Goal: Information Seeking & Learning: Learn about a topic

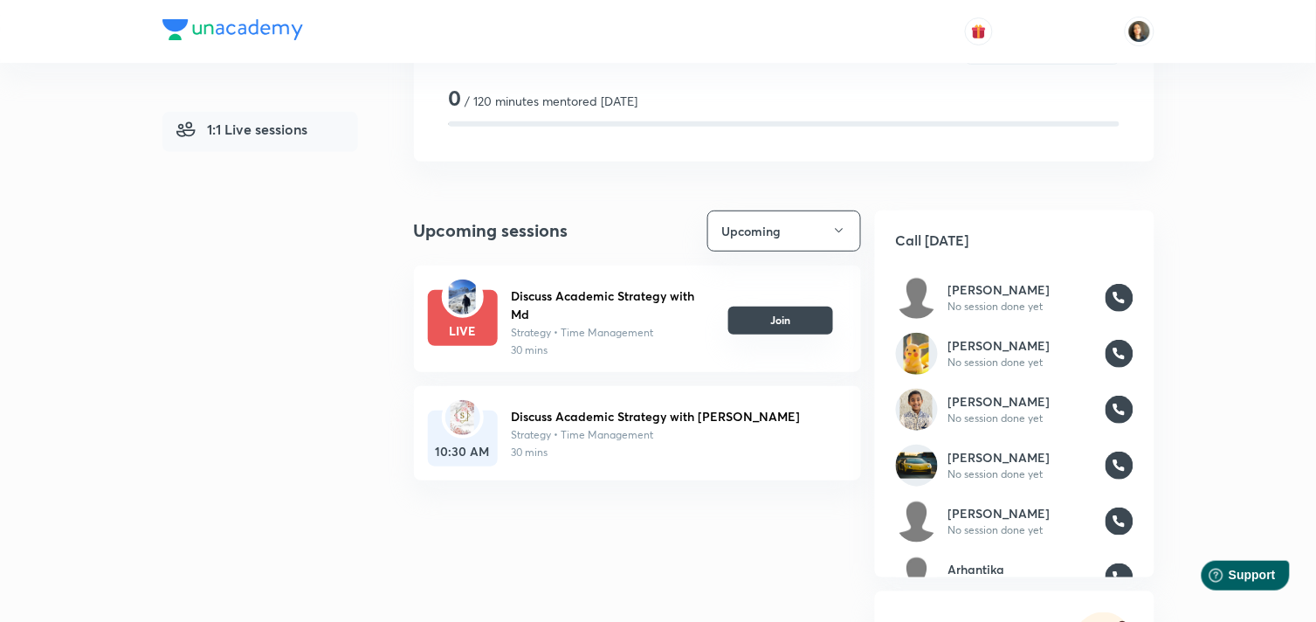
click at [769, 316] on button "Join" at bounding box center [780, 320] width 105 height 28
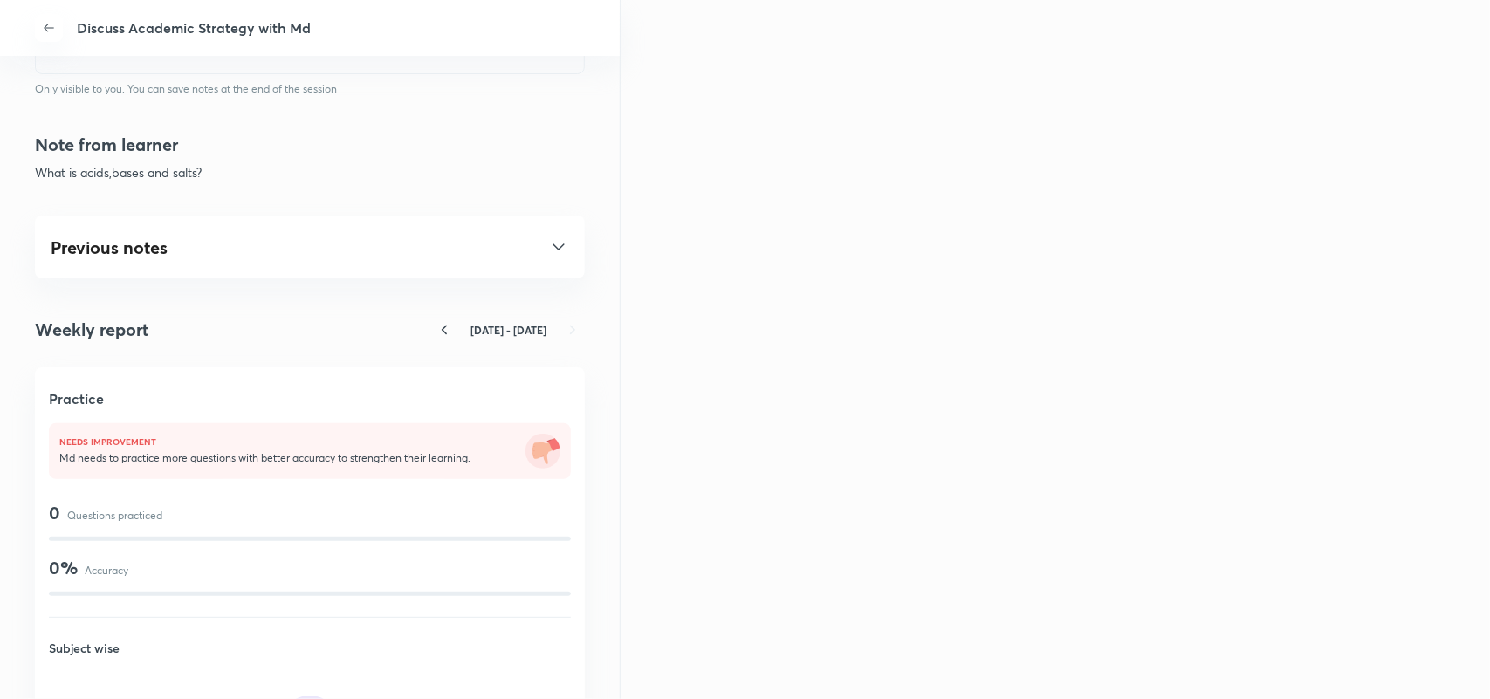
scroll to position [873, 0]
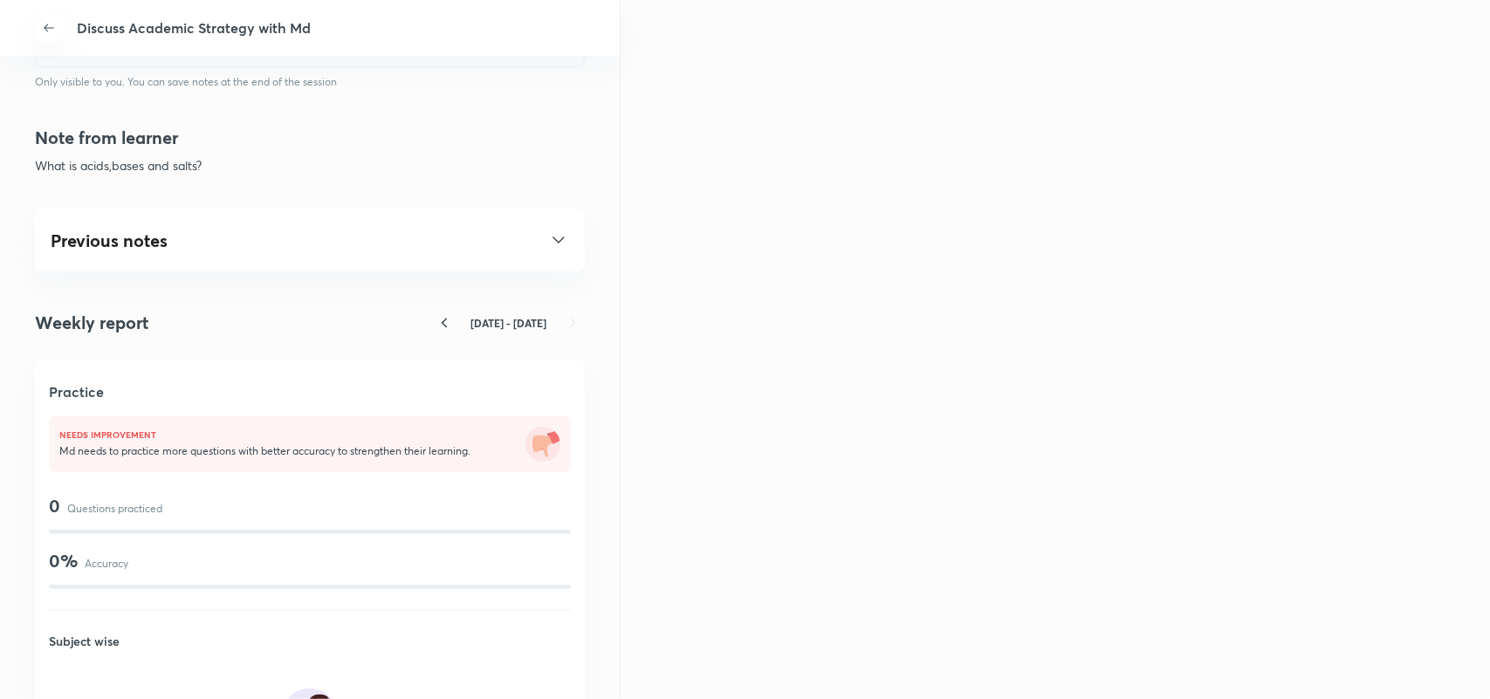
click at [548, 234] on icon at bounding box center [558, 240] width 21 height 21
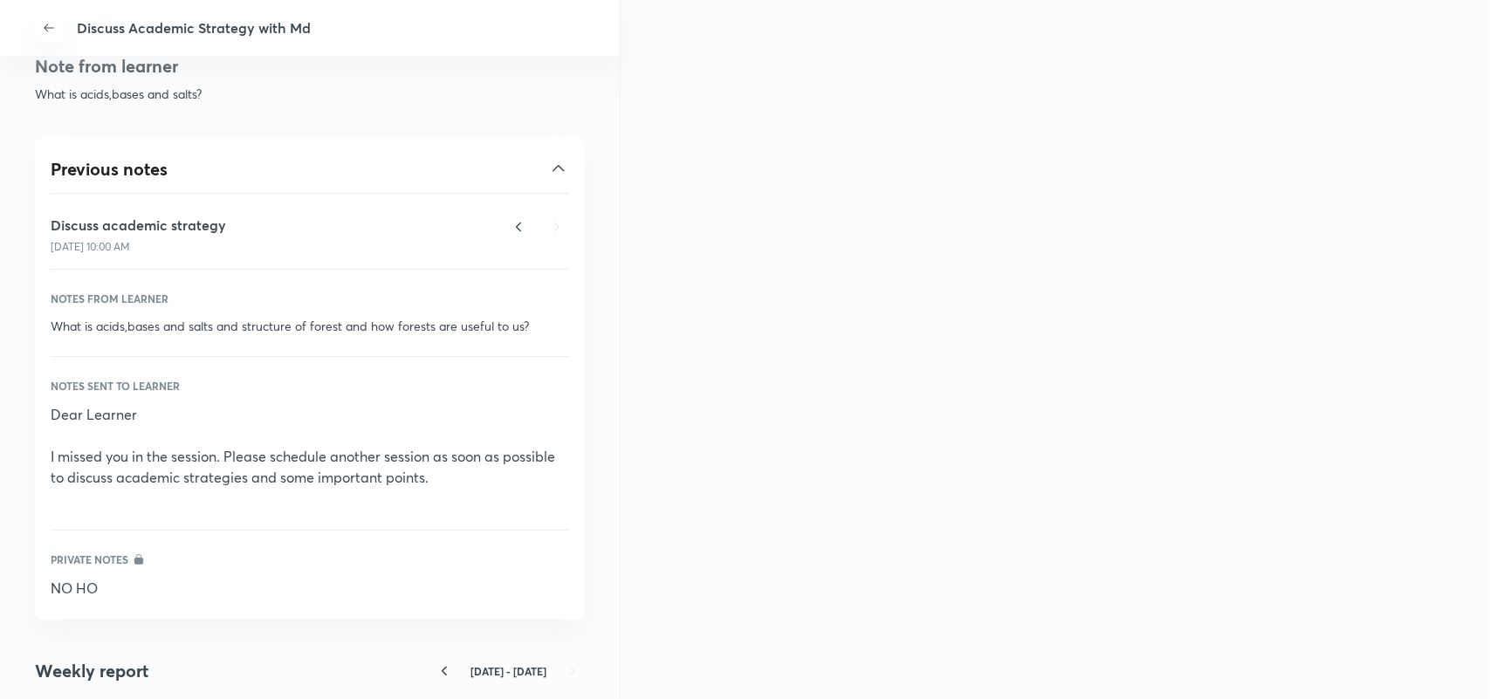
scroll to position [982, 0]
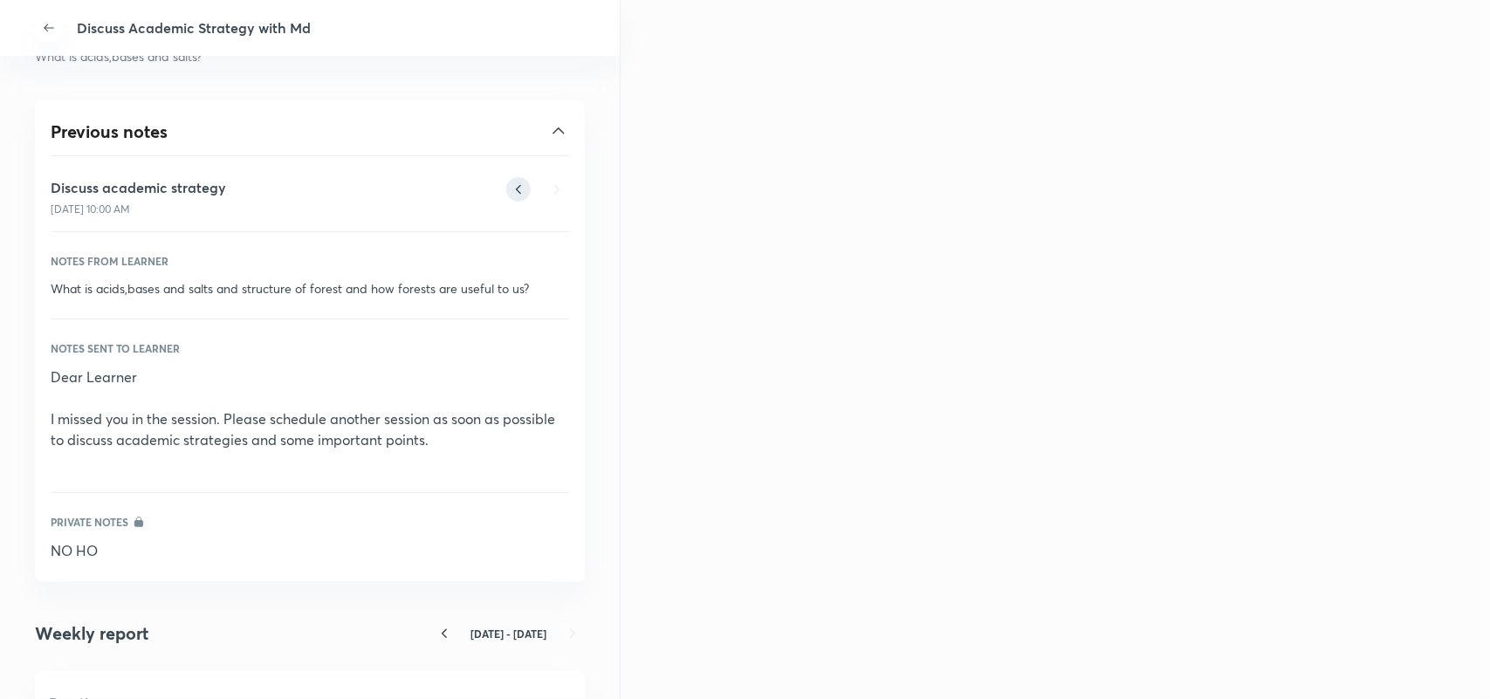
click at [506, 185] on icon at bounding box center [518, 189] width 24 height 24
click at [517, 189] on icon at bounding box center [519, 190] width 4 height 8
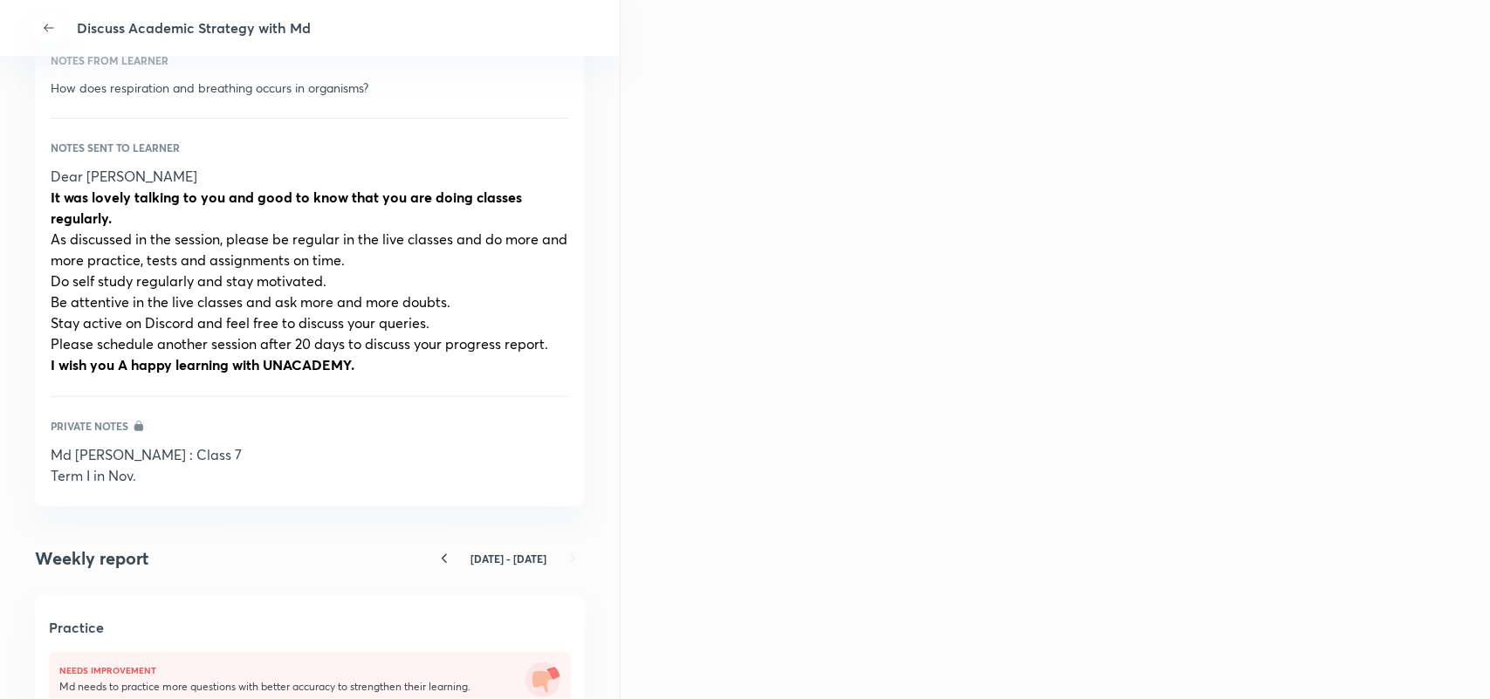
scroll to position [1200, 0]
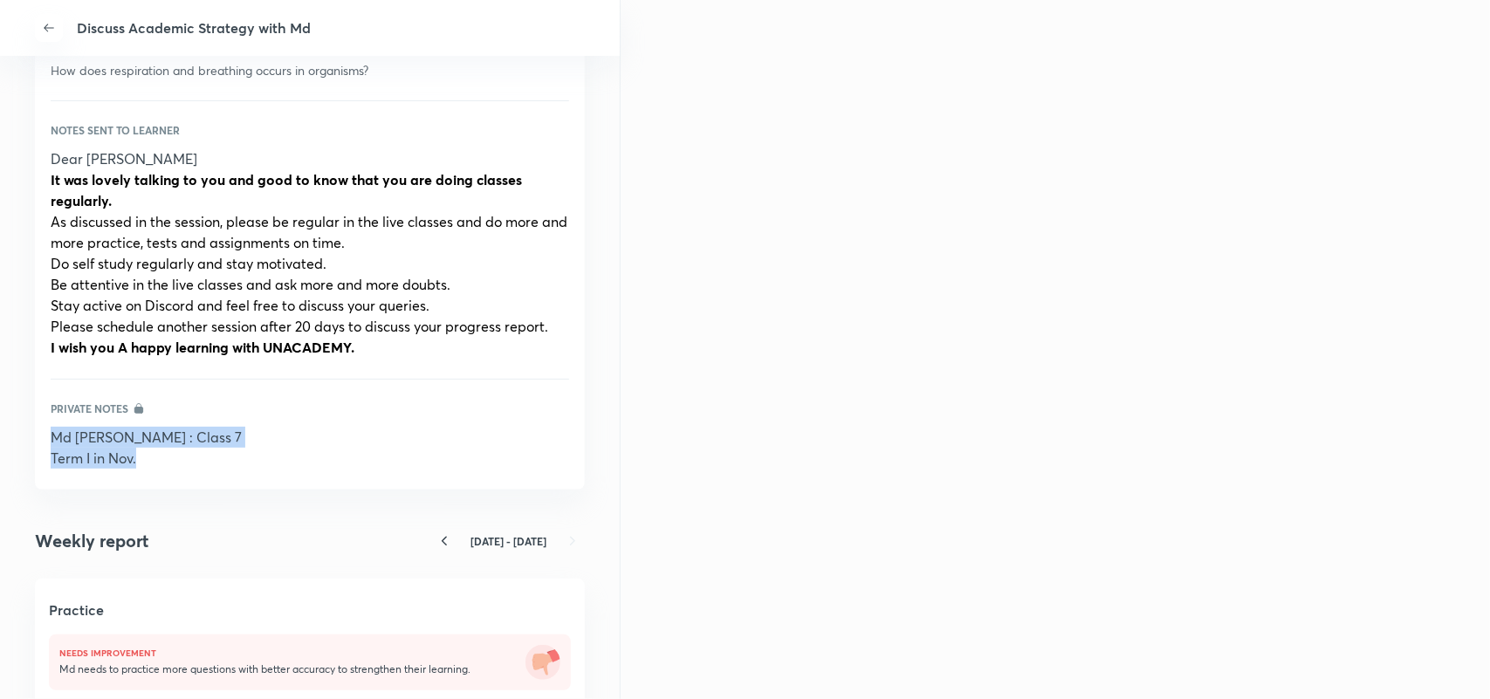
drag, startPoint x: 150, startPoint y: 464, endPoint x: 19, endPoint y: 433, distance: 134.7
click at [19, 433] on div "Discuss Academic Strategy with Md Discuss Academic Strategy with Md Call Md Las…" at bounding box center [310, 349] width 621 height 699
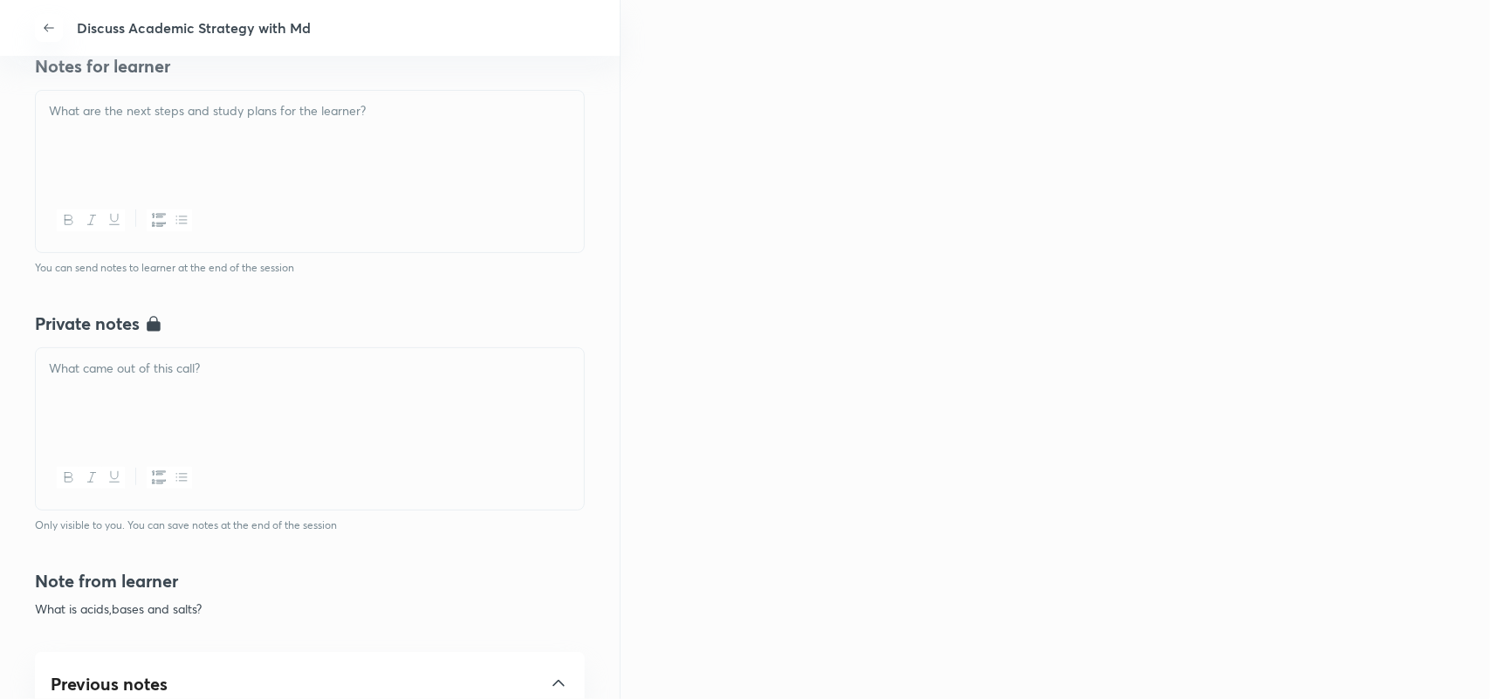
scroll to position [437, 0]
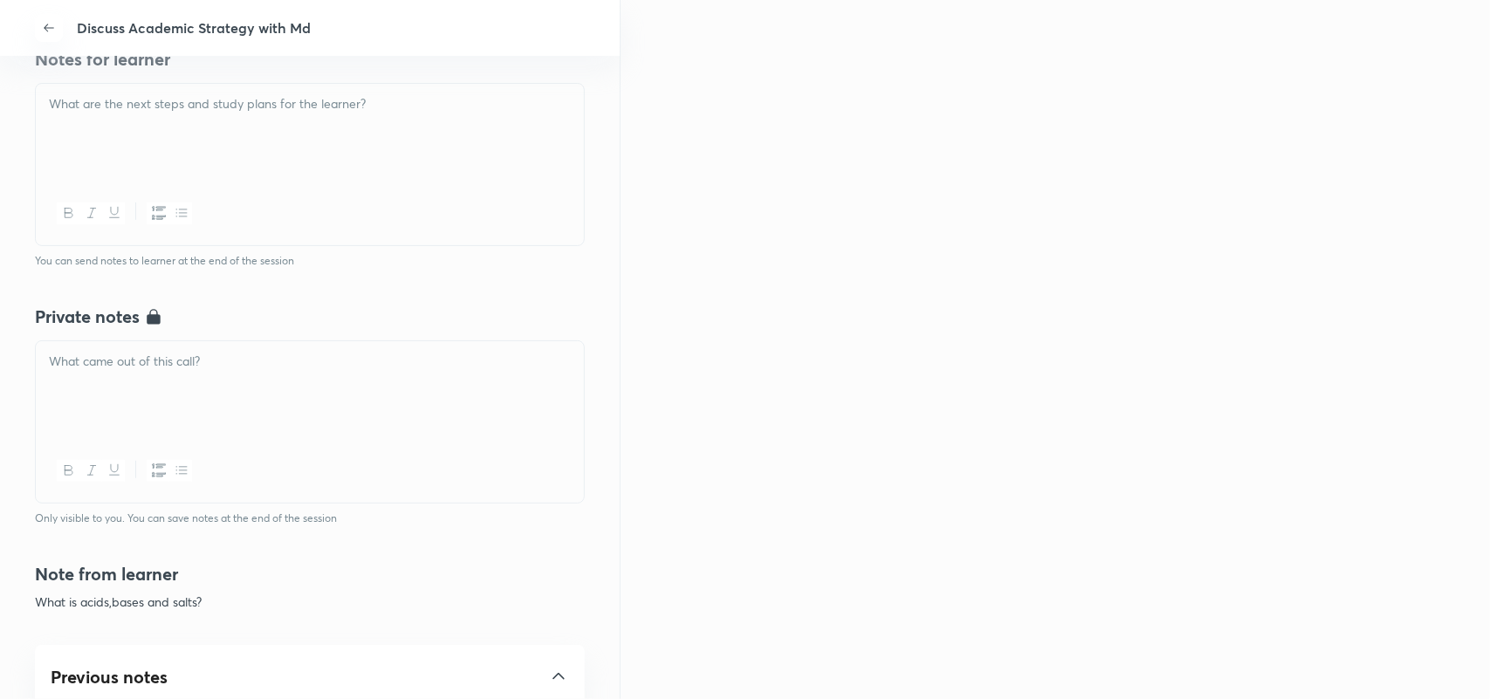
click at [210, 375] on div at bounding box center [310, 390] width 548 height 98
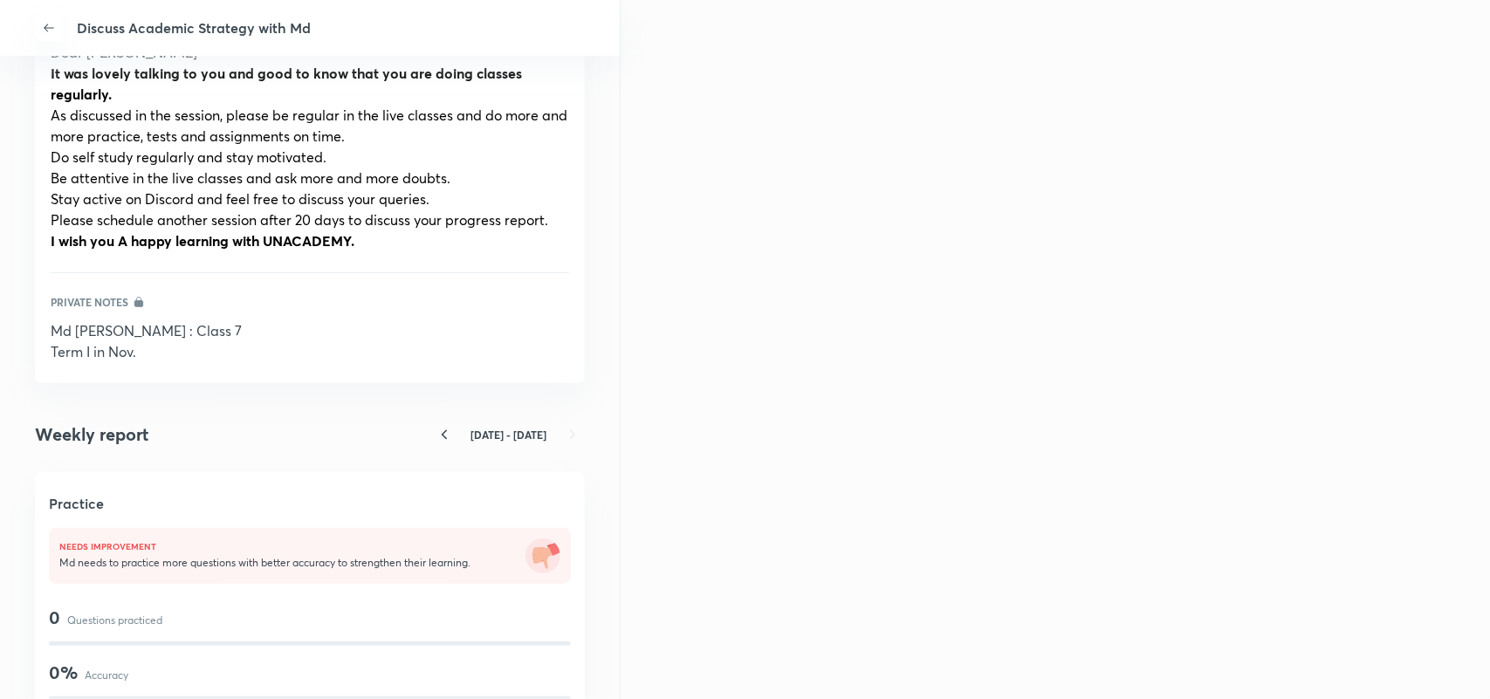
scroll to position [1310, 0]
drag, startPoint x: 146, startPoint y: 356, endPoint x: 38, endPoint y: 328, distance: 111.8
click at [38, 328] on div "Previous notes Discuss academic strategy 24 Aug, 10:00 AM Notes from learner Ho…" at bounding box center [310, 76] width 550 height 609
copy div "Md Atif Aslam : Class 7 Term I in Nov."
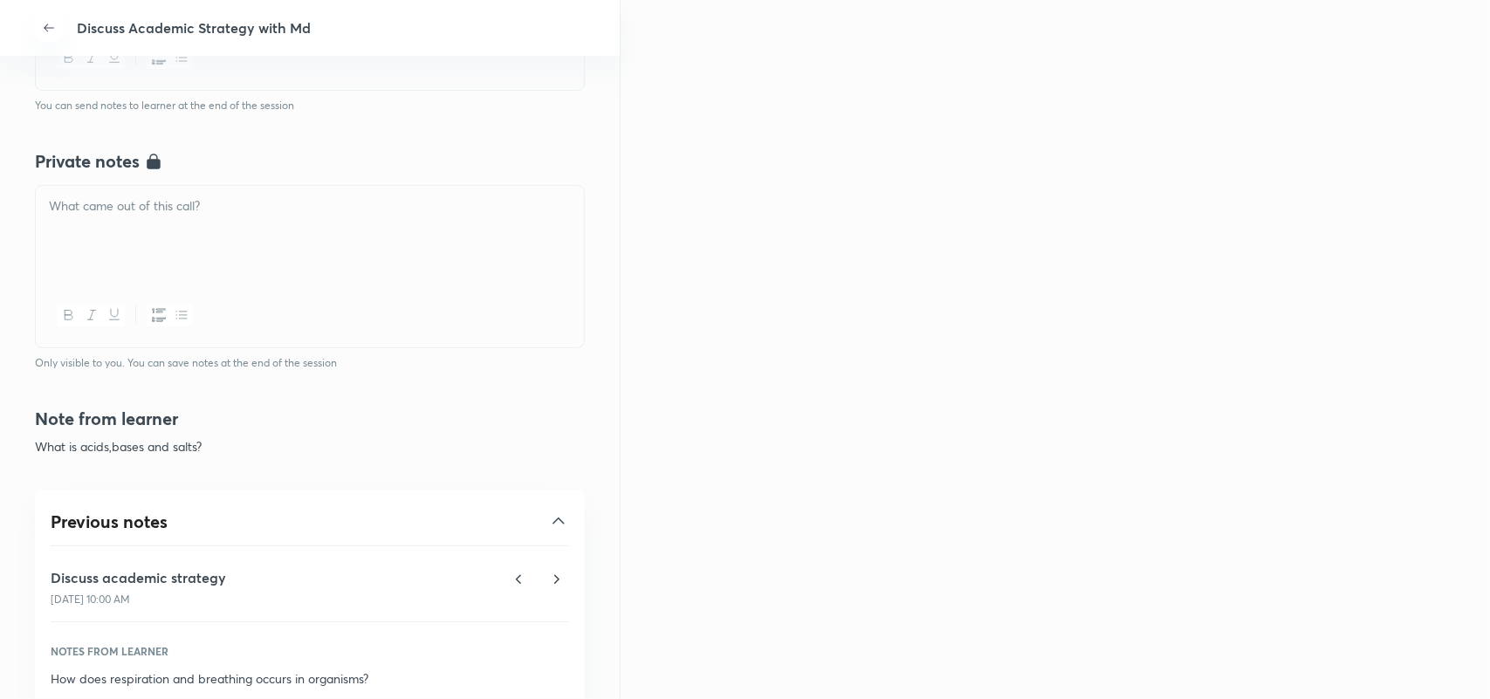
scroll to position [546, 0]
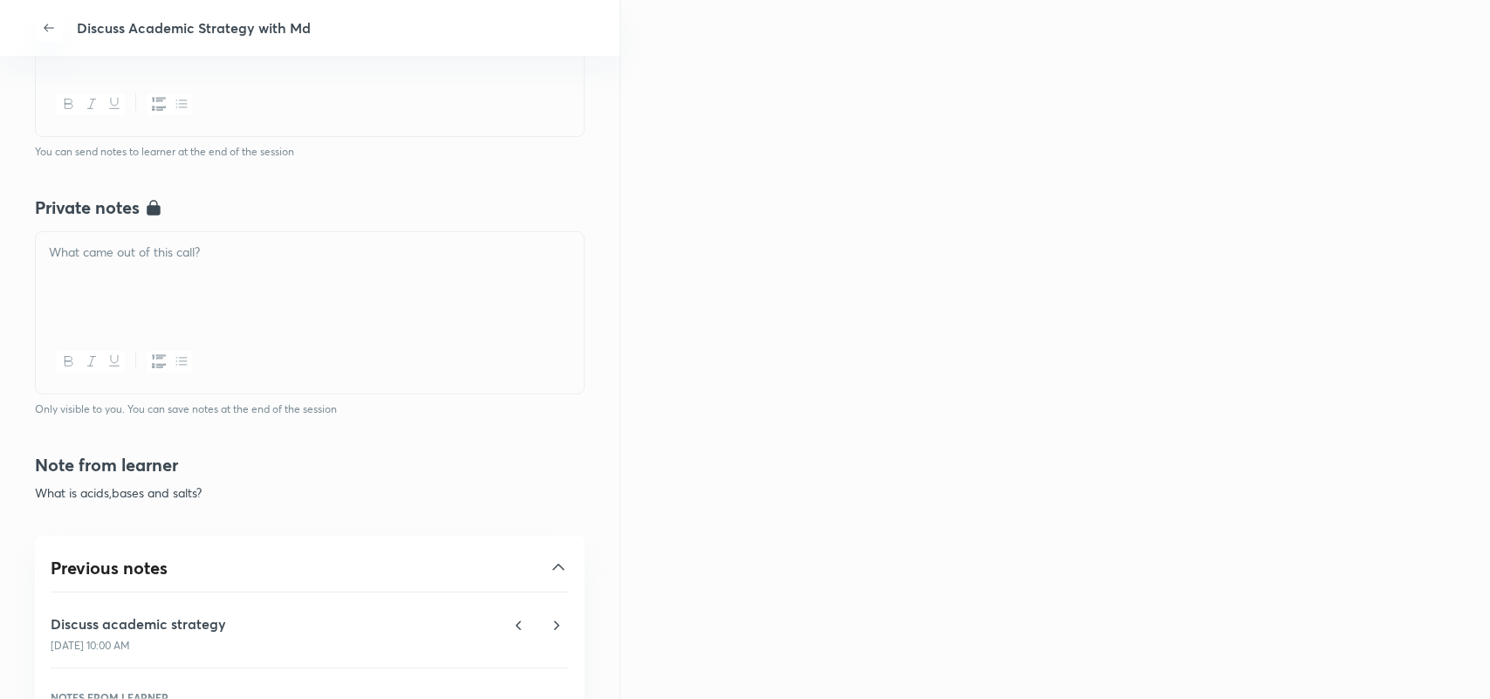
click at [185, 268] on div at bounding box center [310, 281] width 548 height 98
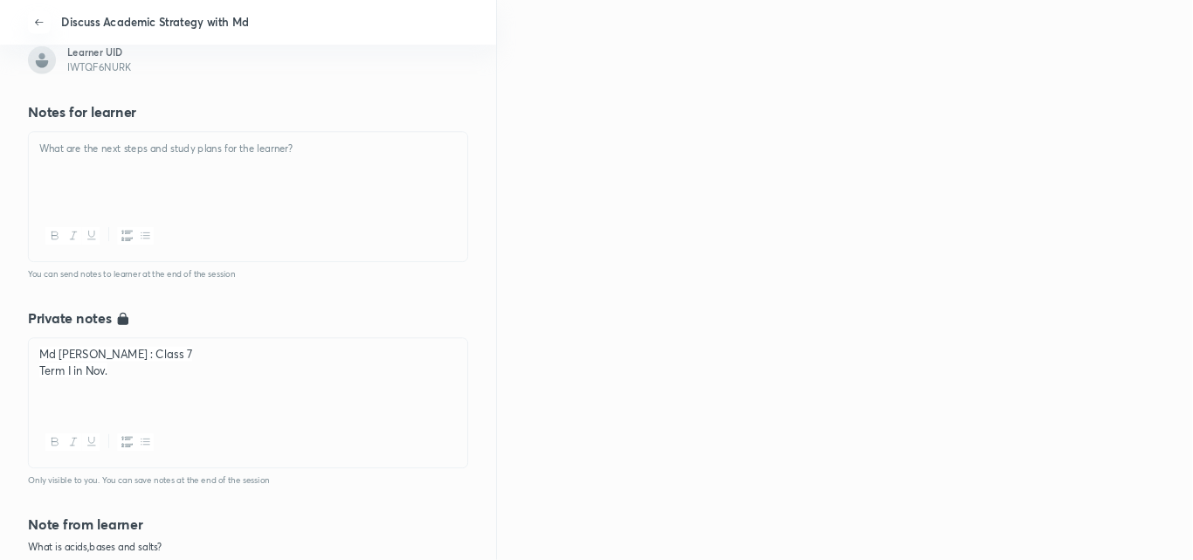
scroll to position [327, 0]
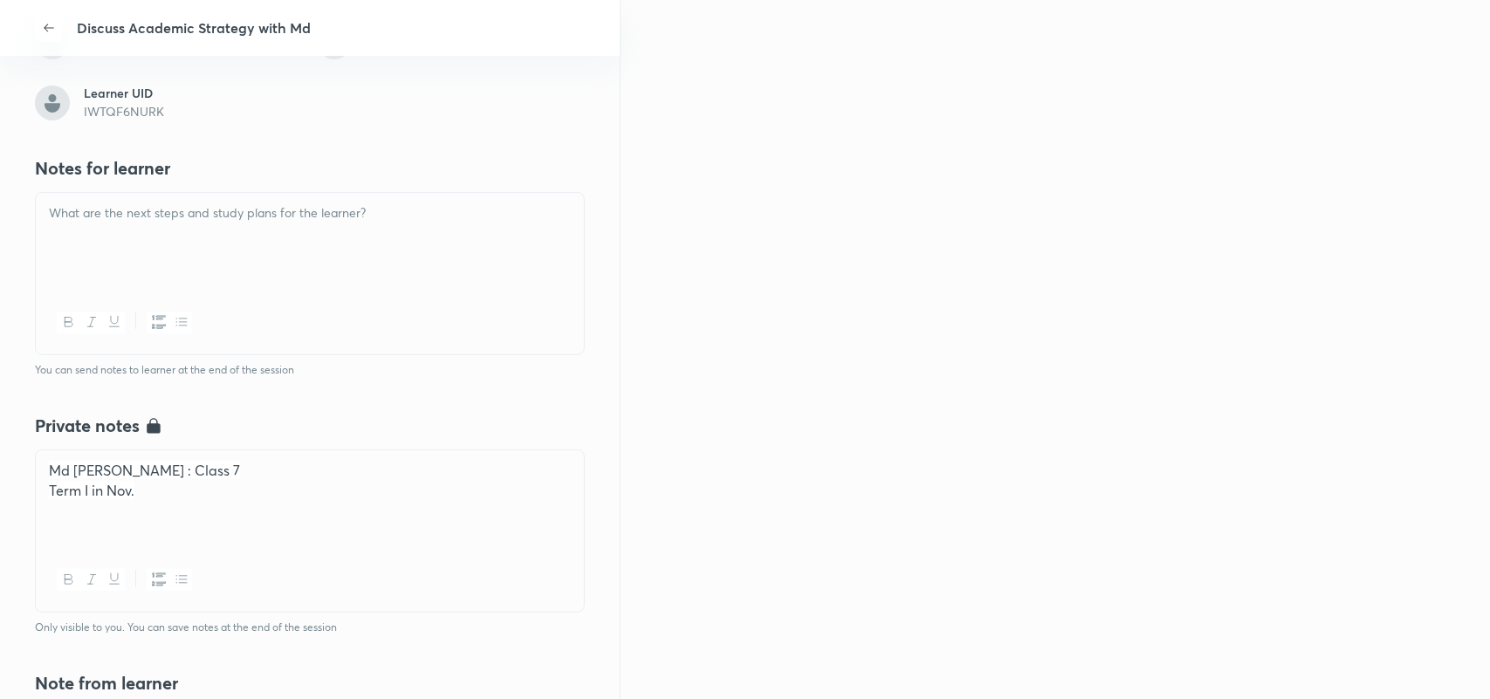
click at [142, 243] on div at bounding box center [310, 242] width 548 height 98
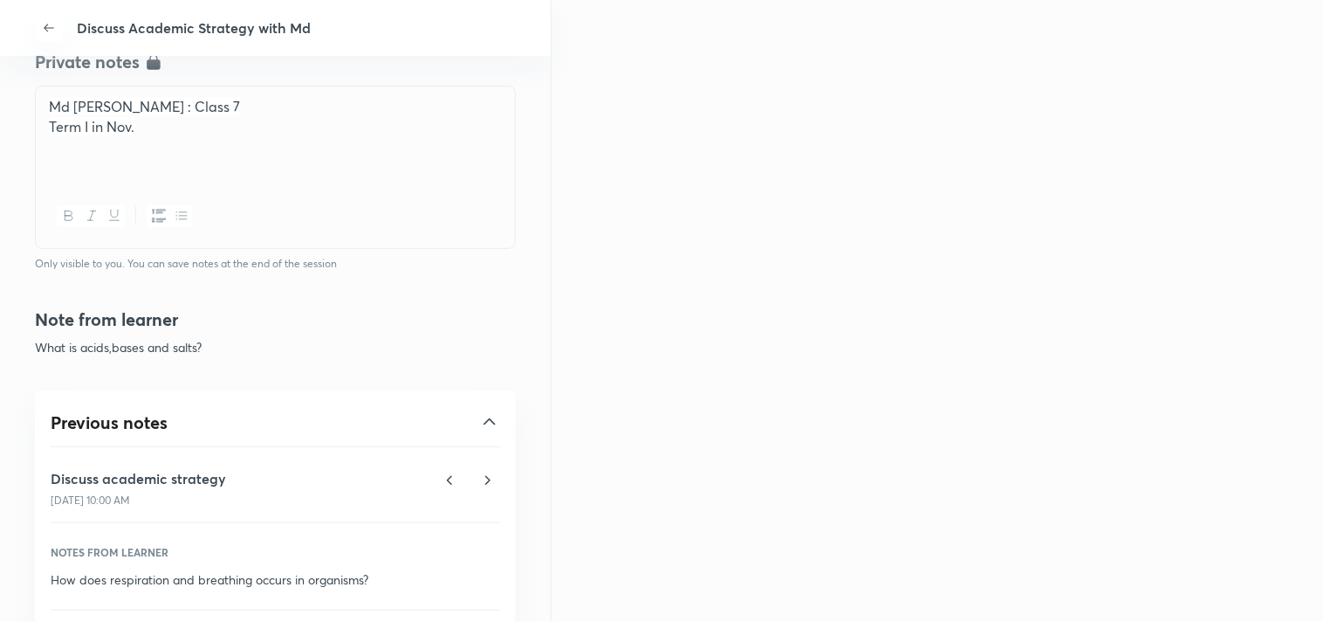
scroll to position [716, 0]
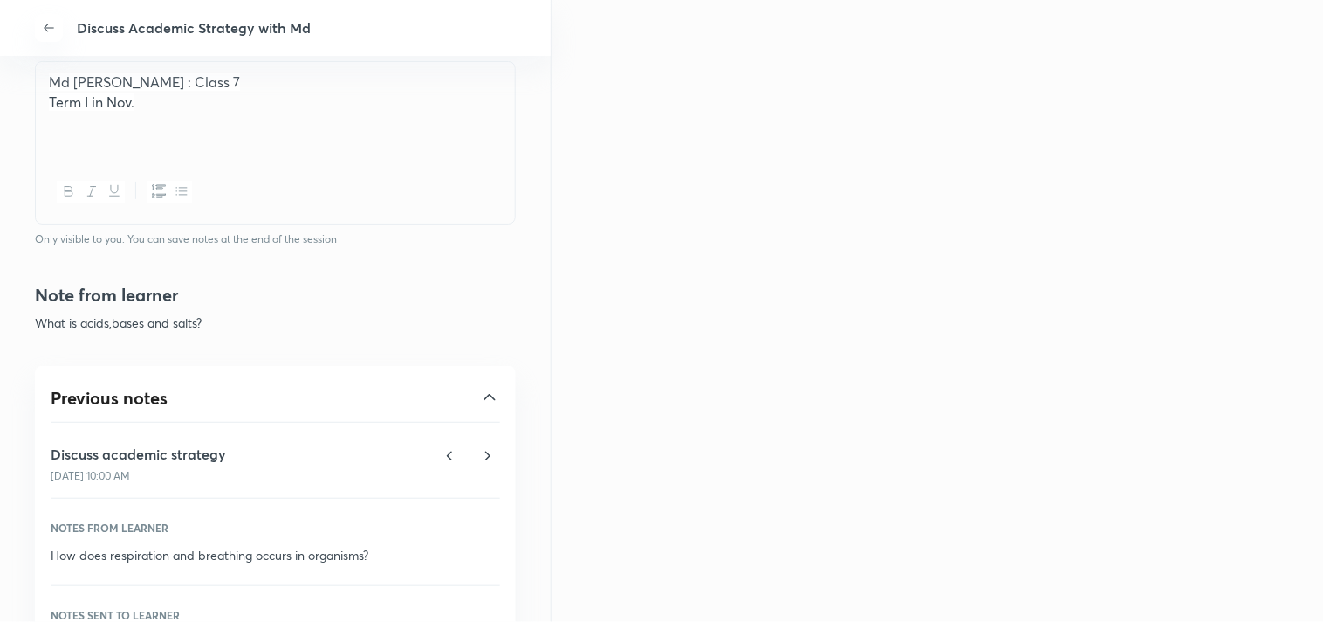
click at [144, 98] on p "Term I in Nov." at bounding box center [275, 103] width 453 height 20
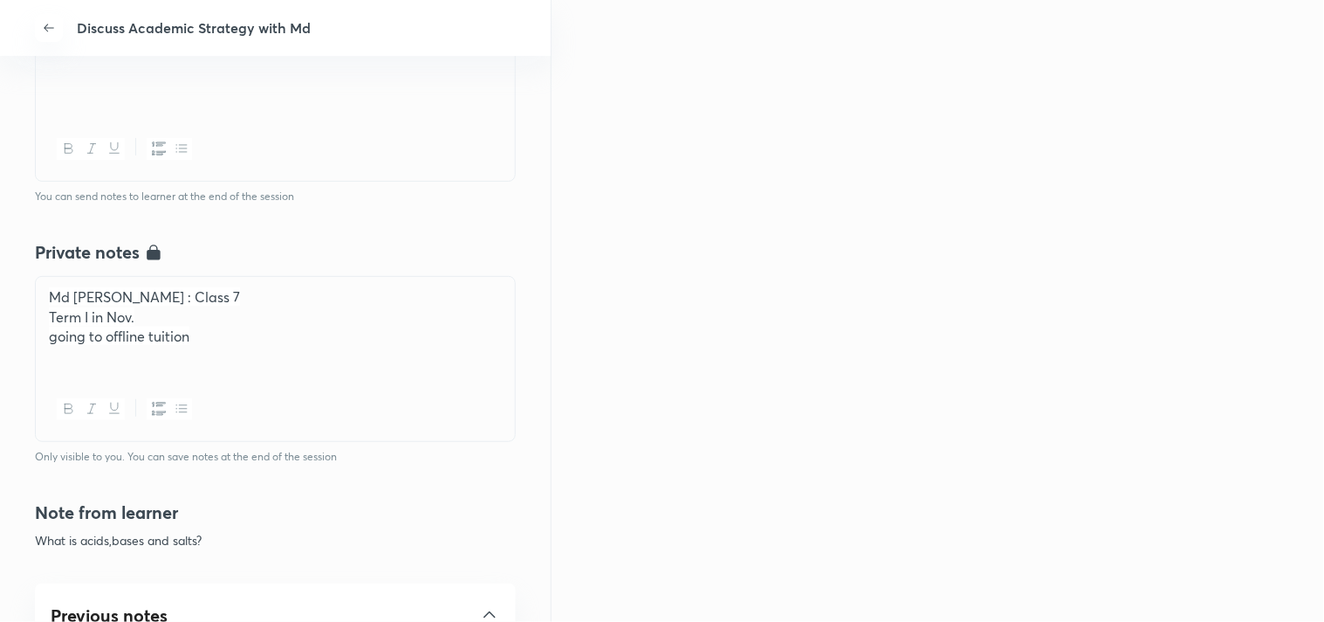
scroll to position [424, 0]
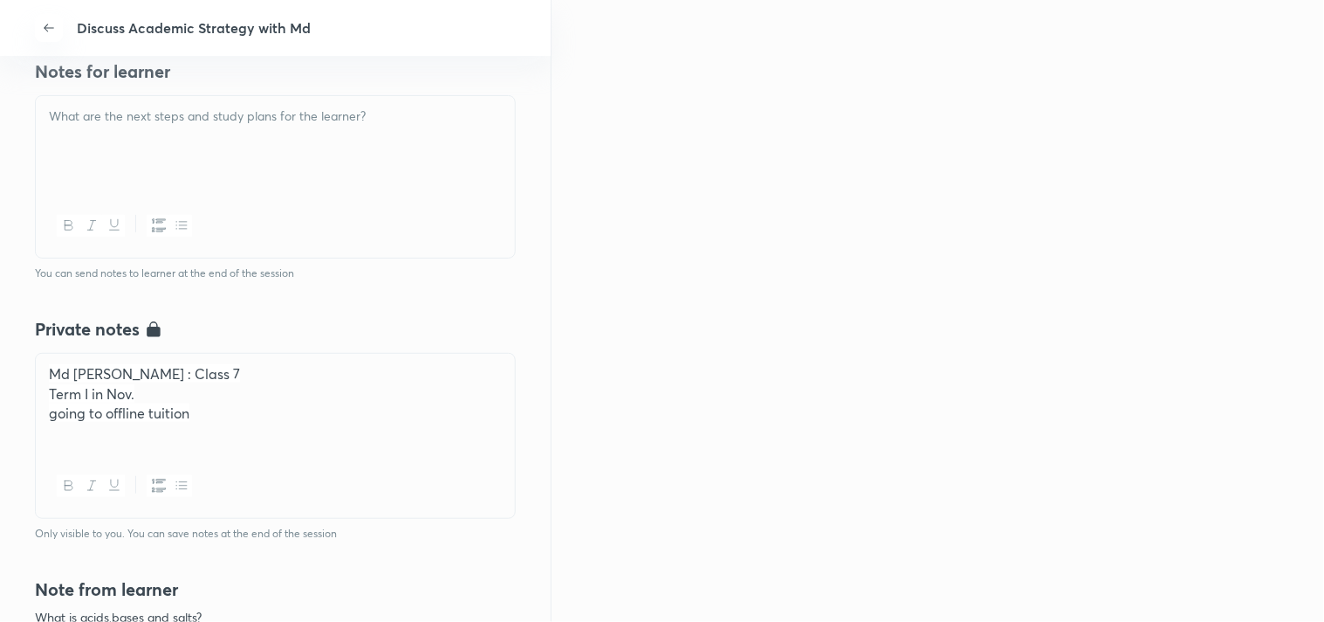
click at [241, 400] on p "Term I in Nov." at bounding box center [275, 394] width 453 height 20
click at [241, 402] on p "Term I in Nov." at bounding box center [275, 394] width 453 height 20
click at [237, 419] on p "going to offline tuition" at bounding box center [275, 413] width 453 height 20
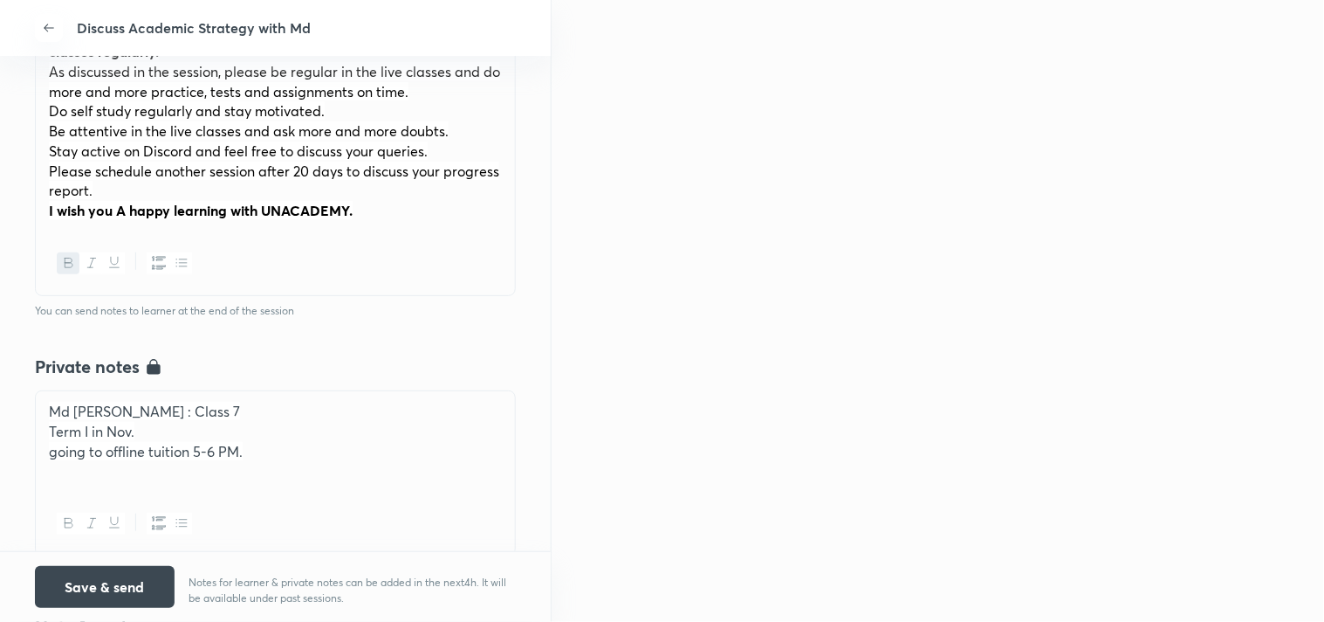
scroll to position [342, 0]
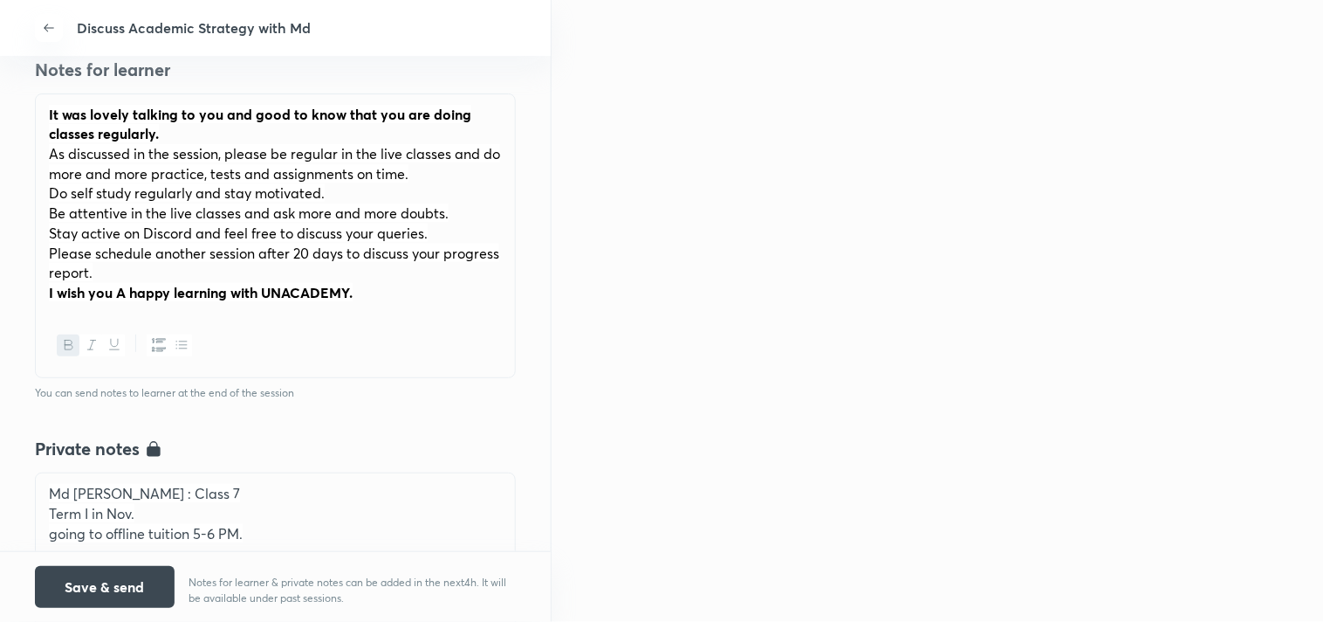
click at [49, 114] on p "It was lovely talking to you and good to know that you are doing classes regula…" at bounding box center [275, 124] width 453 height 39
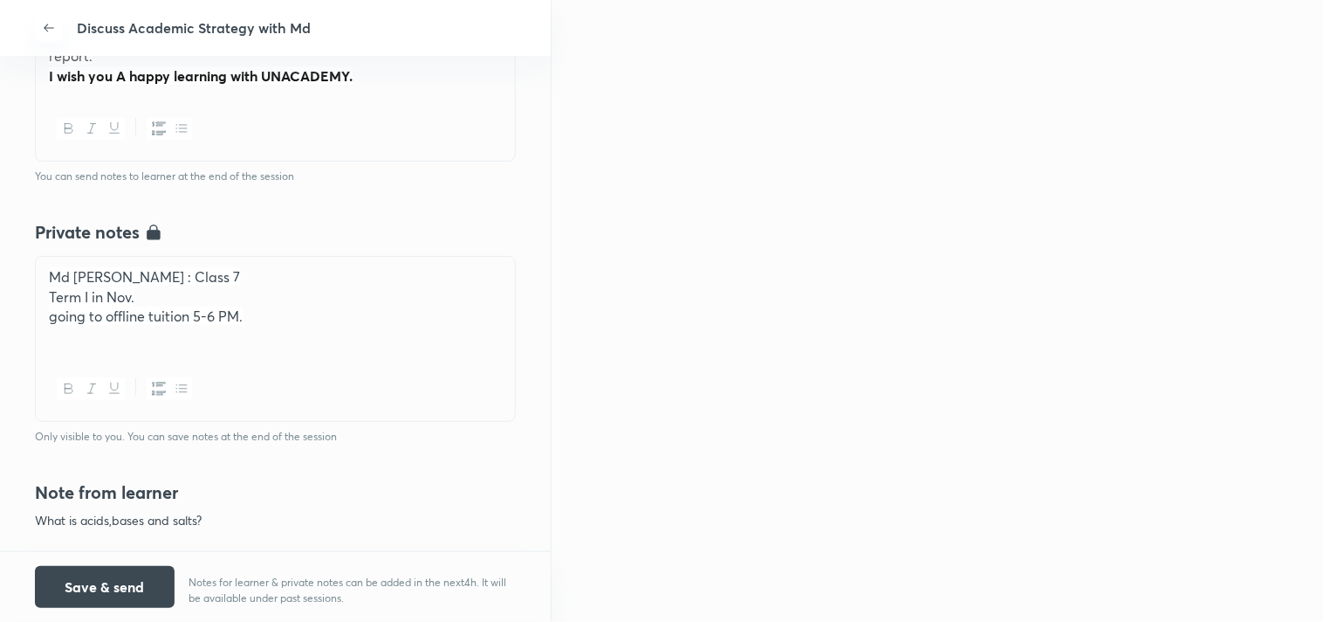
scroll to position [730, 0]
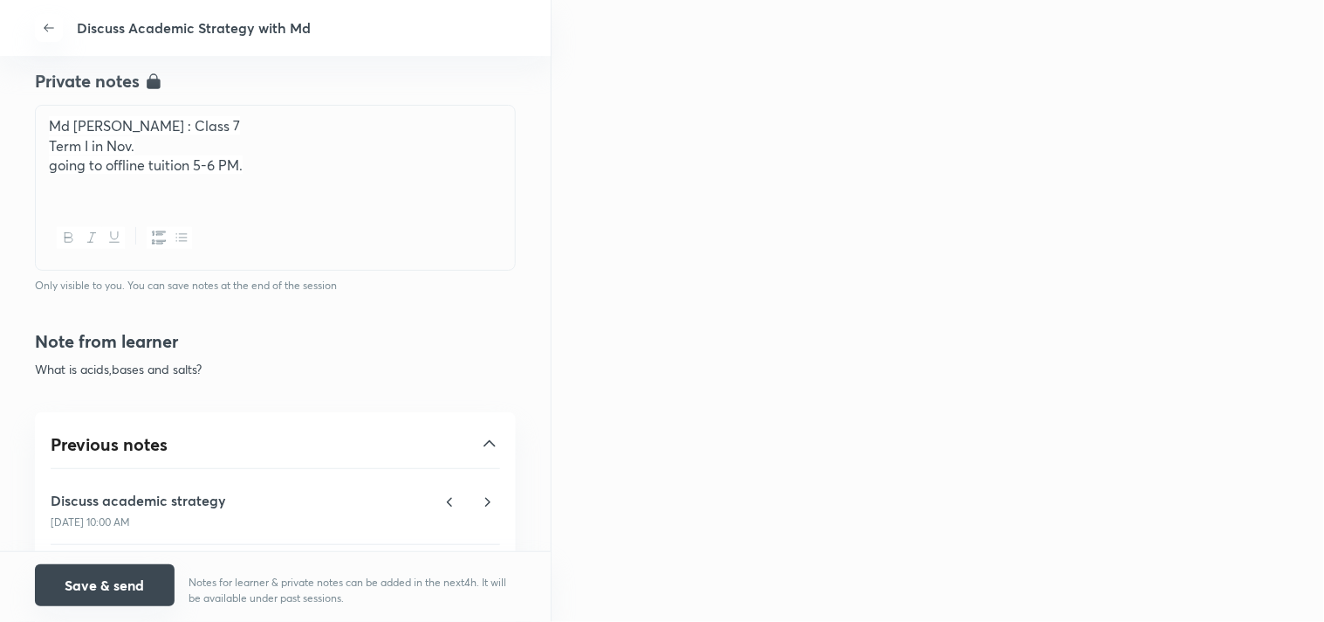
click at [99, 577] on button "Save & send" at bounding box center [105, 585] width 140 height 42
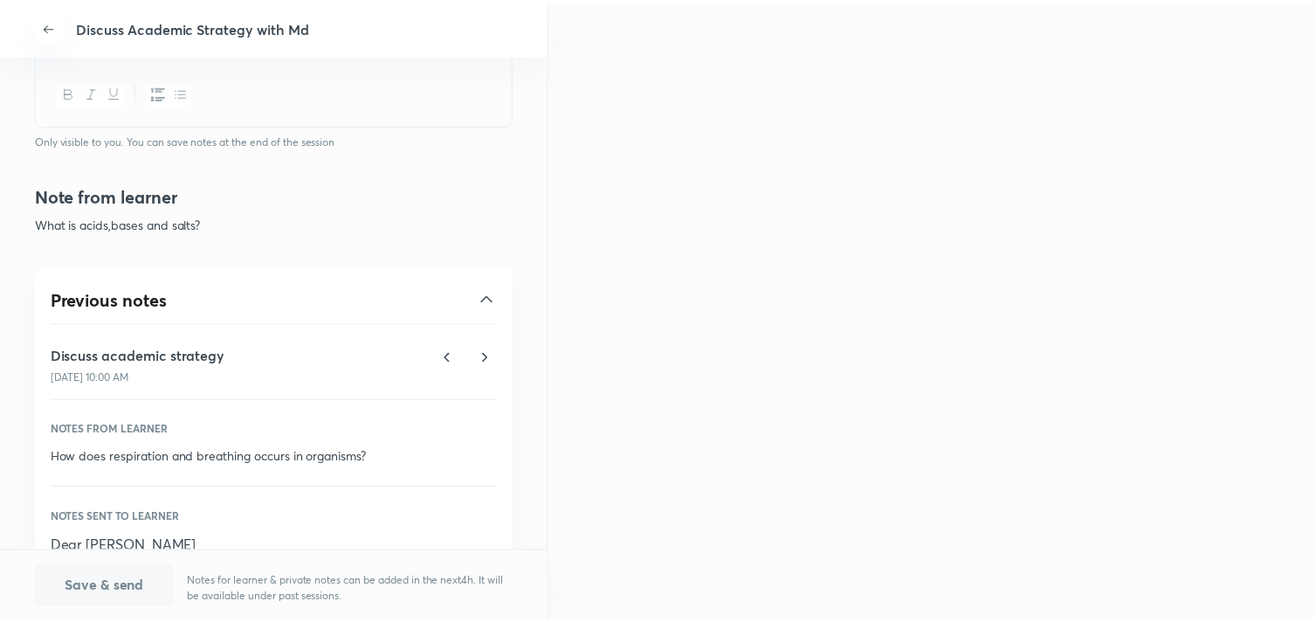
scroll to position [145, 0]
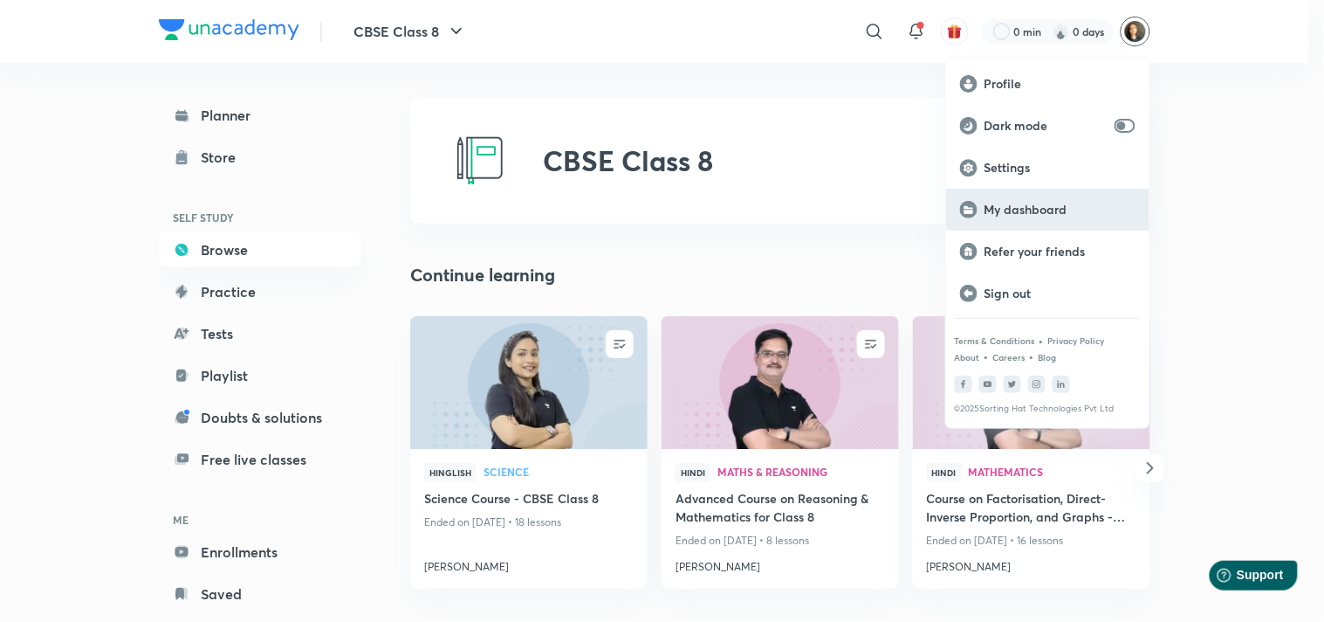
click at [1026, 199] on div "My dashboard" at bounding box center [1047, 210] width 203 height 42
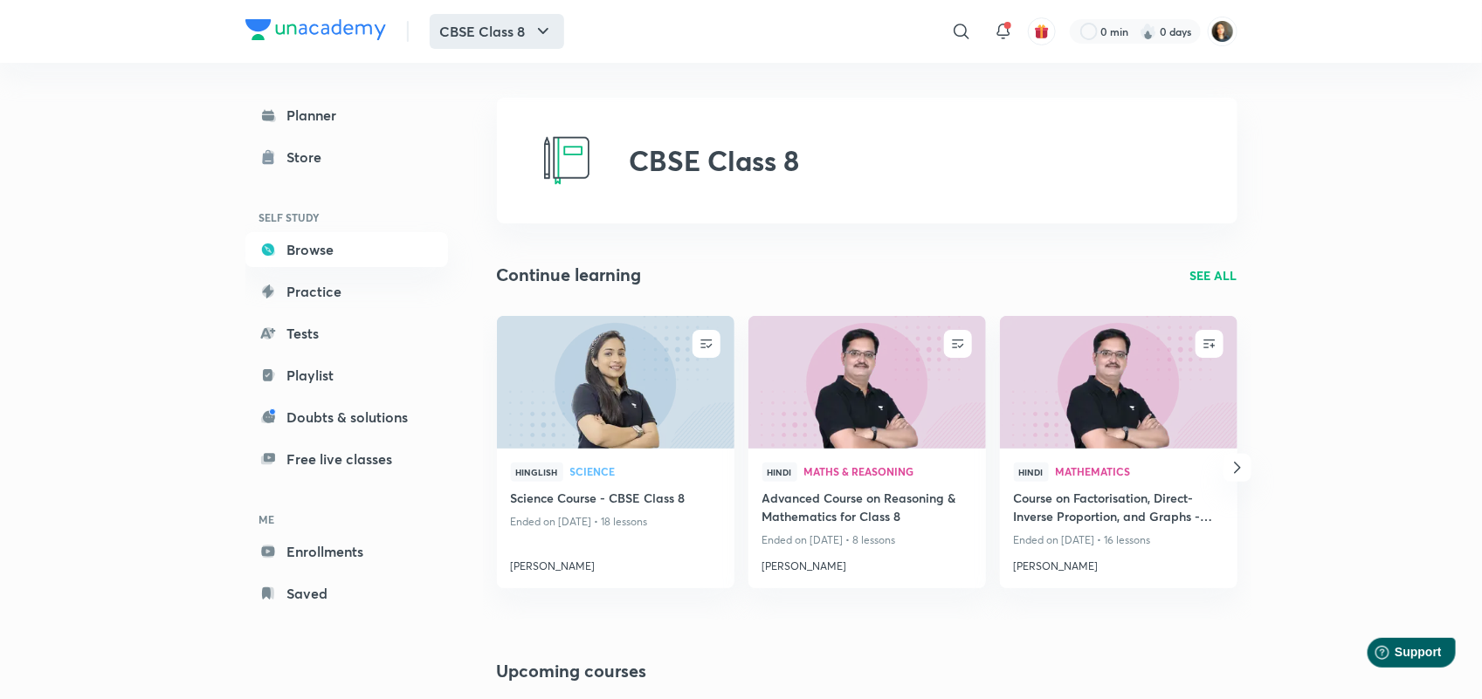
click at [541, 28] on icon "button" at bounding box center [543, 31] width 21 height 21
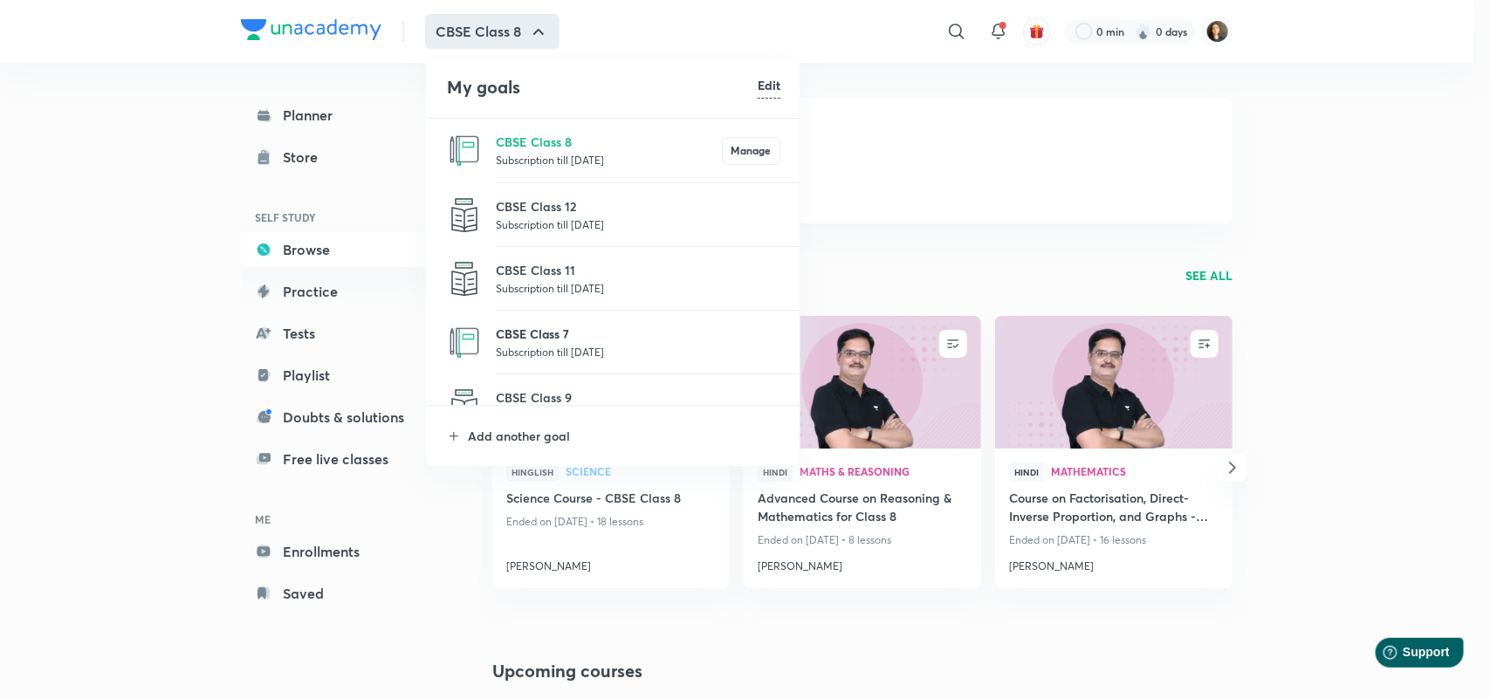
click at [543, 336] on p "CBSE Class 7" at bounding box center [638, 334] width 285 height 18
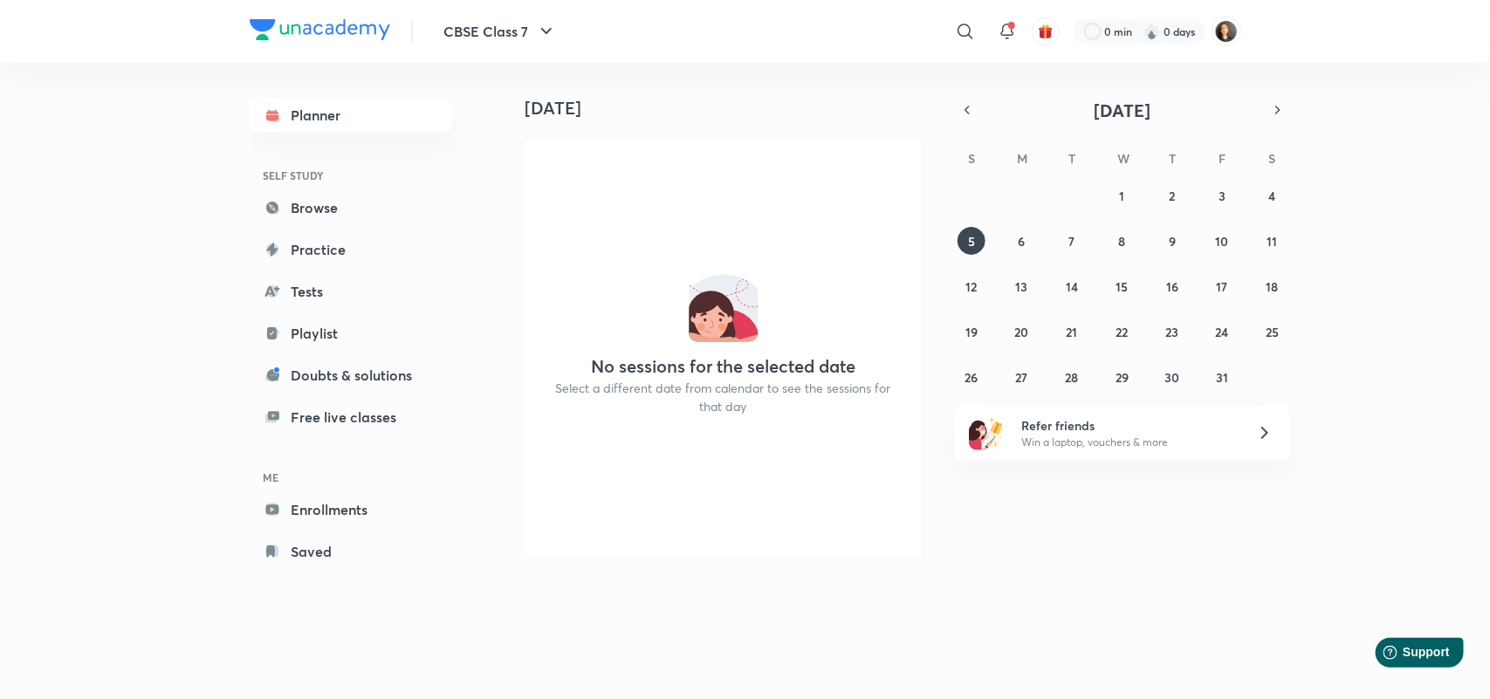
click at [684, 193] on div "No sessions for the selected date Select a different date from calendar to see …" at bounding box center [724, 349] width 396 height 419
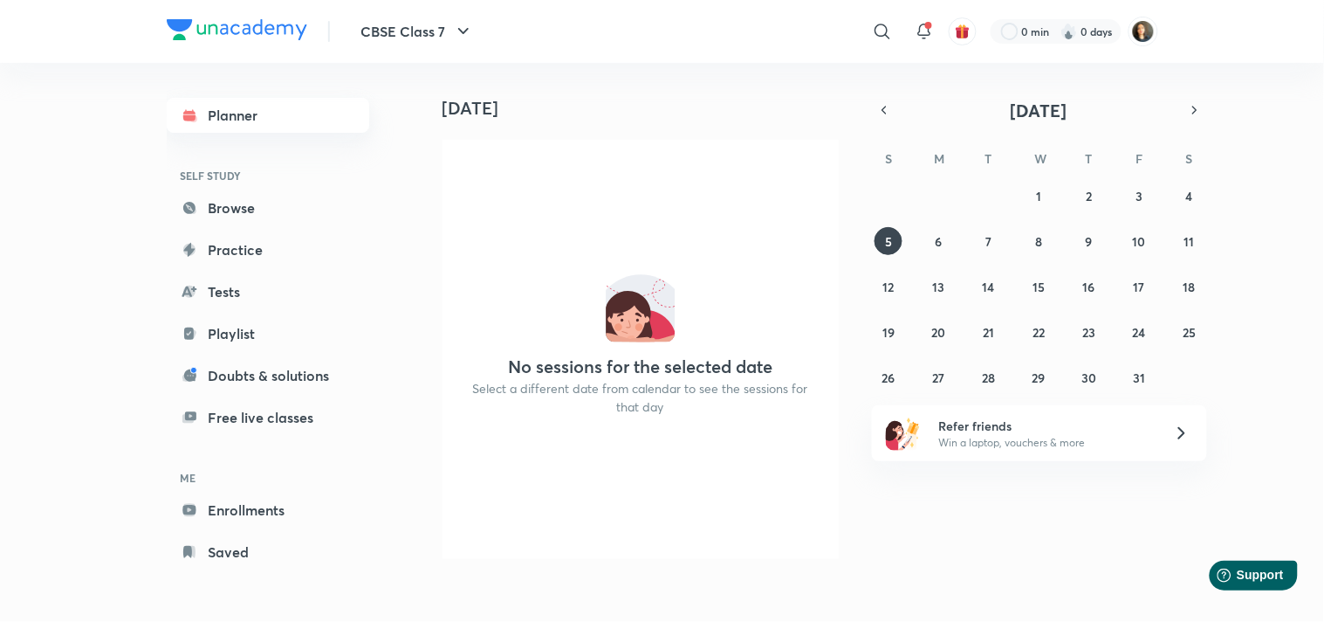
click at [247, 111] on link "Planner" at bounding box center [268, 115] width 203 height 35
click at [234, 108] on link "Planner" at bounding box center [268, 115] width 203 height 35
click at [1177, 189] on button "4" at bounding box center [1190, 196] width 28 height 28
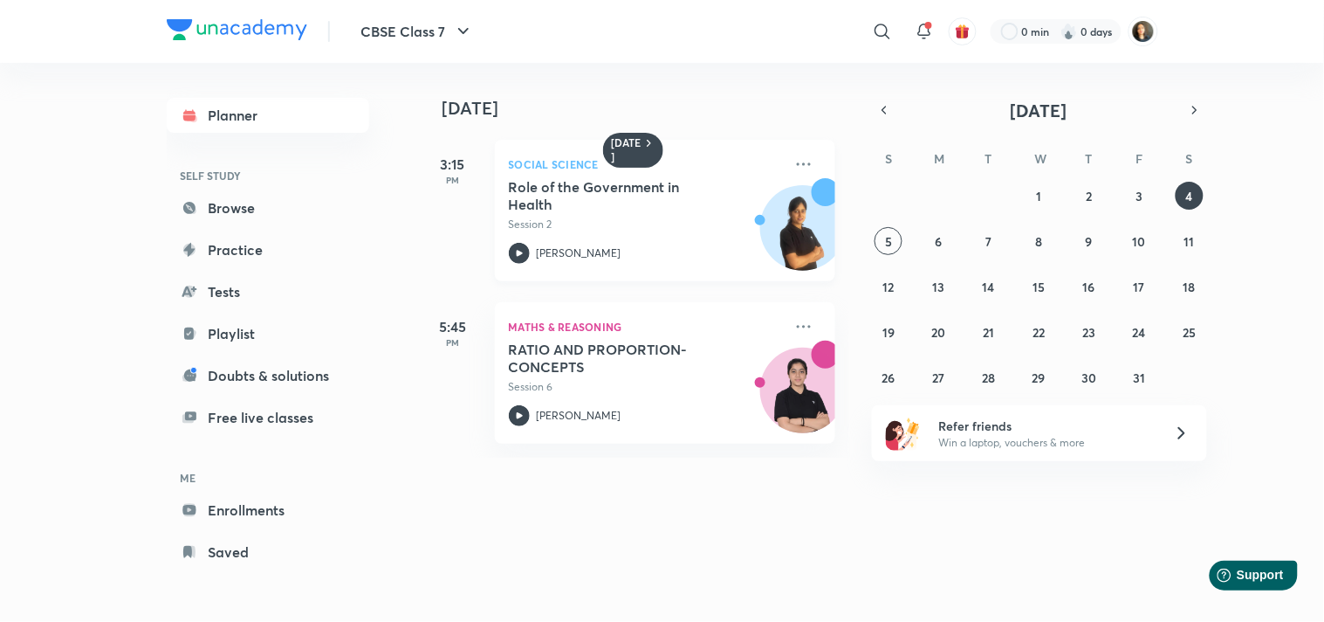
click at [579, 187] on h5 "Role of the Government in Health" at bounding box center [617, 195] width 217 height 35
click at [1248, 575] on span "Support" at bounding box center [1260, 574] width 49 height 15
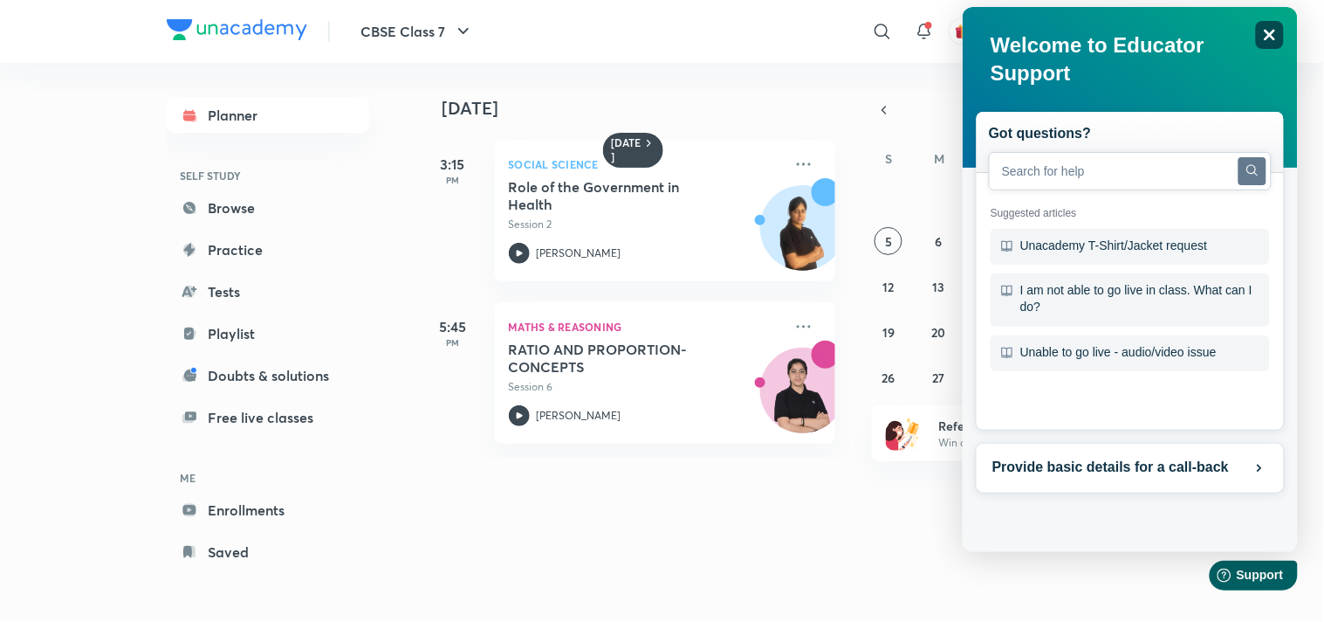
click at [1283, 34] on div "Close" at bounding box center [1269, 35] width 28 height 28
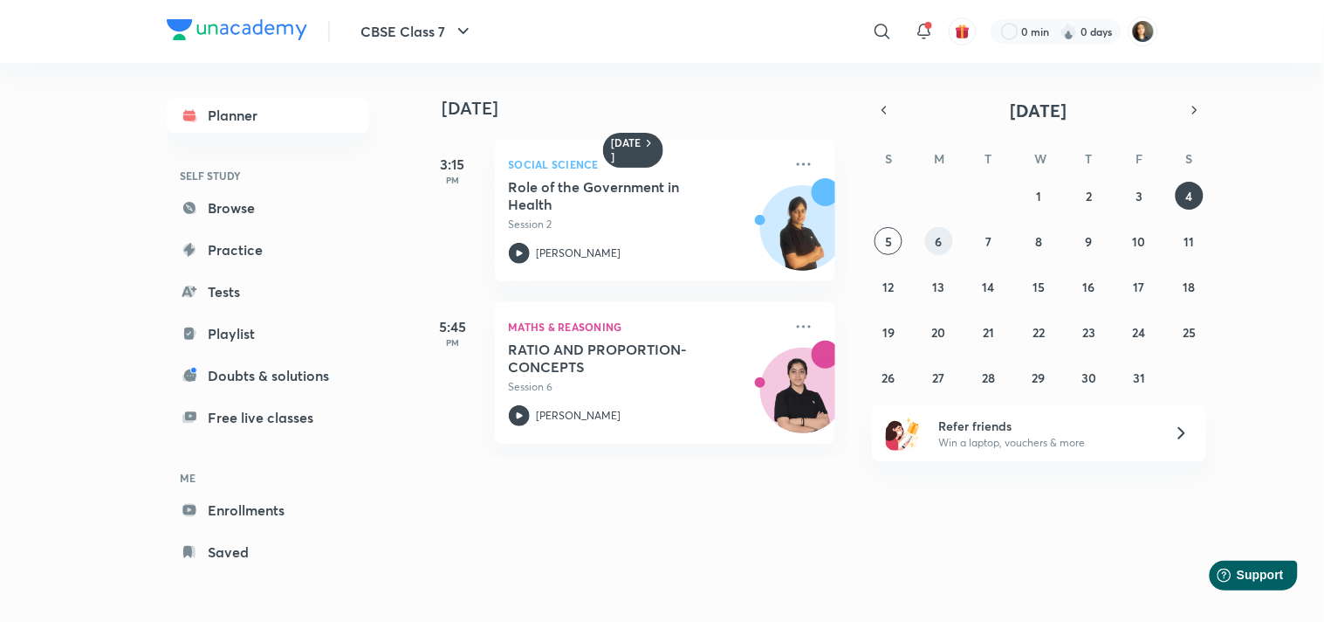
click at [931, 242] on button "6" at bounding box center [939, 241] width 28 height 28
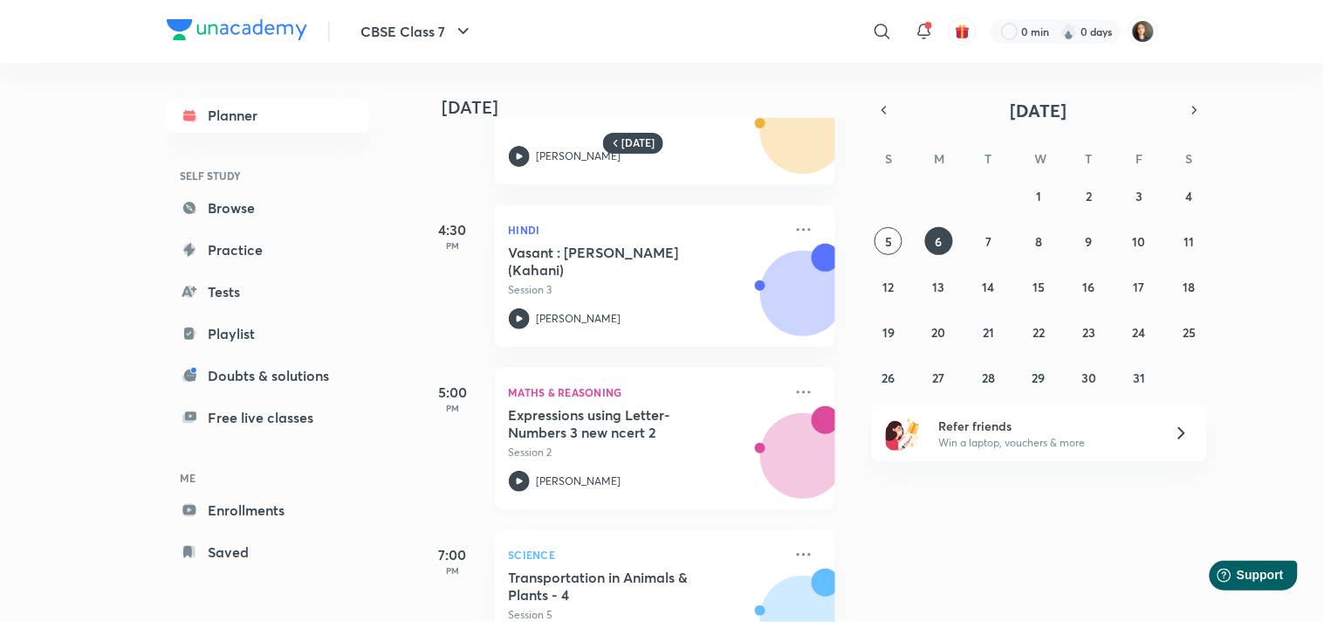
scroll to position [175, 0]
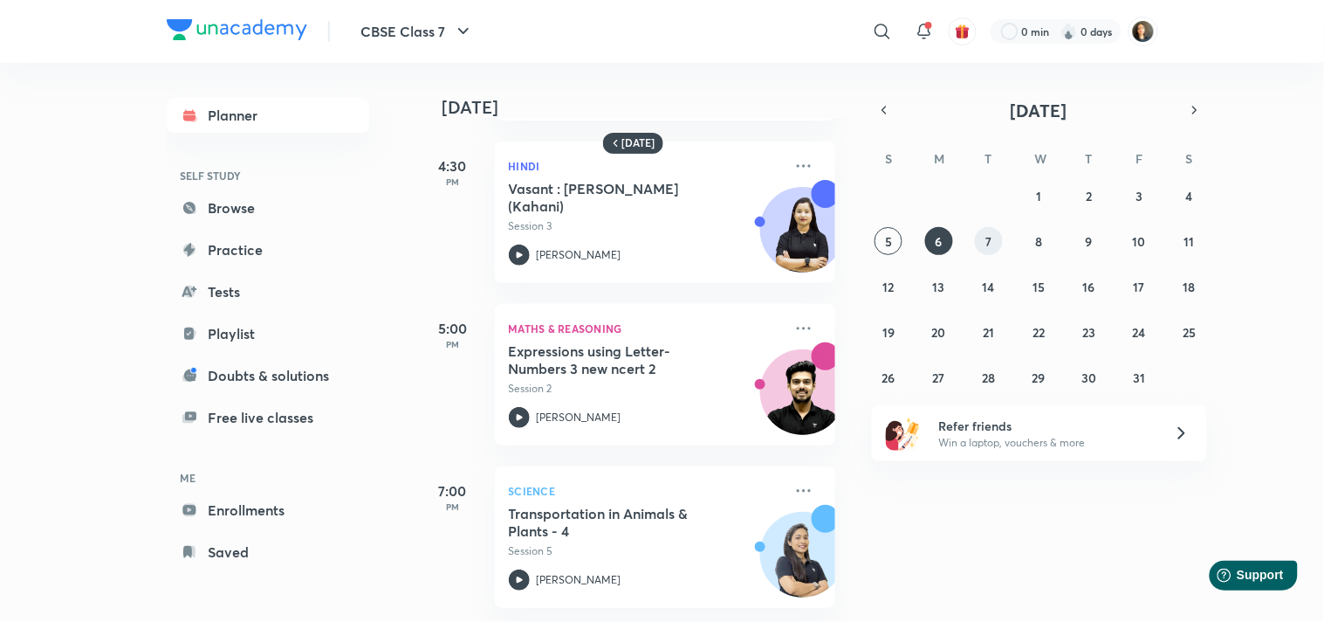
click at [994, 234] on button "7" at bounding box center [989, 241] width 28 height 28
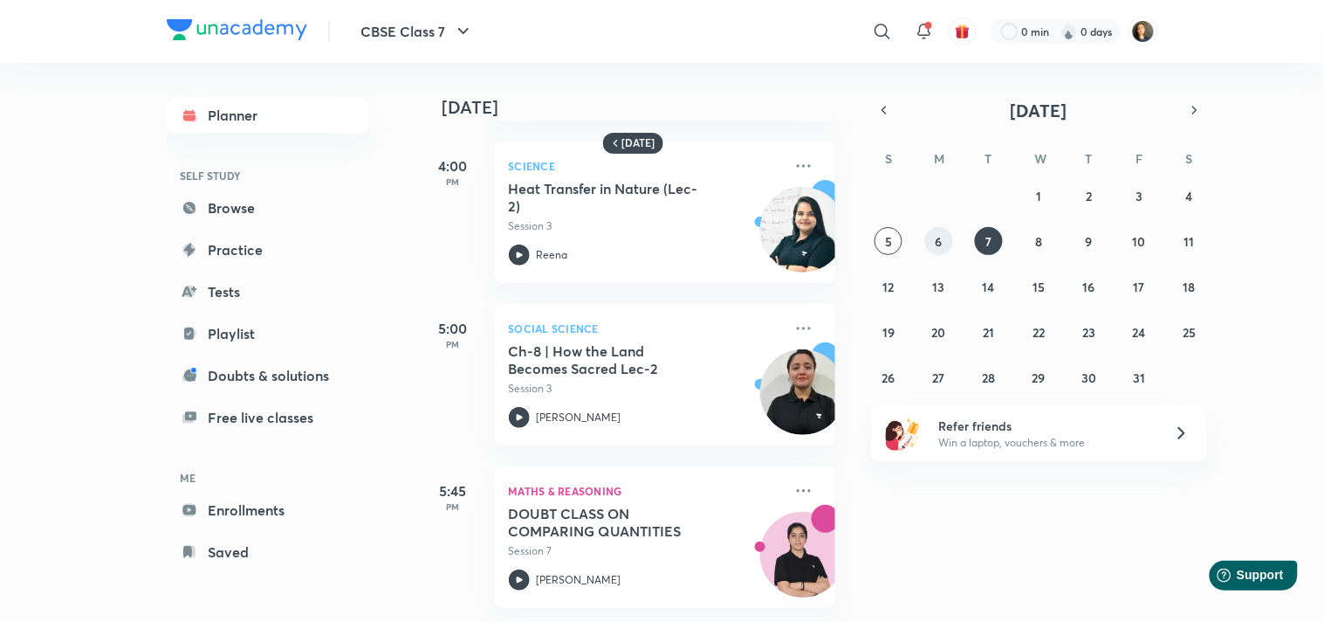
click at [944, 253] on button "6" at bounding box center [939, 241] width 28 height 28
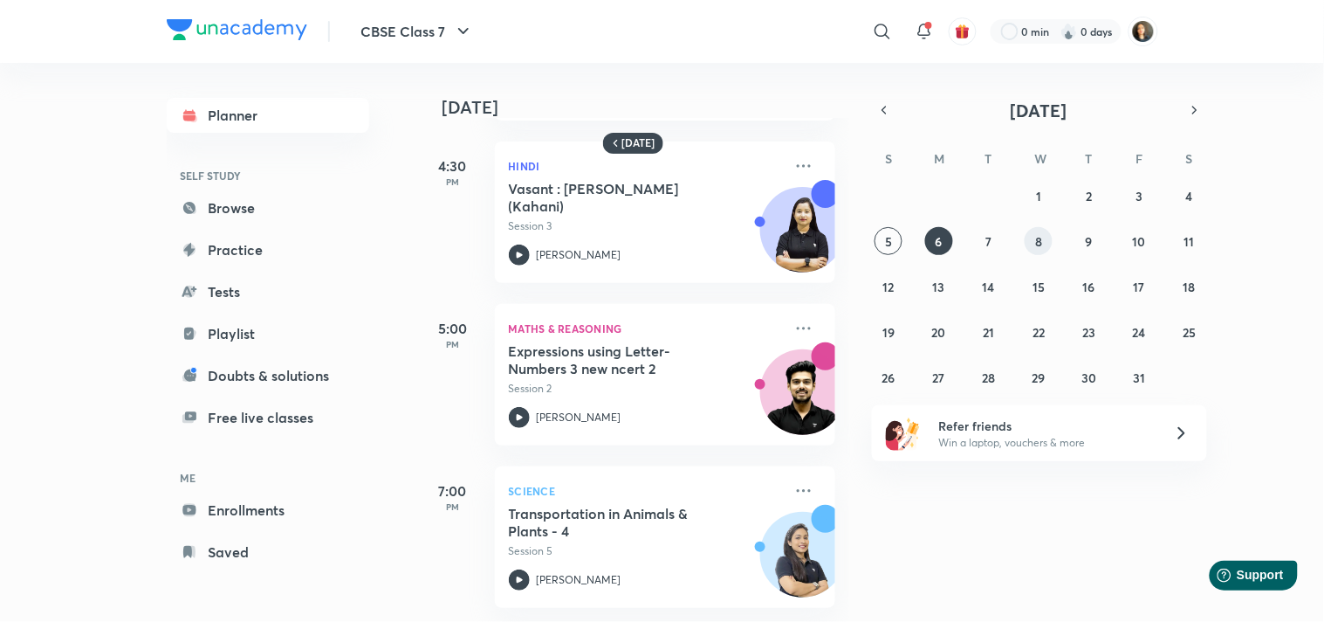
click at [1028, 232] on button "8" at bounding box center [1039, 241] width 28 height 28
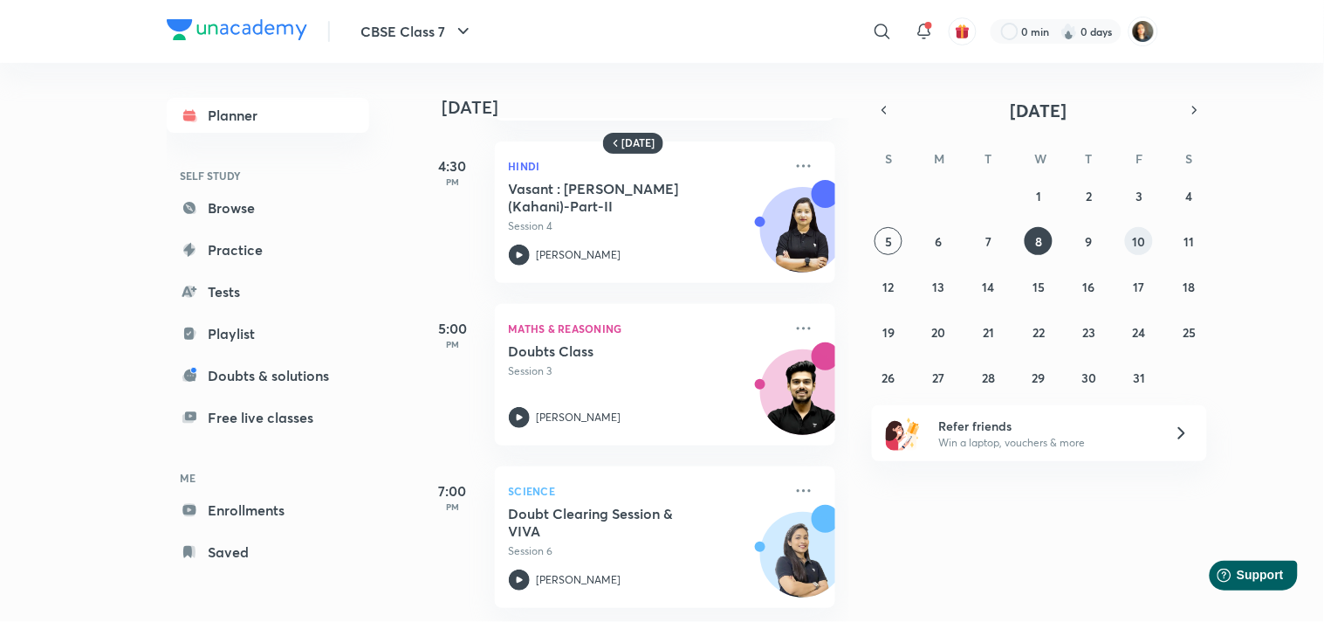
click at [1138, 237] on abbr "10" at bounding box center [1139, 241] width 13 height 17
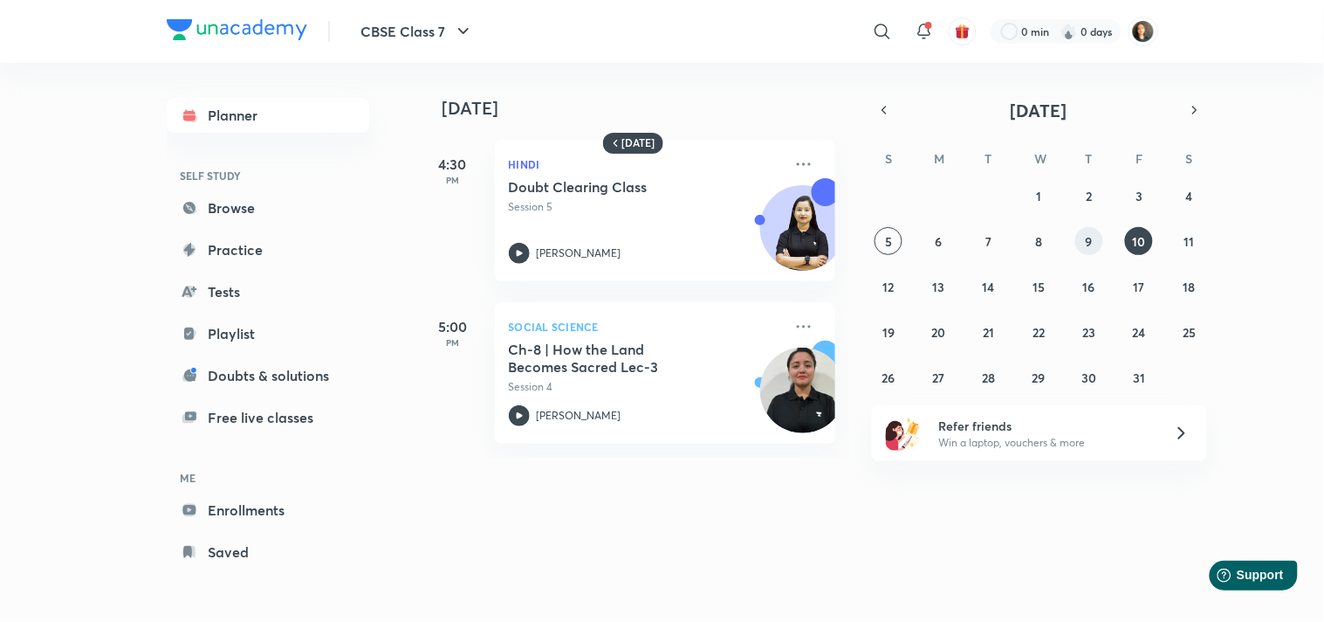
click at [1101, 243] on button "9" at bounding box center [1090, 241] width 28 height 28
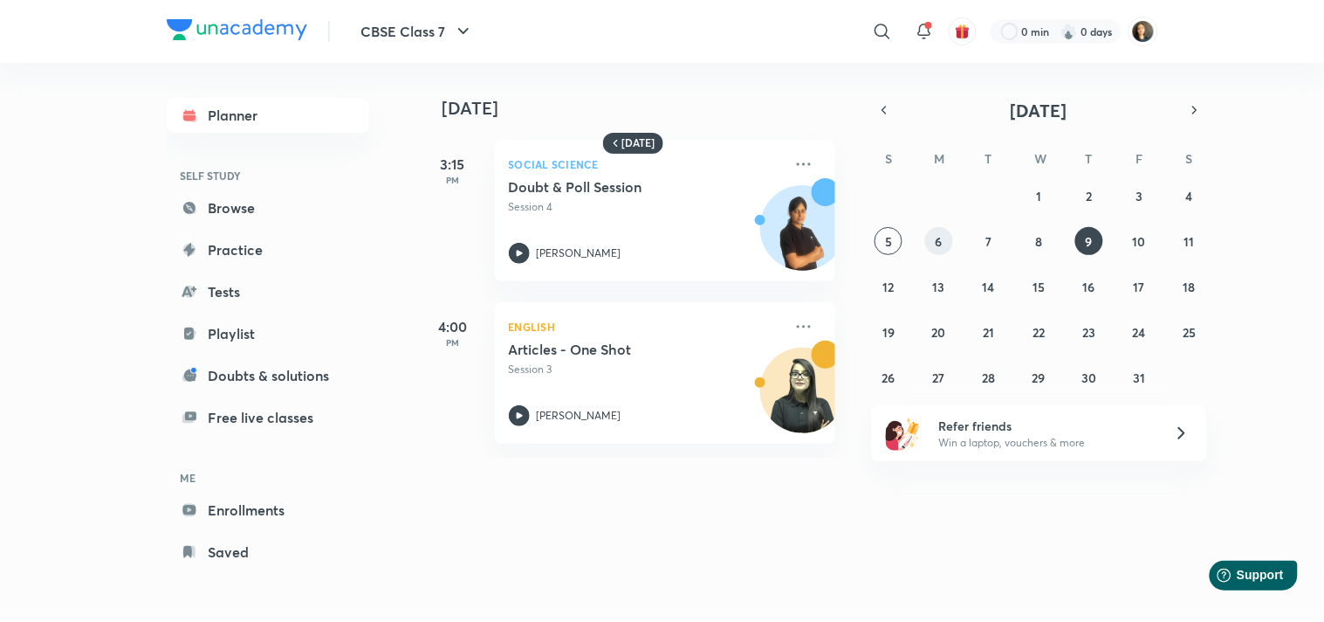
click at [943, 238] on button "6" at bounding box center [939, 241] width 28 height 28
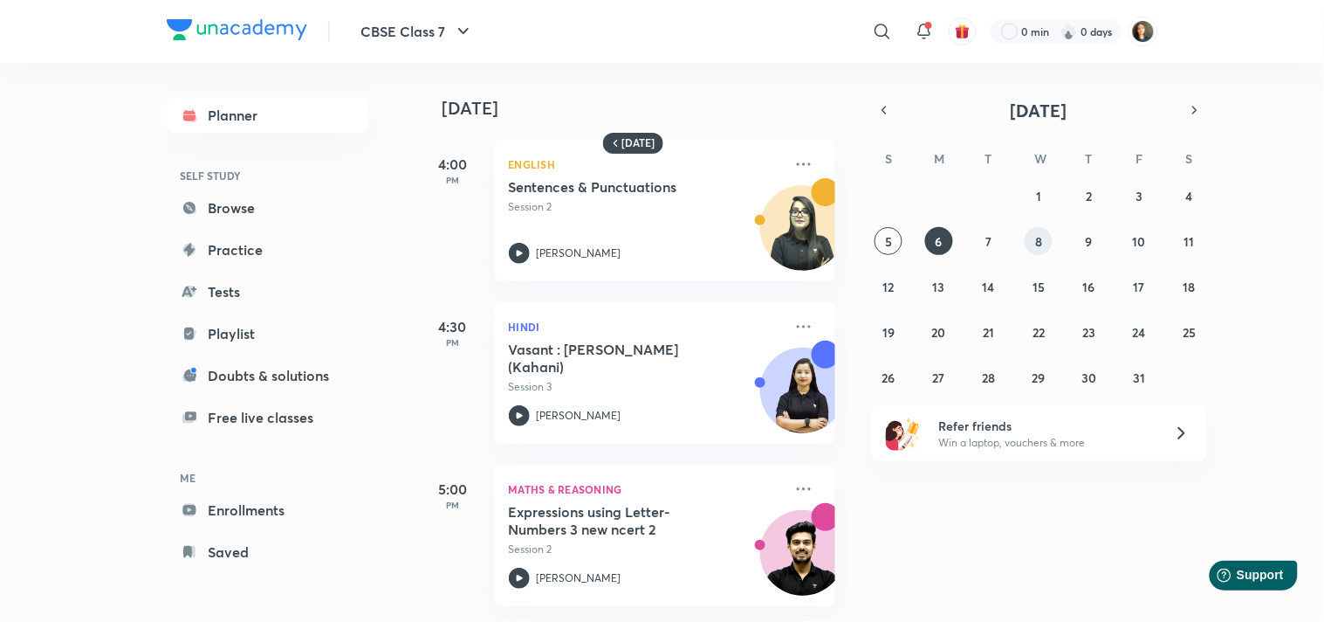
click at [1031, 237] on button "8" at bounding box center [1039, 241] width 28 height 28
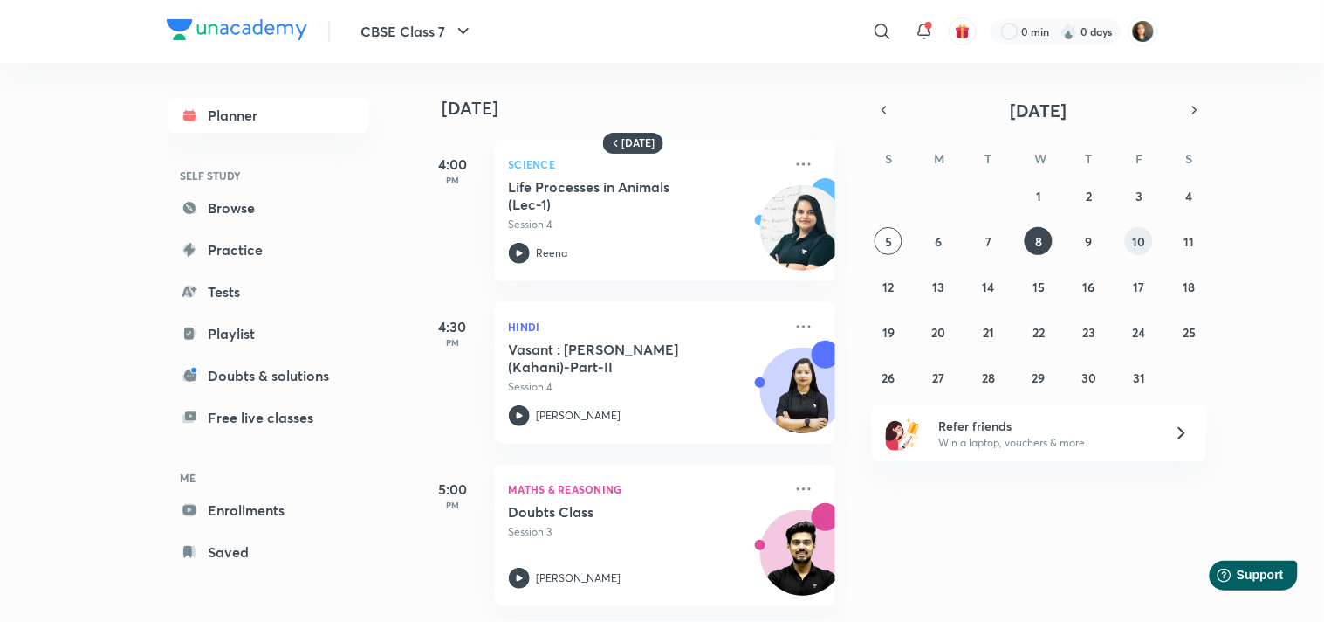
click at [1132, 251] on button "10" at bounding box center [1139, 241] width 28 height 28
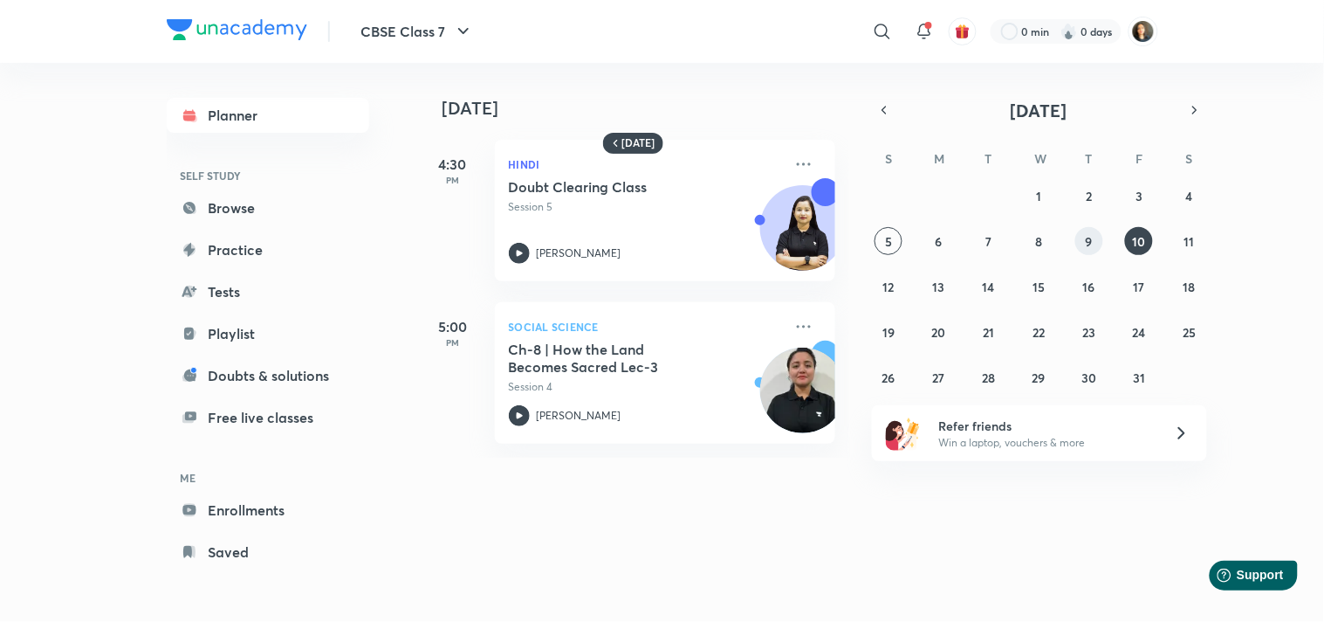
click at [1098, 240] on button "9" at bounding box center [1090, 241] width 28 height 28
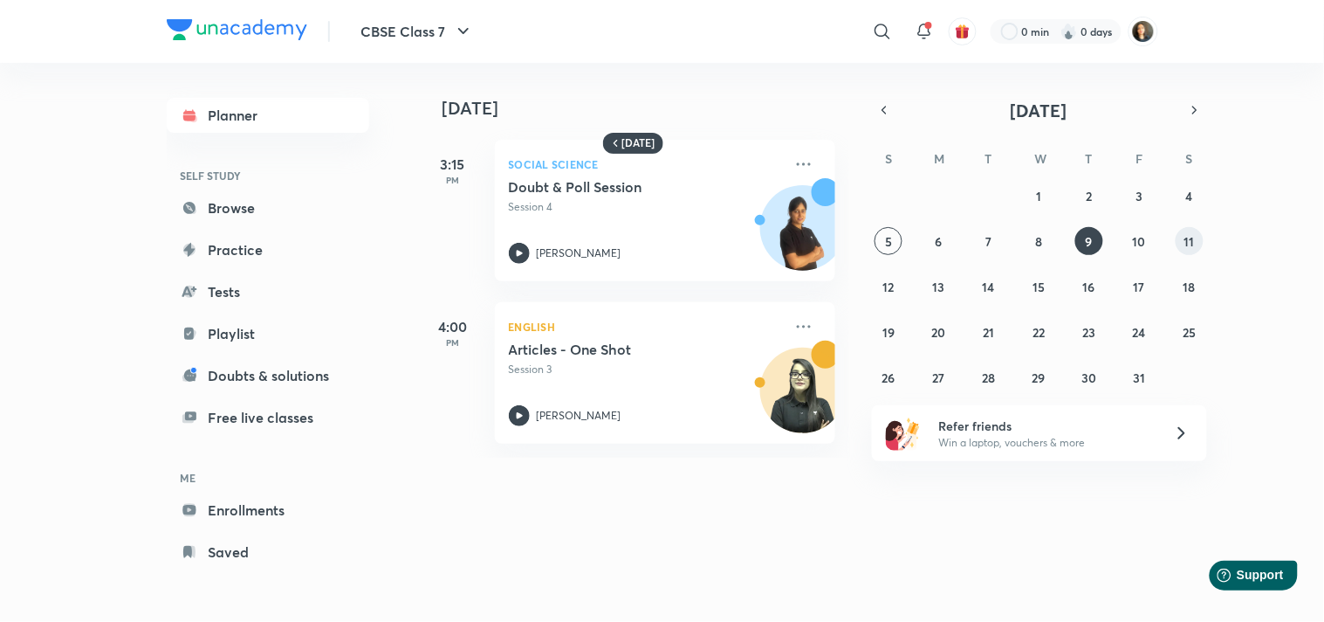
click at [1200, 234] on button "11" at bounding box center [1190, 241] width 28 height 28
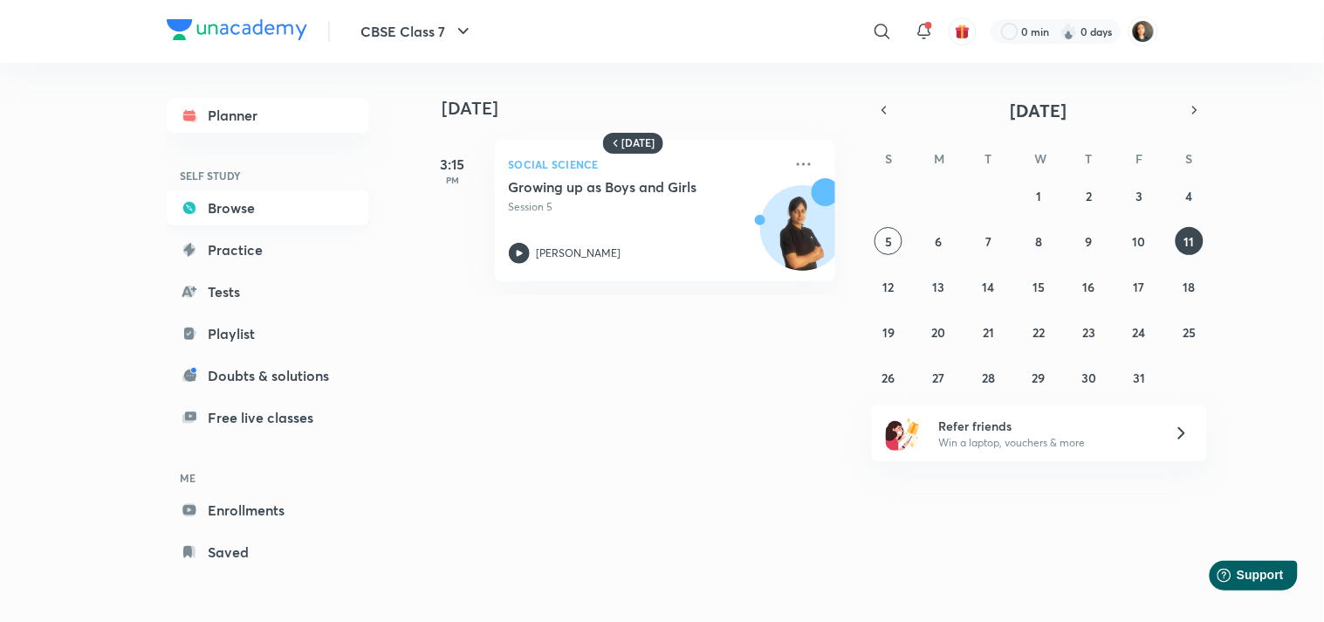
click at [251, 204] on link "Browse" at bounding box center [268, 207] width 203 height 35
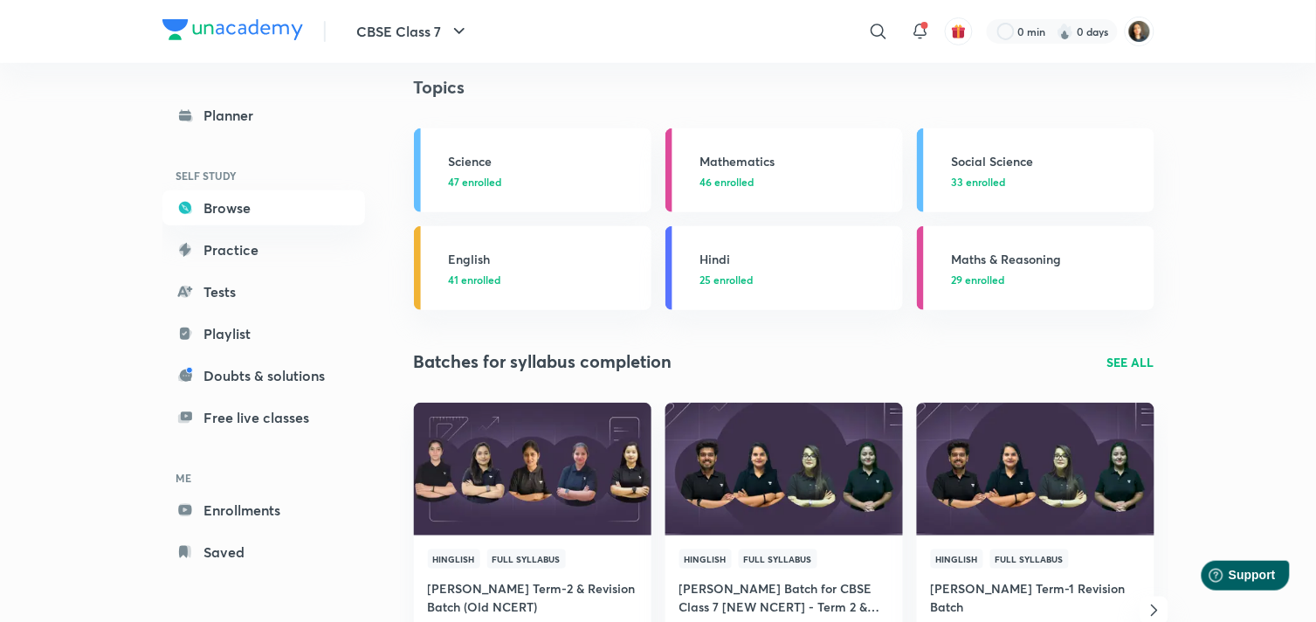
scroll to position [2105, 0]
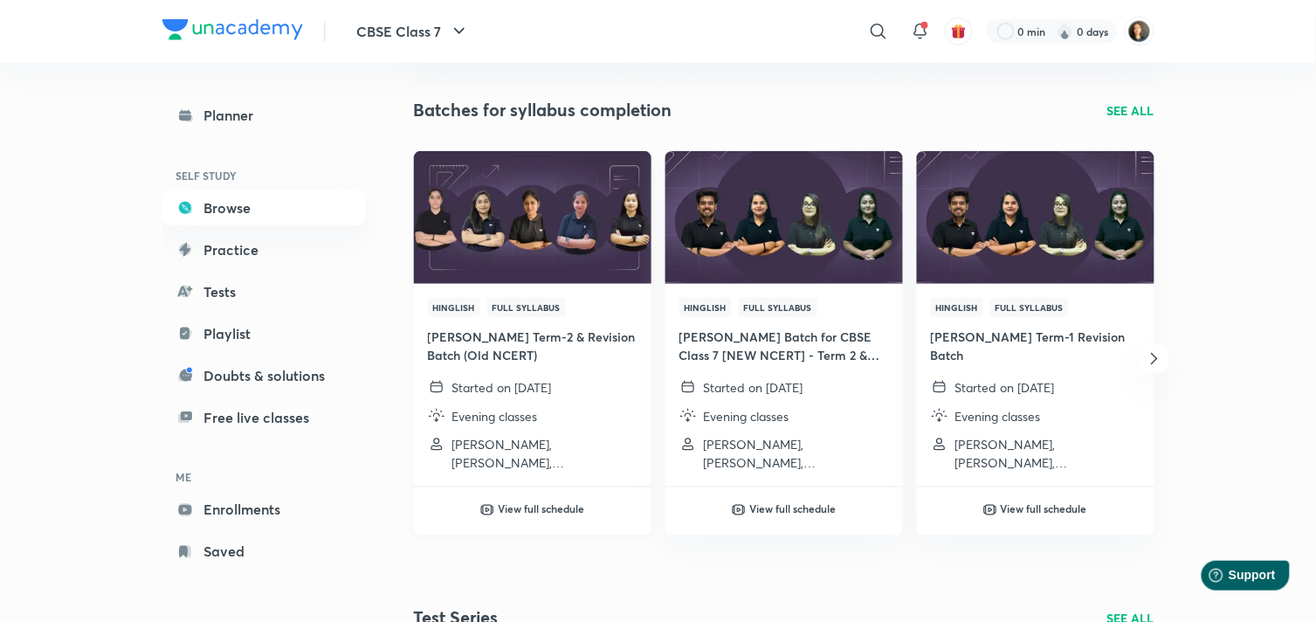
click at [553, 341] on h4 "JAGRIT Term-2 & Revision Batch (Old NCERT)" at bounding box center [533, 345] width 210 height 37
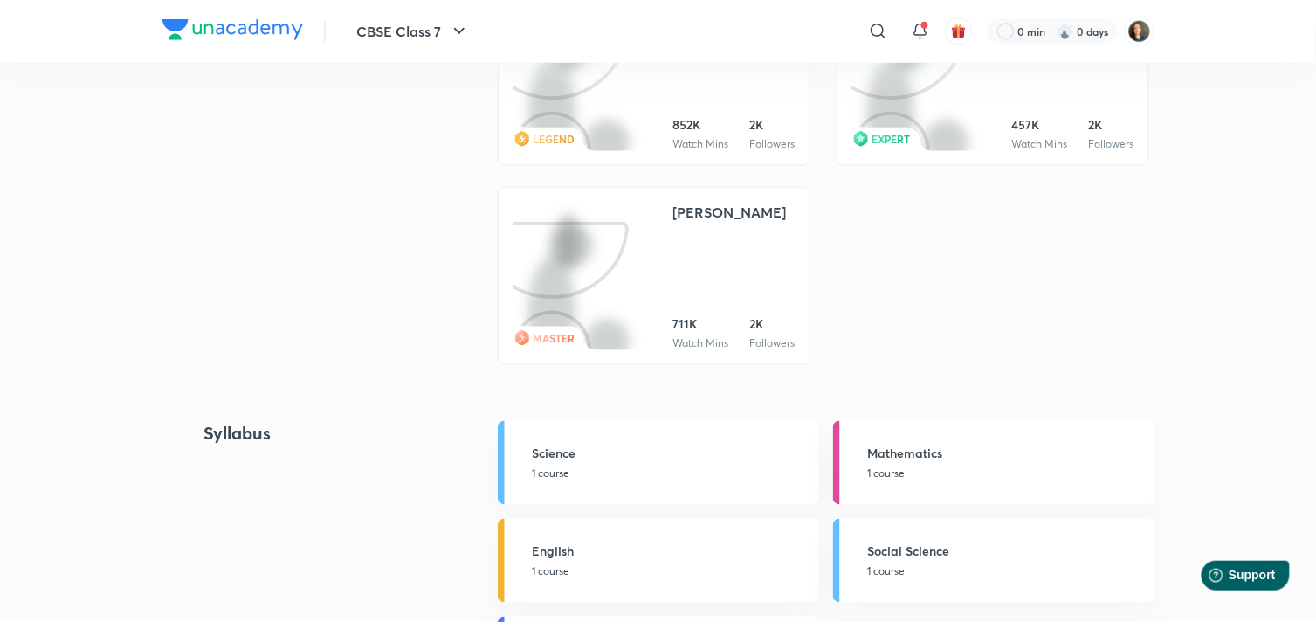
scroll to position [97, 0]
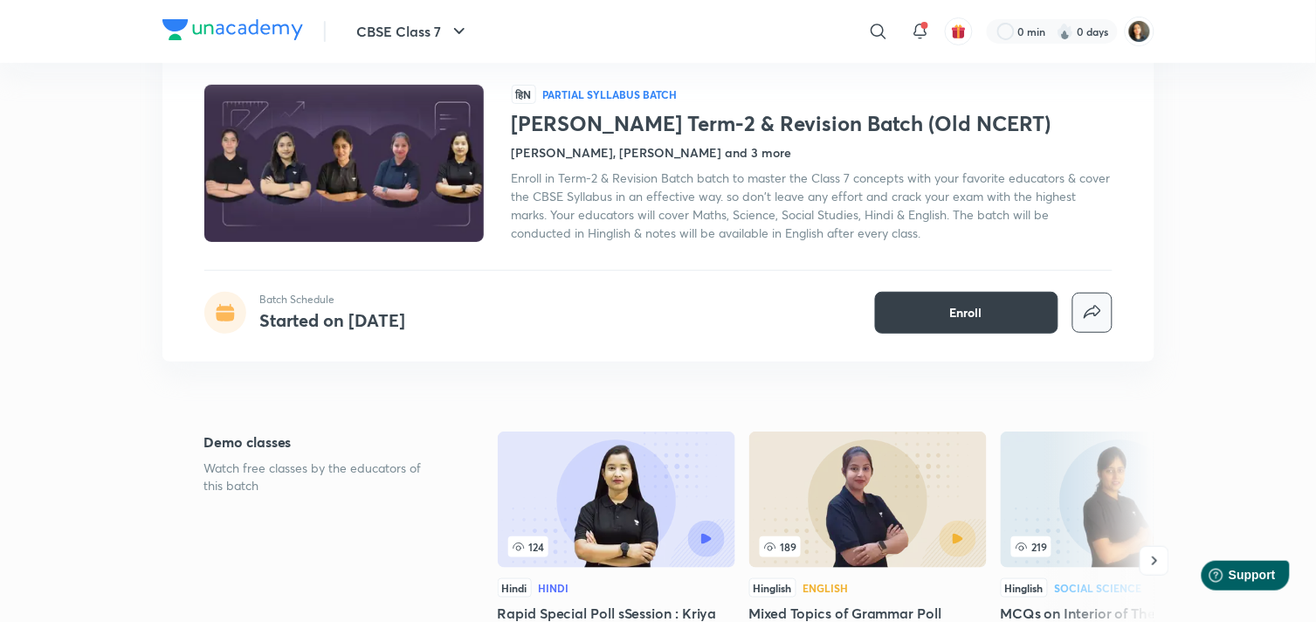
click at [997, 318] on button "Enroll" at bounding box center [966, 313] width 183 height 42
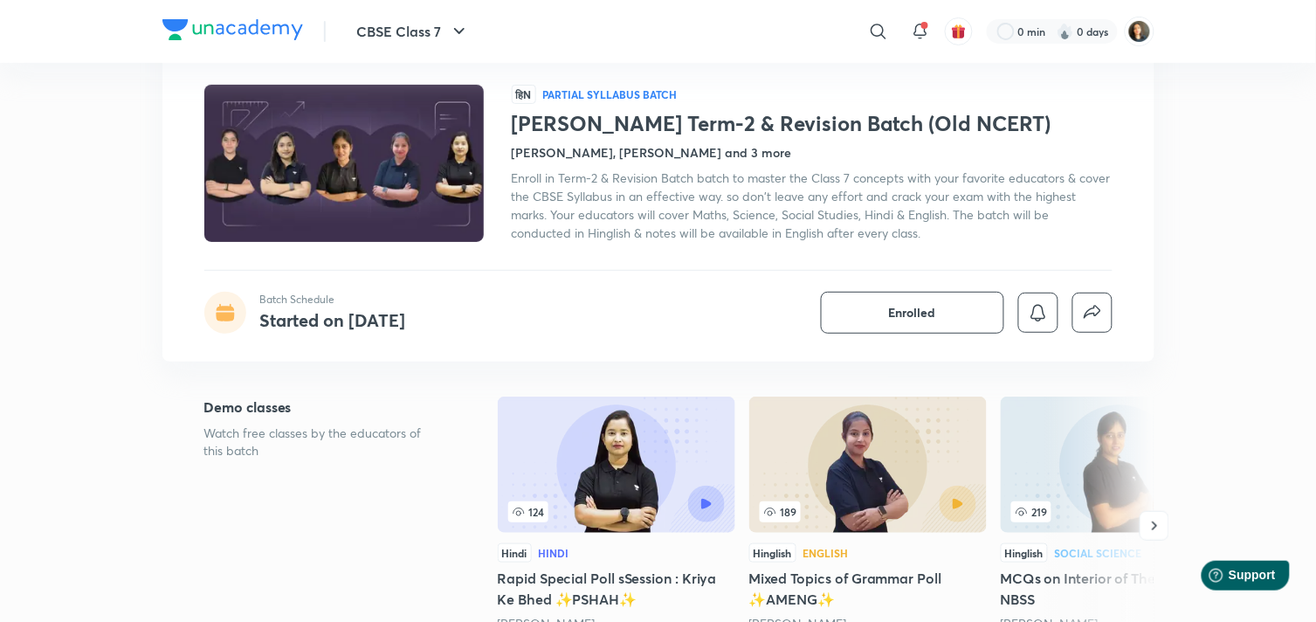
click at [766, 149] on h4 "Diksha Bhuwalka, Anamika Mukherjee and 3 more" at bounding box center [652, 152] width 280 height 18
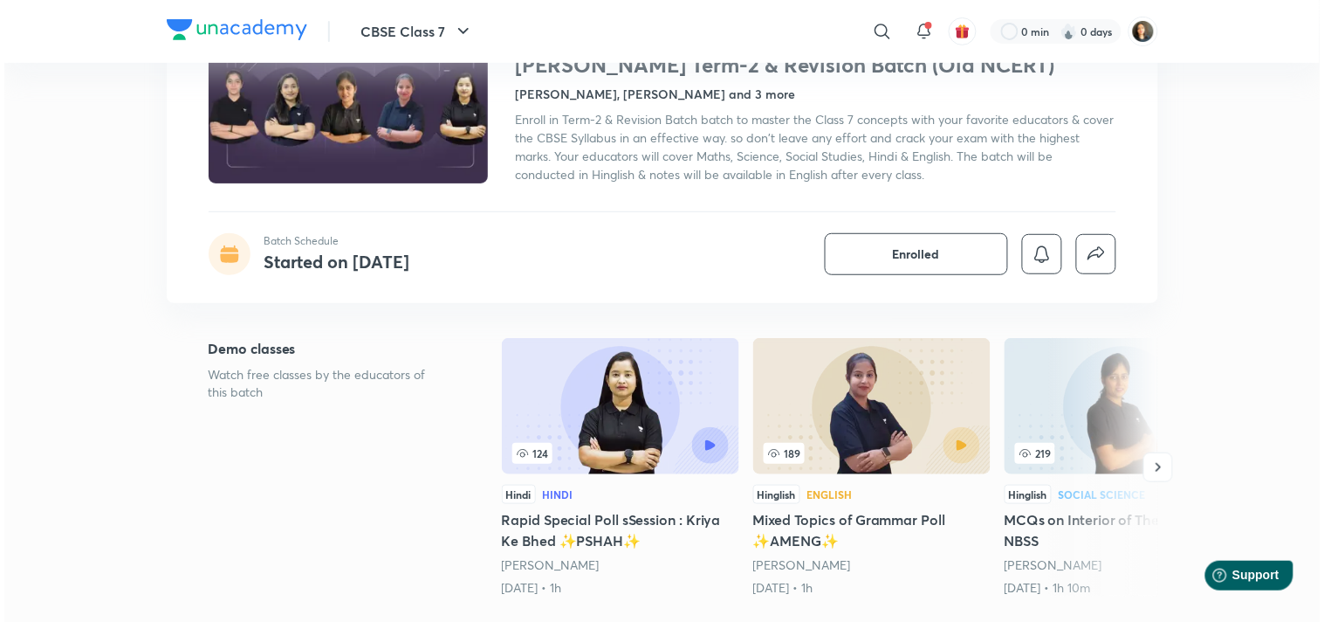
scroll to position [0, 0]
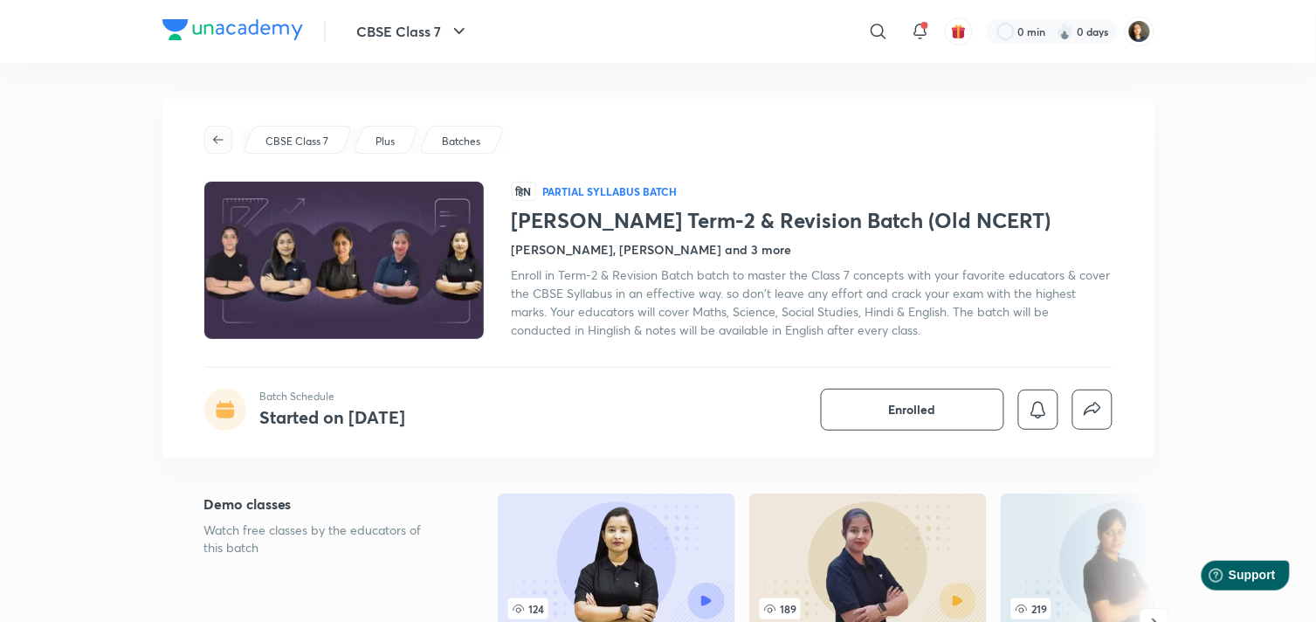
click at [221, 141] on icon "button" at bounding box center [218, 140] width 14 height 14
click at [208, 127] on button "button" at bounding box center [218, 140] width 28 height 28
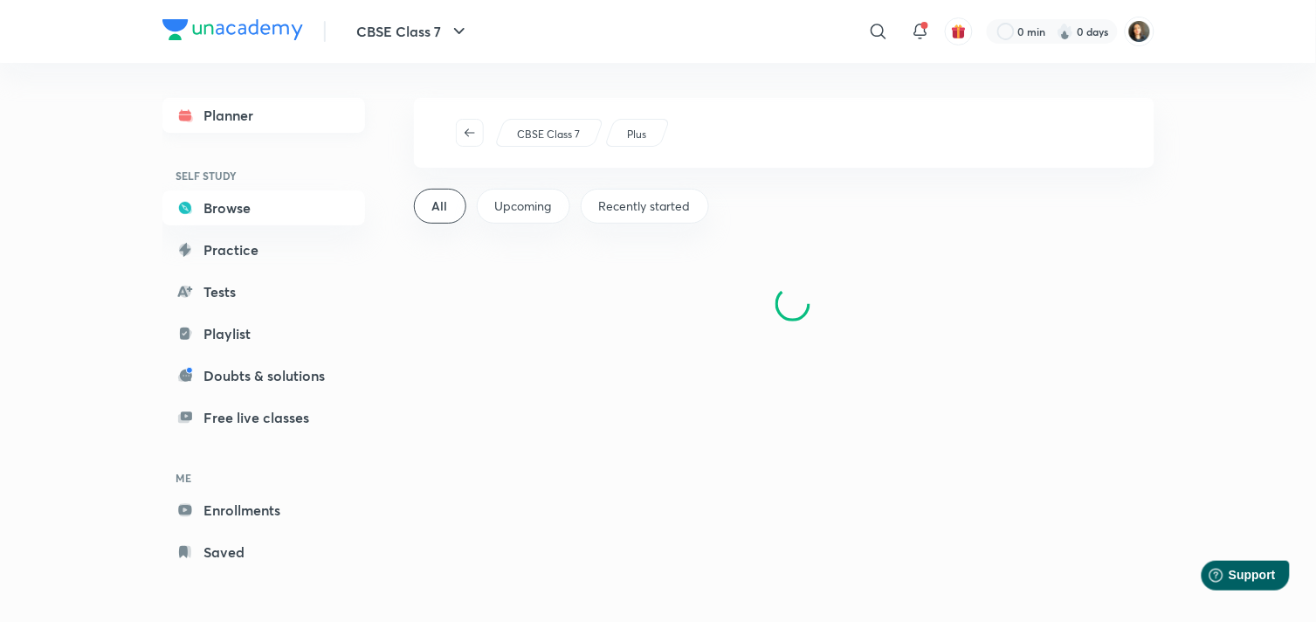
click at [250, 105] on link "Planner" at bounding box center [263, 115] width 203 height 35
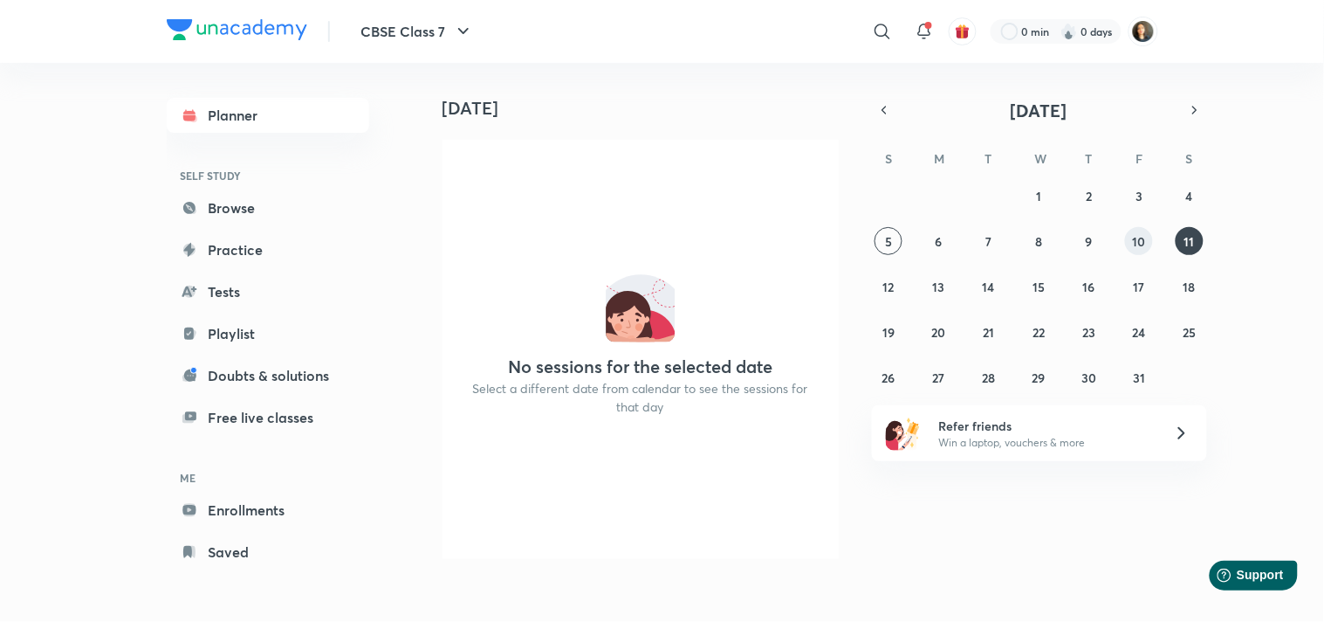
click at [1129, 232] on button "10" at bounding box center [1139, 241] width 28 height 28
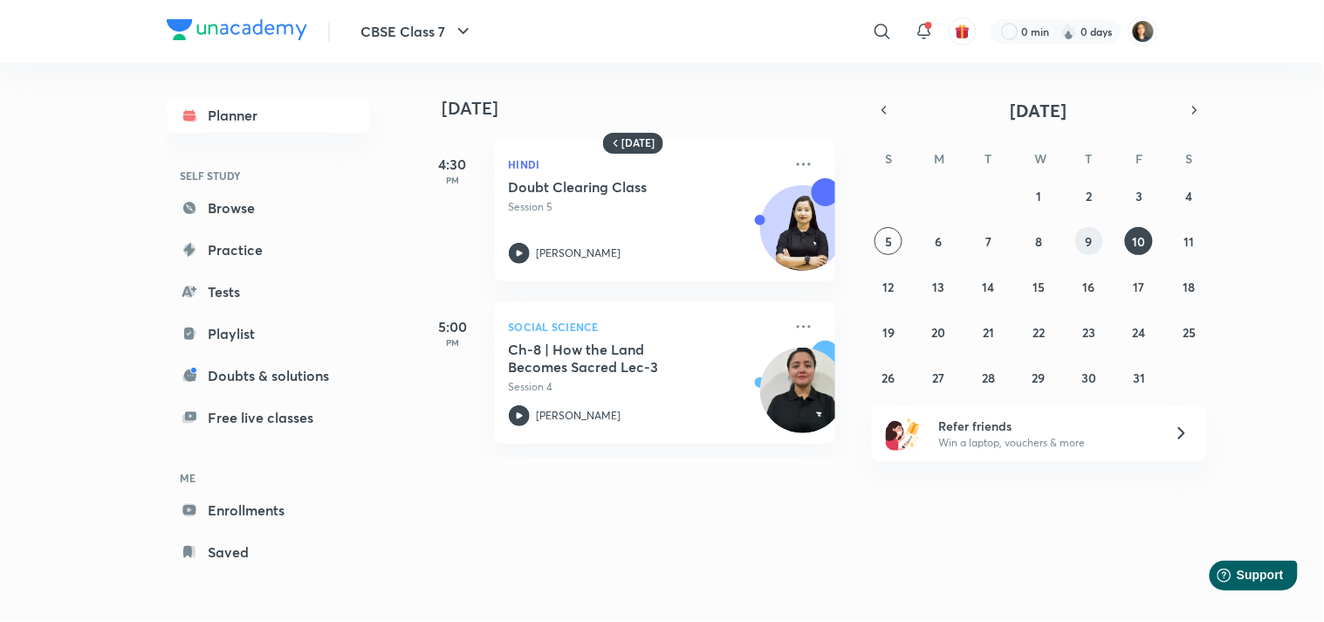
click at [1093, 246] on button "9" at bounding box center [1090, 241] width 28 height 28
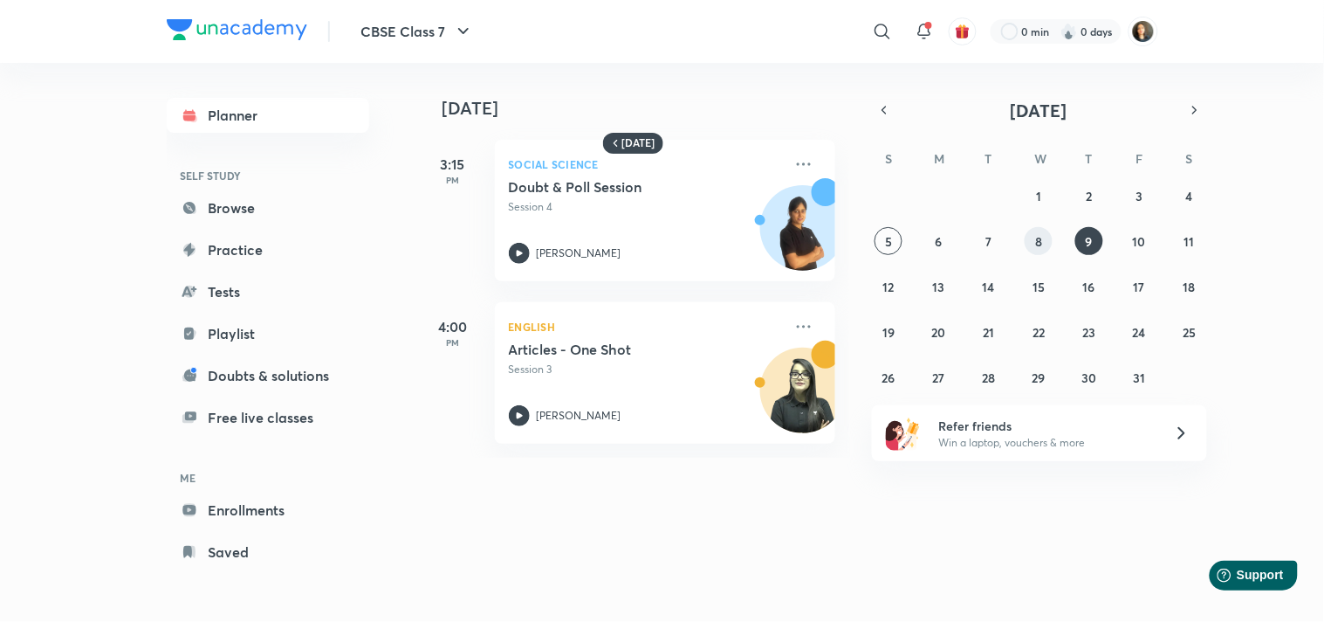
click at [1048, 234] on button "8" at bounding box center [1039, 241] width 28 height 28
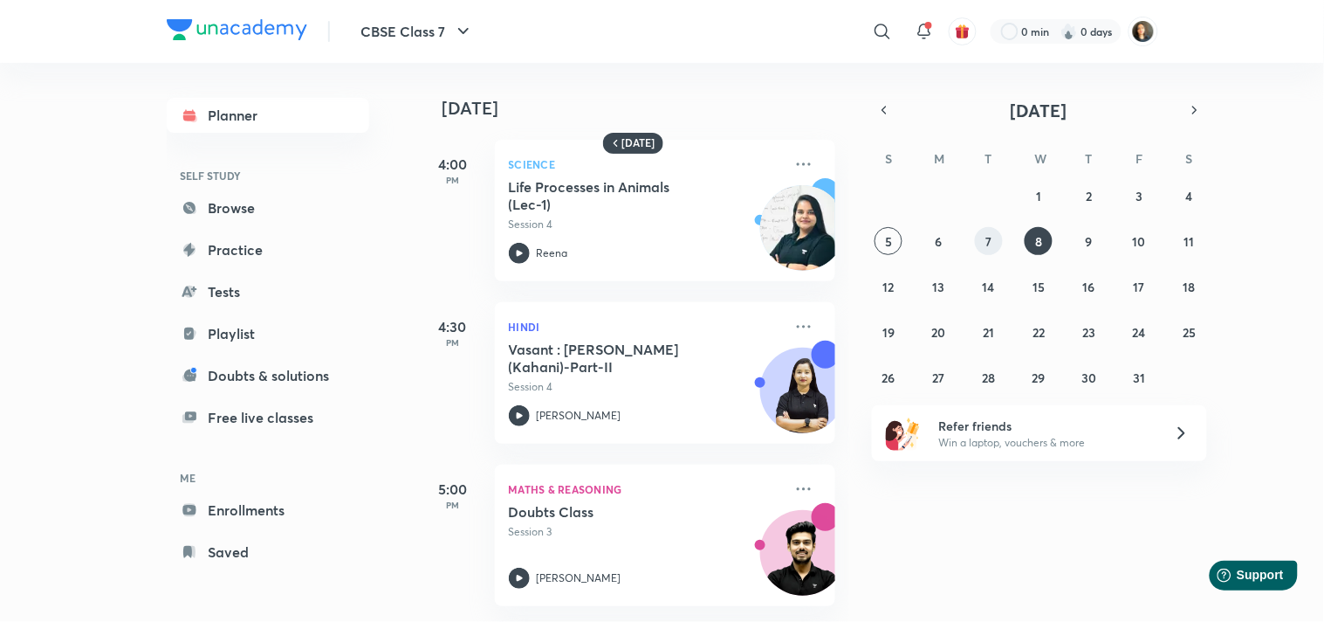
click at [979, 229] on div "28 29 30 1 2 3 4 5 6 7 8 9 10 11 12 13 14 15 16 17 18 19 20 21 22 23 24 25 26 2…" at bounding box center [1039, 287] width 335 height 210
click at [991, 247] on abbr "7" at bounding box center [990, 241] width 6 height 17
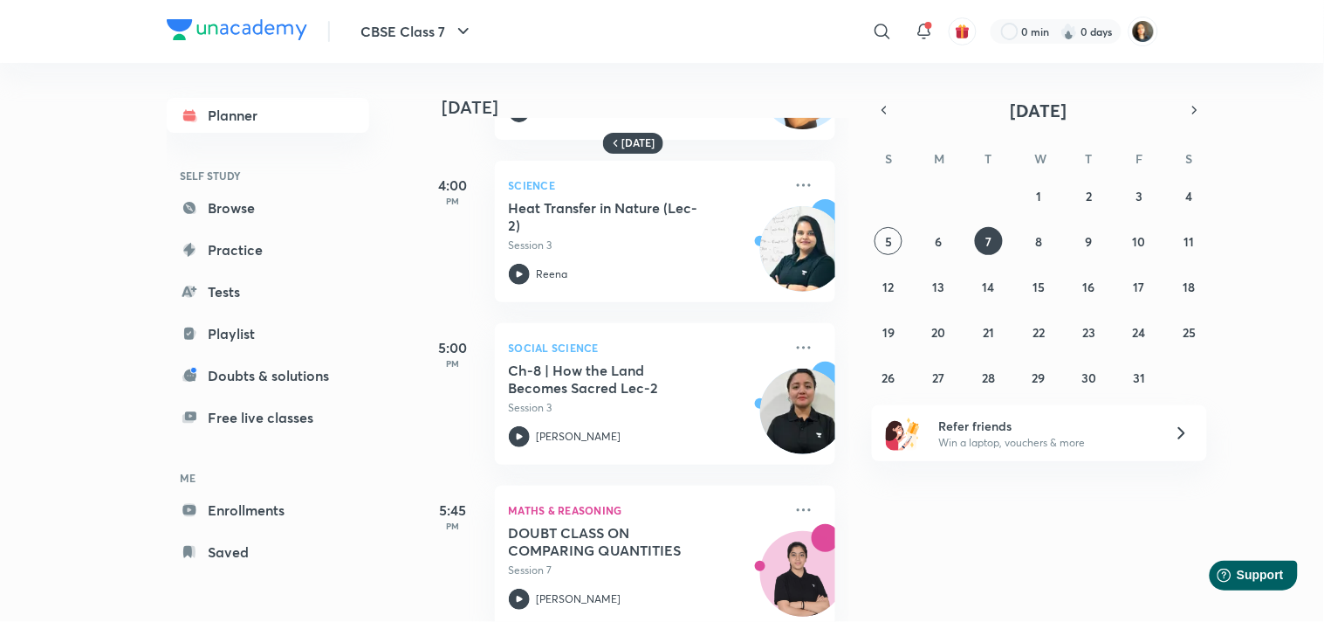
scroll to position [175, 0]
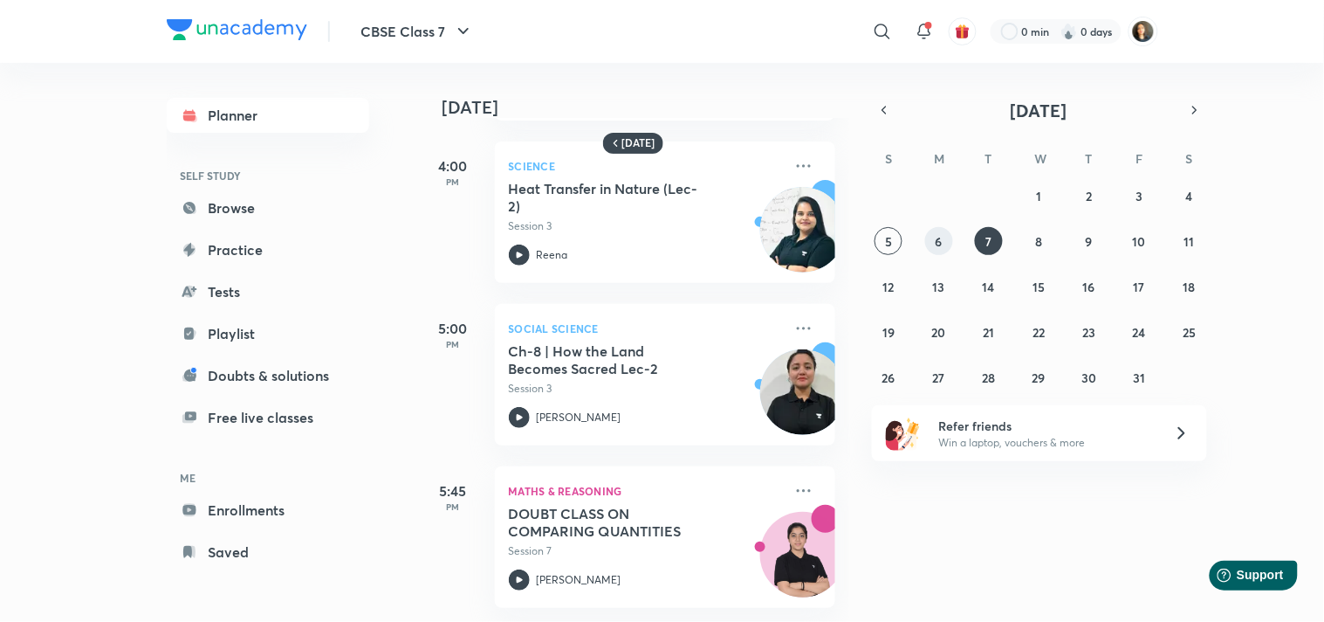
click at [936, 237] on abbr "6" at bounding box center [939, 241] width 7 height 17
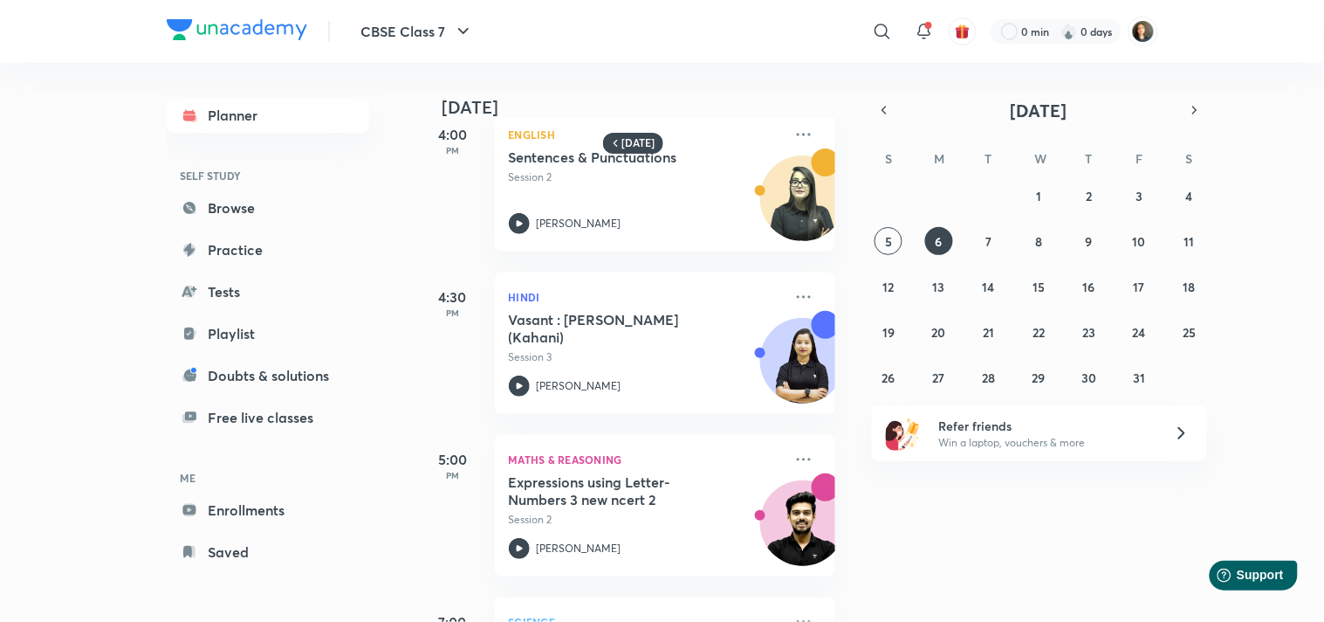
scroll to position [0, 0]
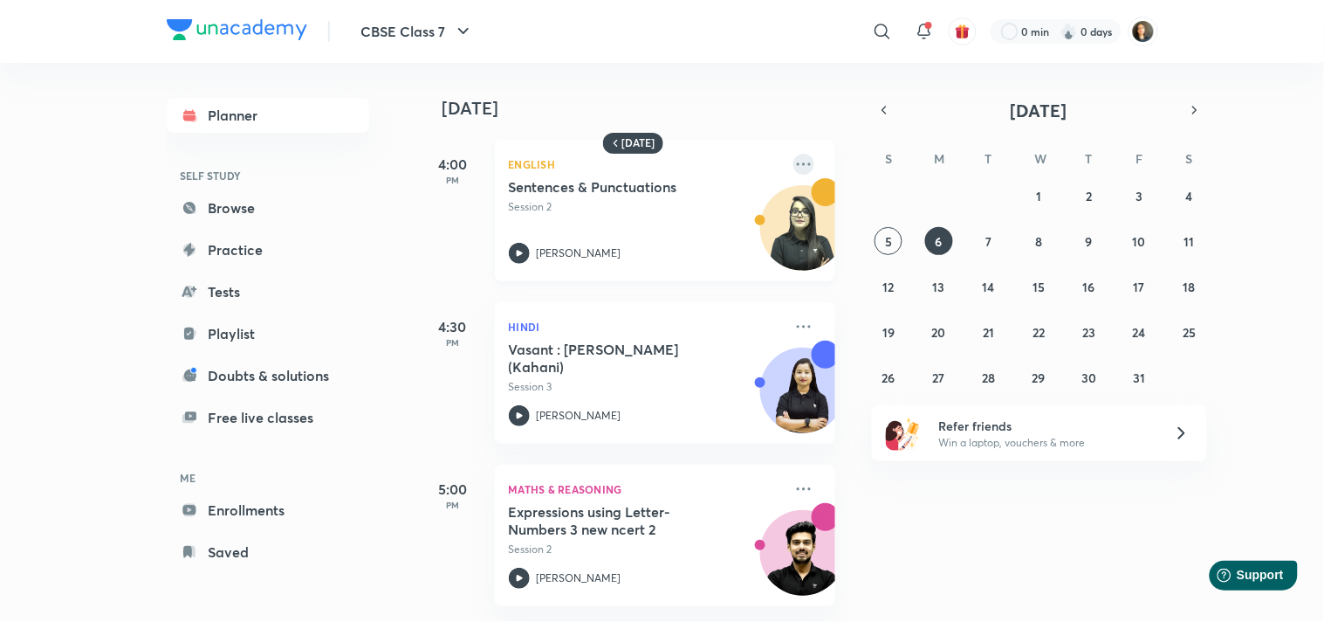
click at [797, 162] on icon at bounding box center [804, 163] width 14 height 3
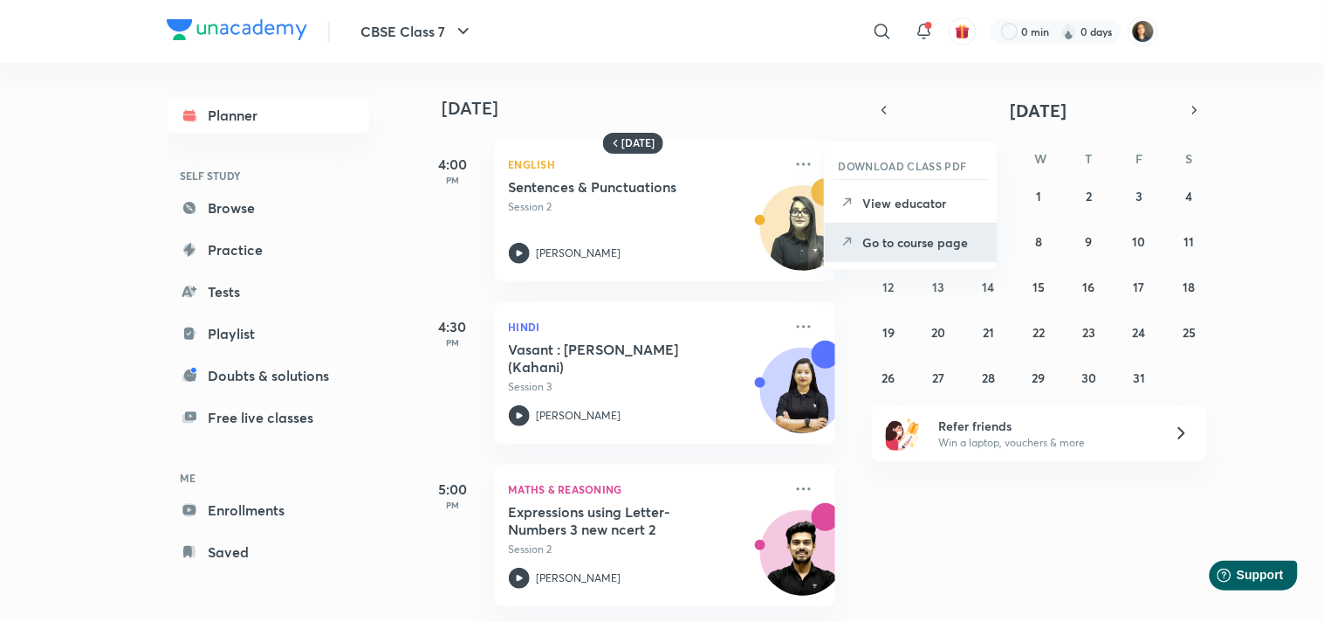
click at [888, 243] on p "Go to course page" at bounding box center [923, 242] width 120 height 18
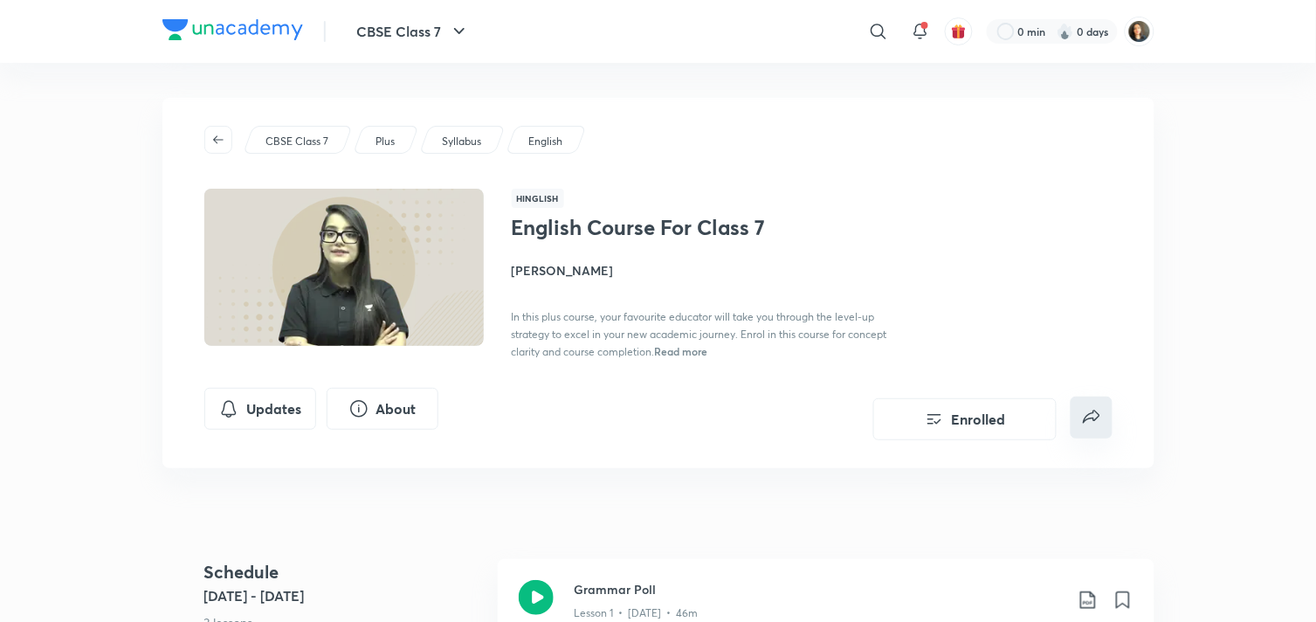
click at [1089, 415] on icon "false" at bounding box center [1091, 415] width 17 height 13
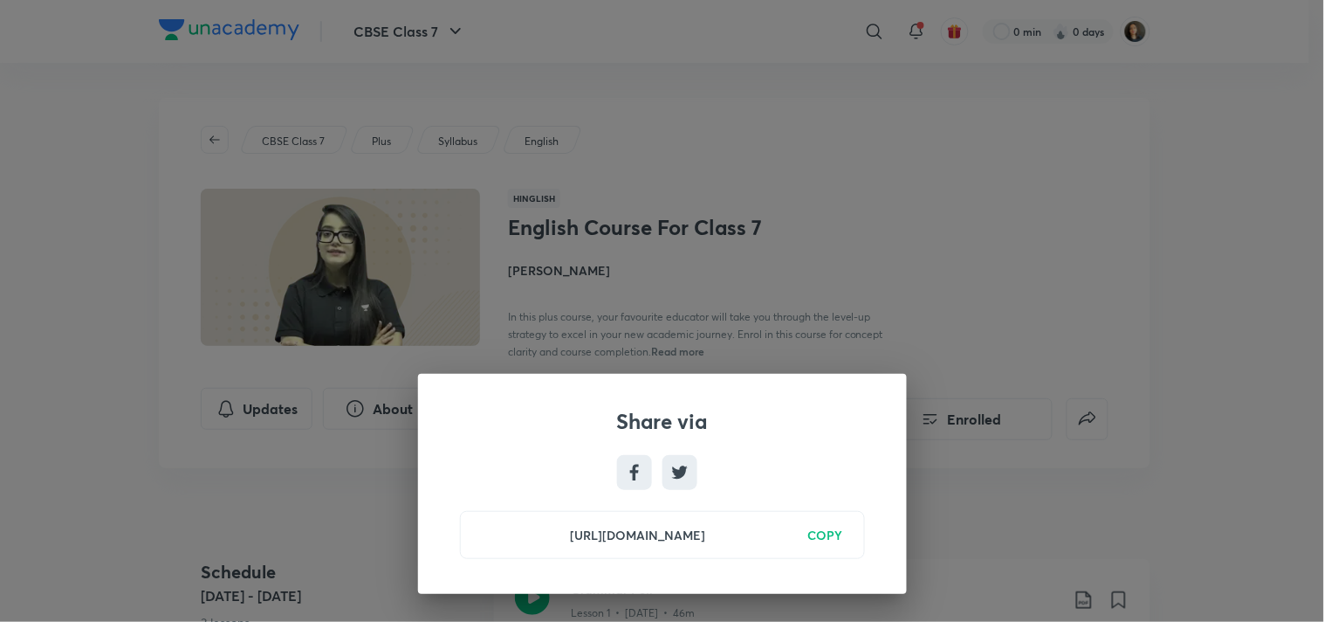
click at [839, 536] on h6 "COPY" at bounding box center [825, 535] width 35 height 18
click at [945, 100] on div "Share via https://unacademy.com/course/english-course-for-class-7/7ARK9314 Copi…" at bounding box center [662, 311] width 1324 height 622
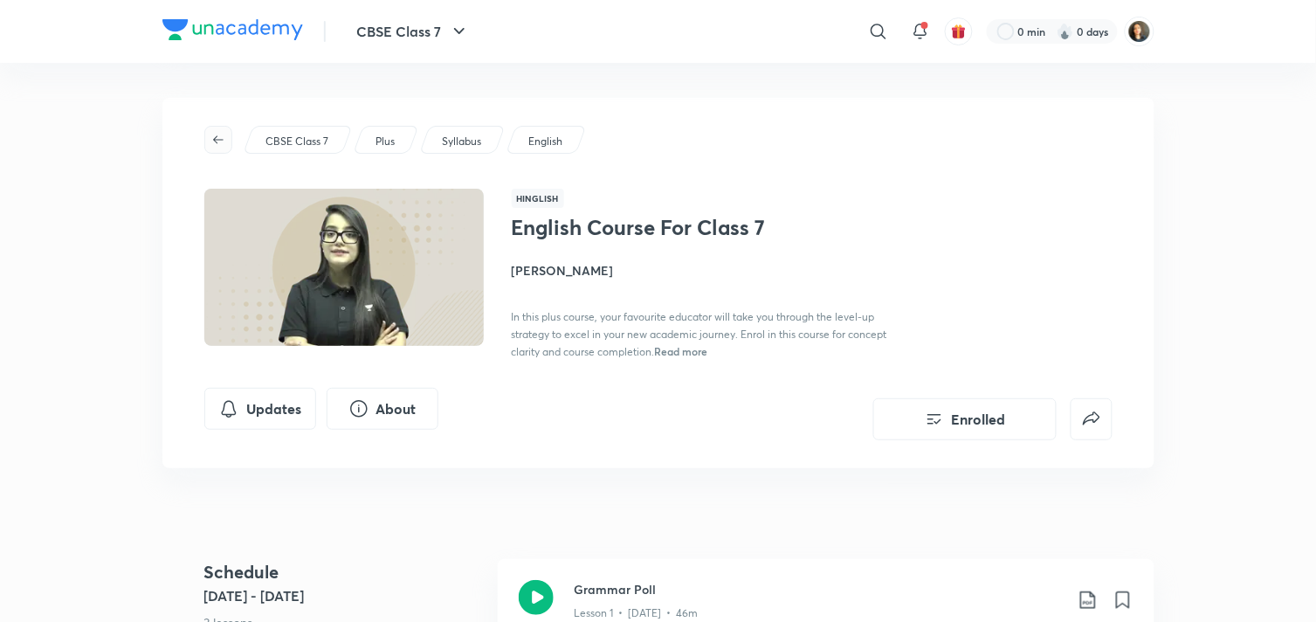
click at [216, 137] on icon "button" at bounding box center [218, 140] width 14 height 14
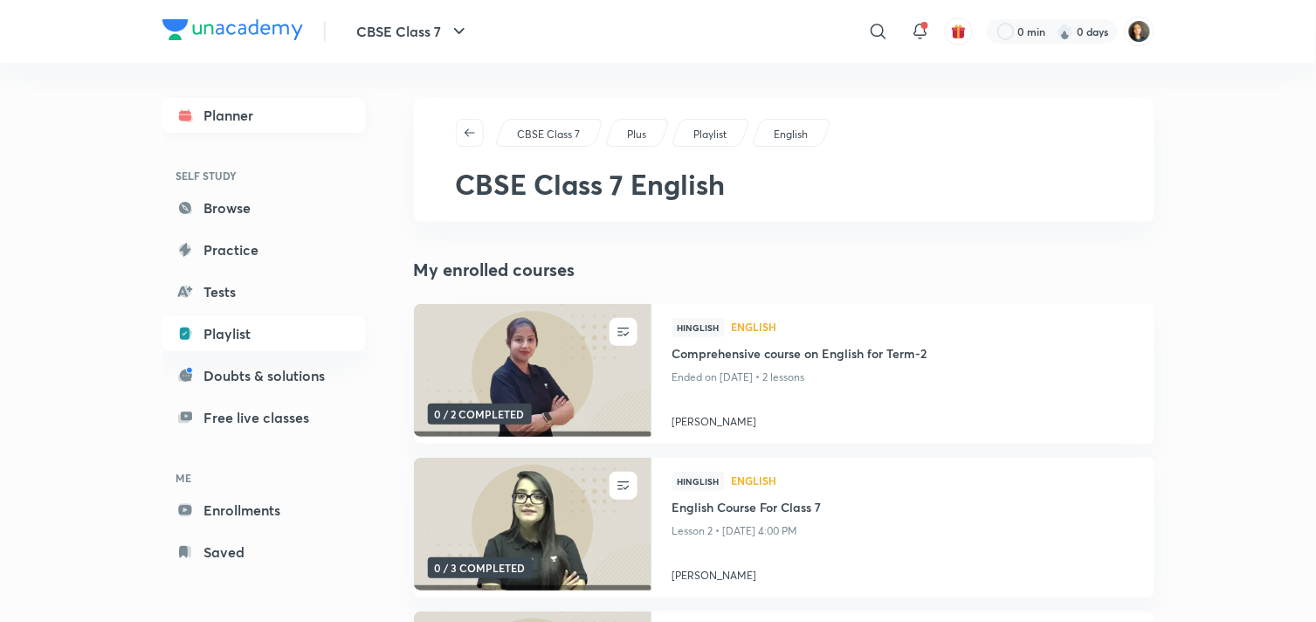
click at [190, 107] on icon at bounding box center [184, 115] width 17 height 17
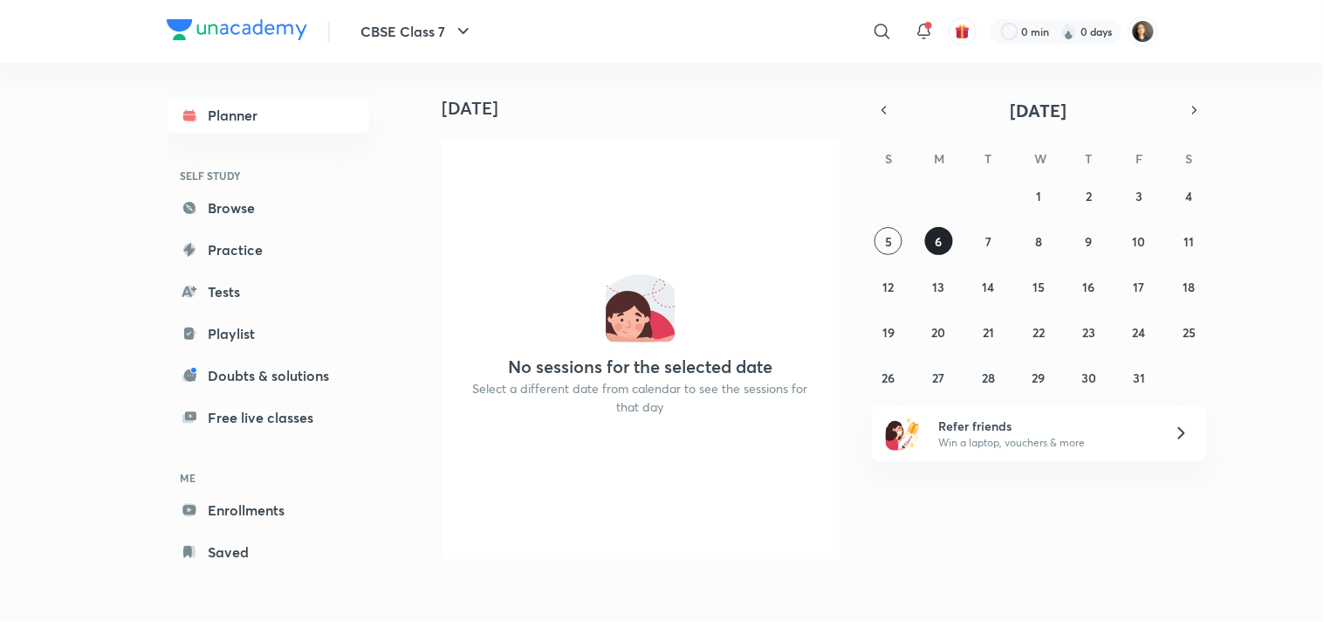
click at [944, 245] on button "6" at bounding box center [939, 241] width 28 height 28
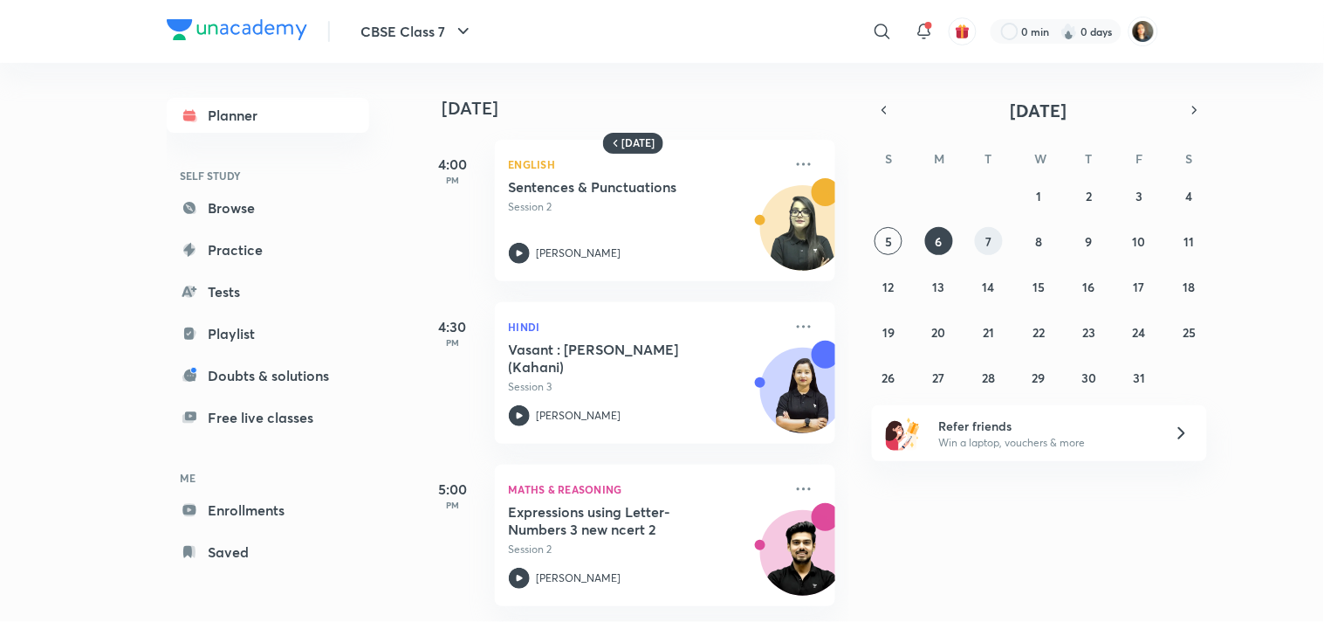
click at [989, 239] on abbr "7" at bounding box center [990, 241] width 6 height 17
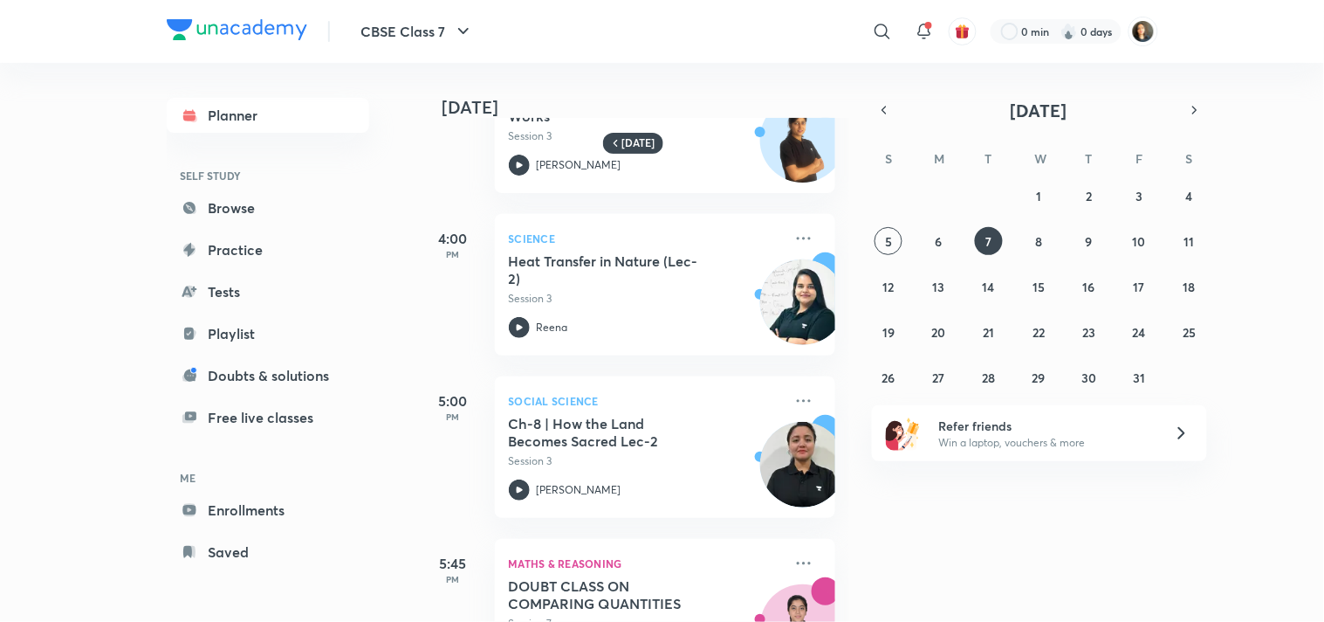
scroll to position [175, 0]
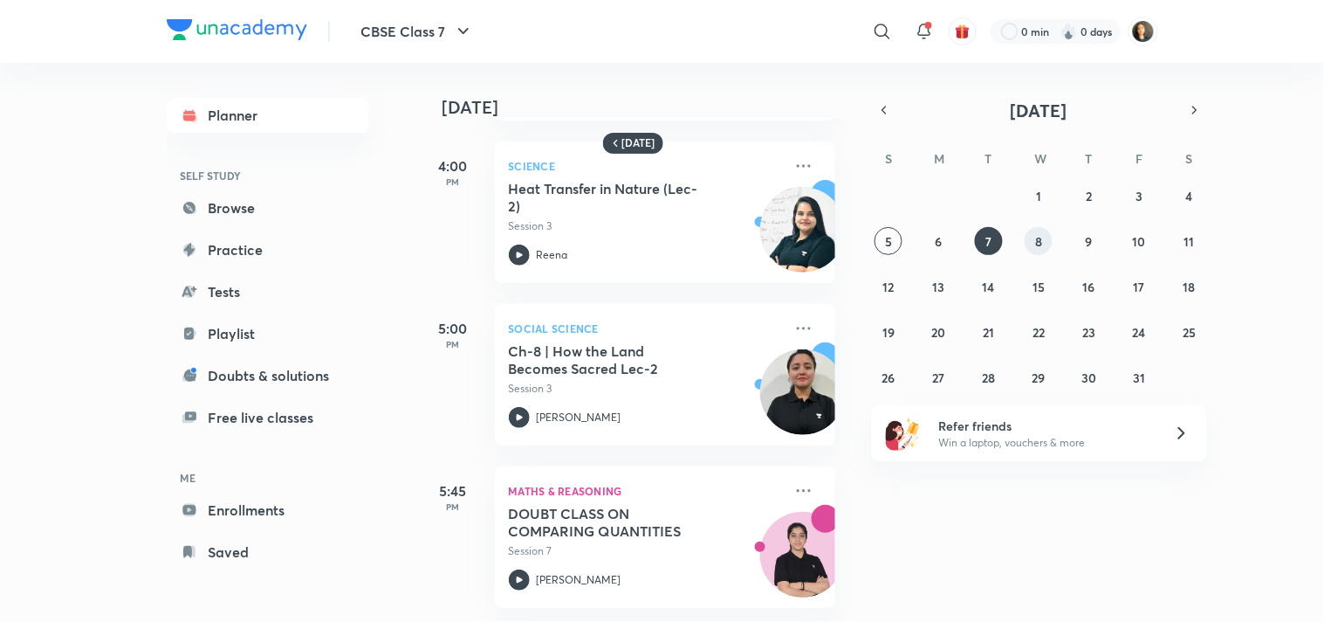
click at [1041, 228] on button "8" at bounding box center [1039, 241] width 28 height 28
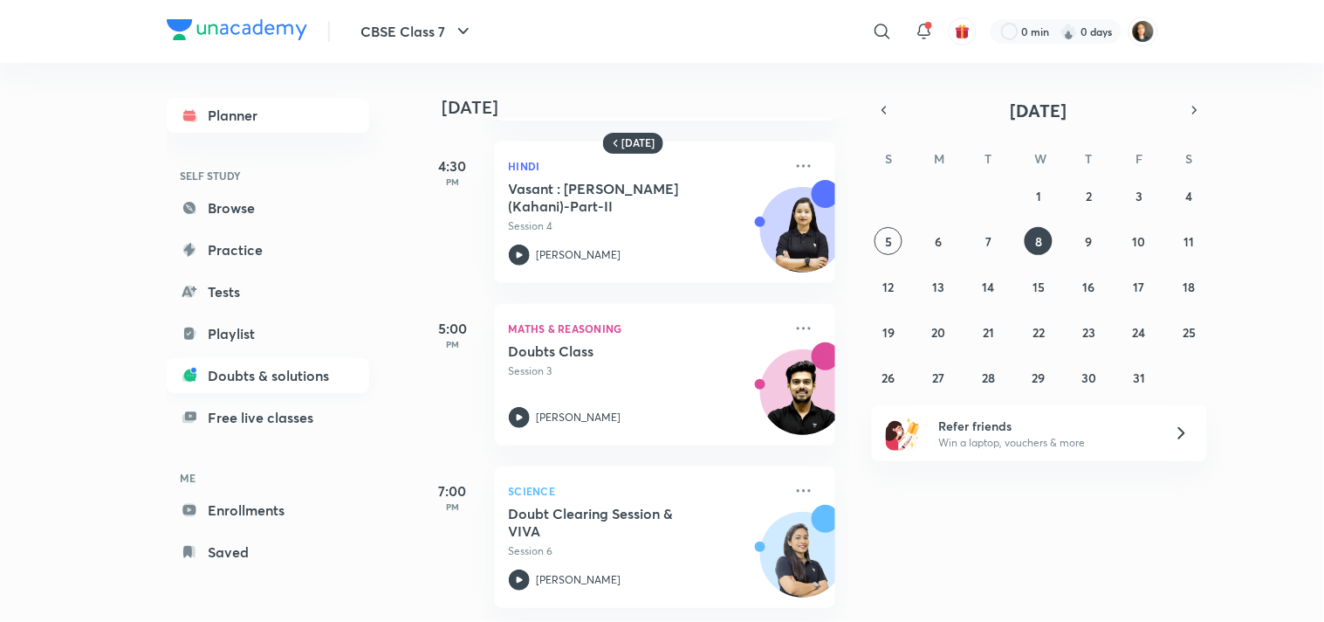
click at [258, 375] on link "Doubts & solutions" at bounding box center [268, 375] width 203 height 35
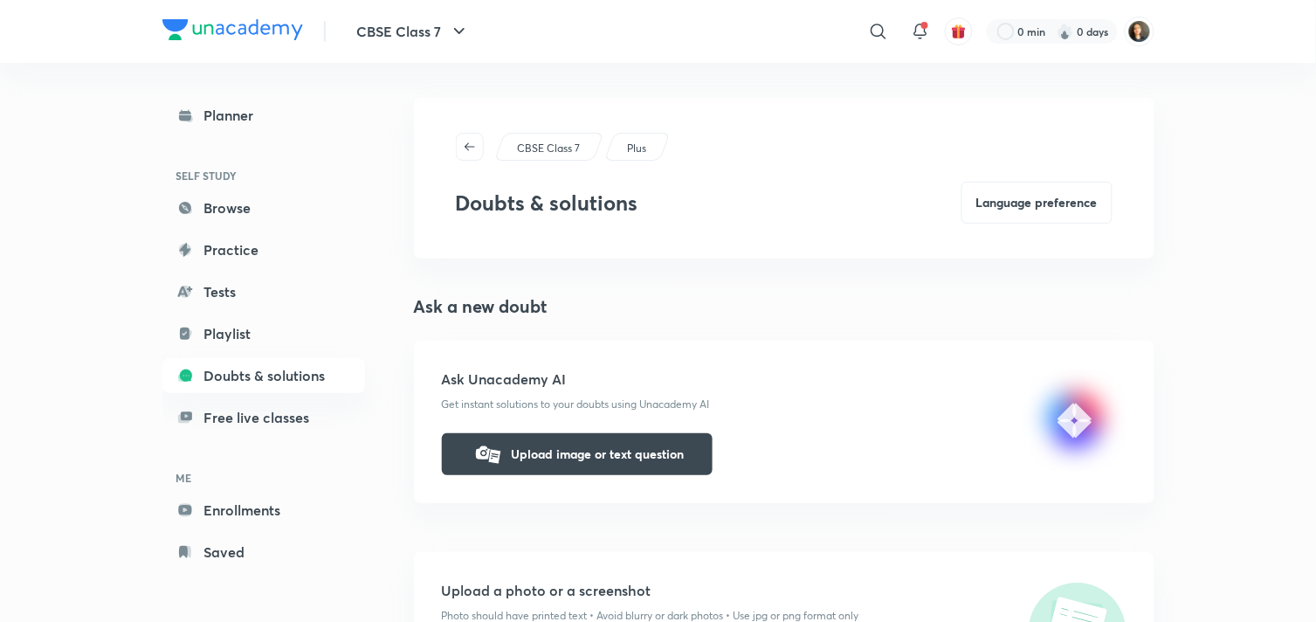
scroll to position [97, 0]
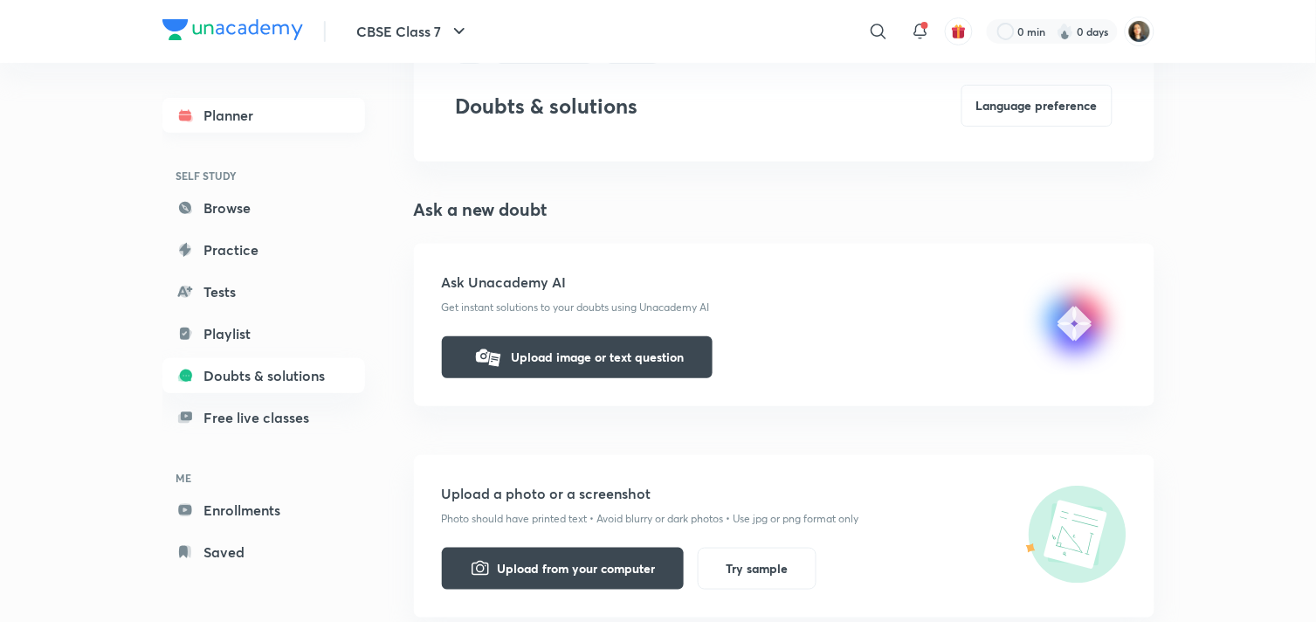
click at [257, 114] on link "Planner" at bounding box center [263, 115] width 203 height 35
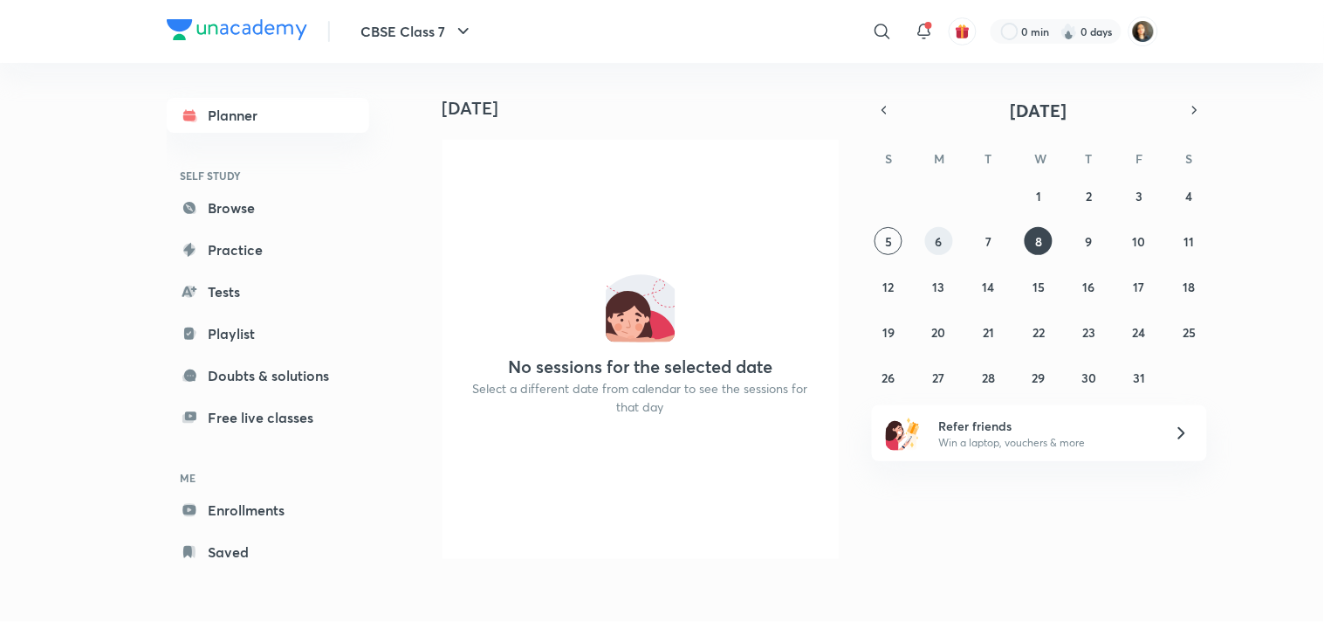
click at [939, 238] on abbr "6" at bounding box center [939, 241] width 7 height 17
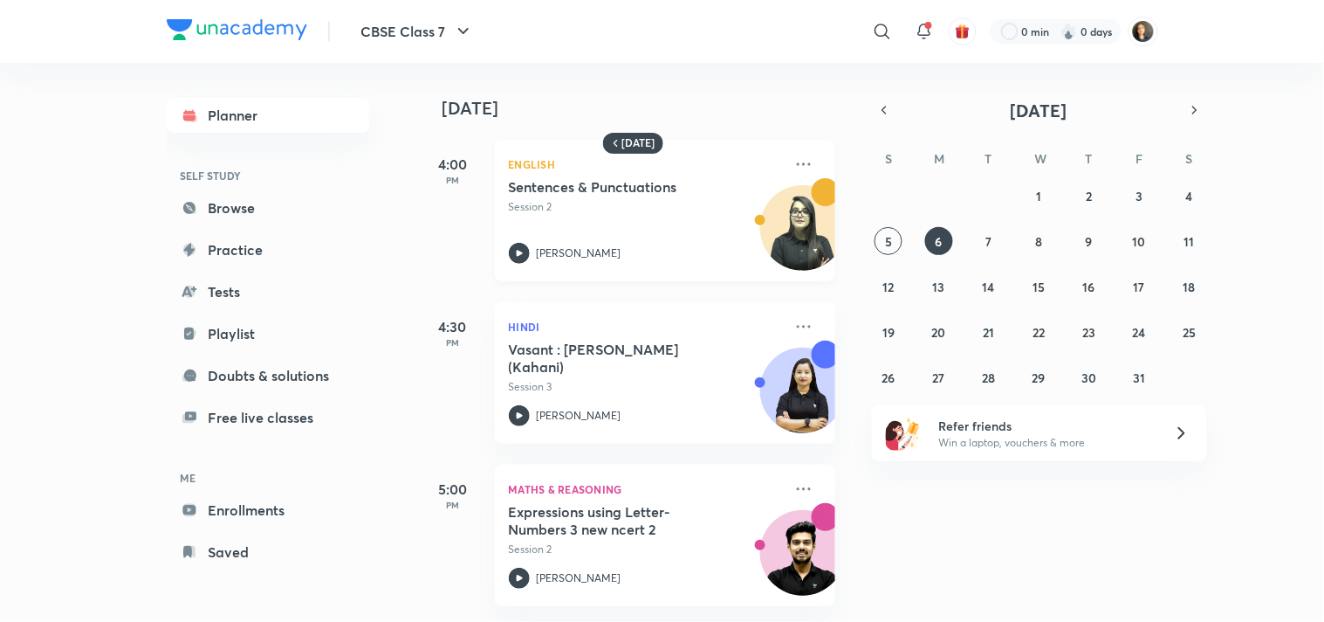
click at [777, 154] on div "English Sentences & Punctuations Session 2 Juhi Singh" at bounding box center [665, 210] width 341 height 141
click at [794, 160] on icon at bounding box center [804, 164] width 21 height 21
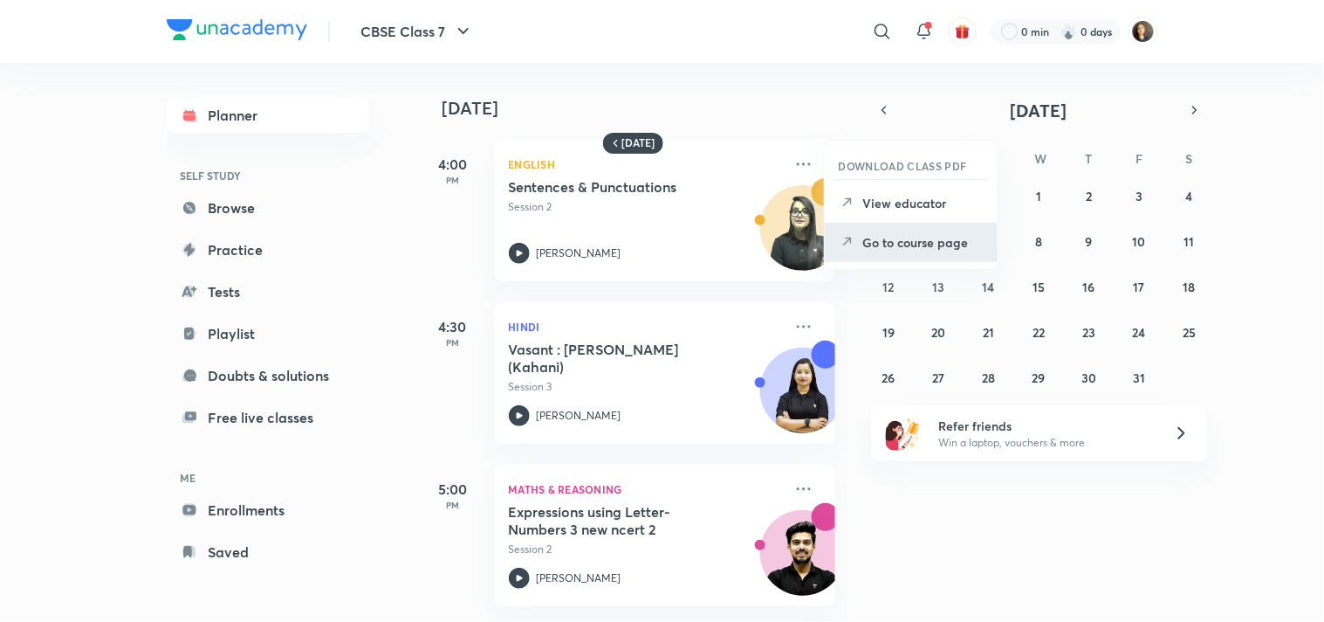
click at [882, 245] on p "Go to course page" at bounding box center [923, 242] width 120 height 18
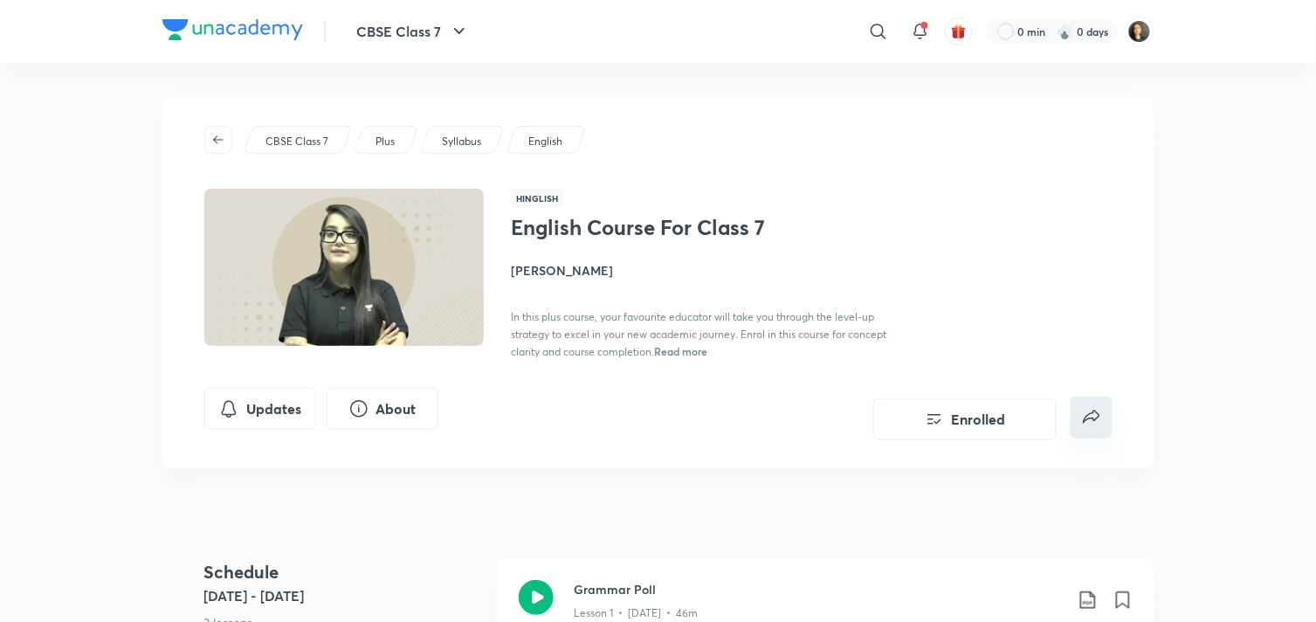
click at [1105, 408] on button "false" at bounding box center [1091, 417] width 42 height 42
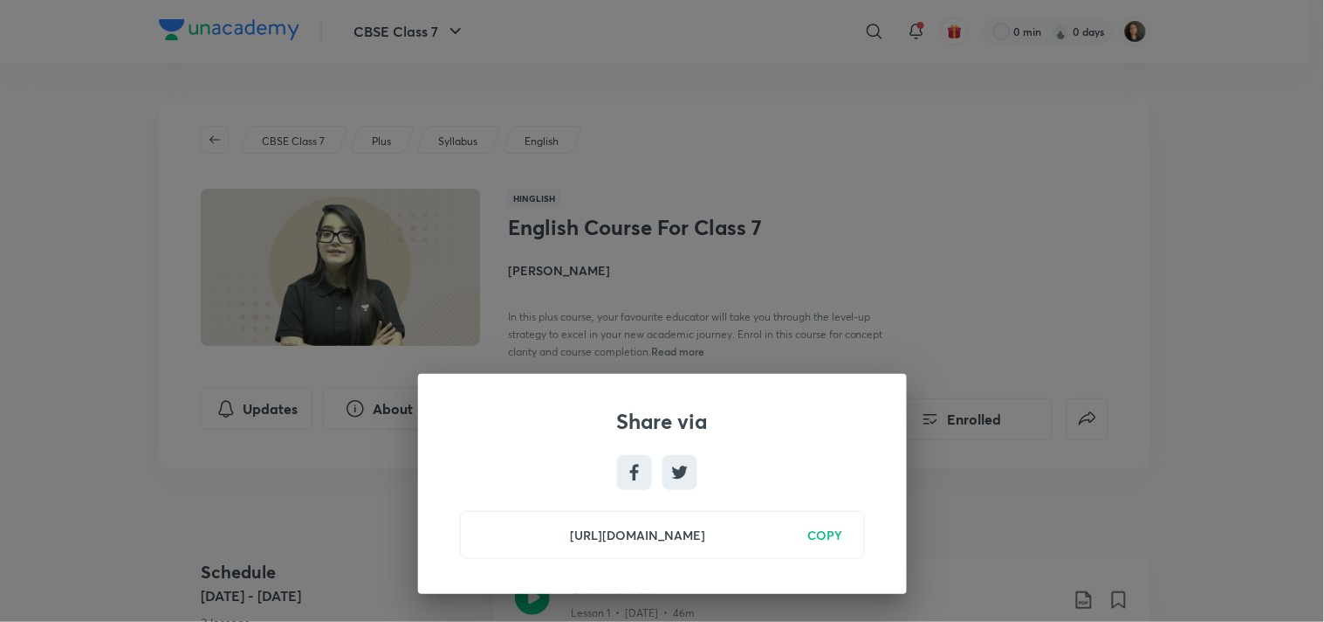
click at [825, 534] on h6 "COPY" at bounding box center [825, 535] width 35 height 18
click at [800, 173] on div "Share via https://unacademy.com/course/english-course-for-class-7/7ARK9314 Copi…" at bounding box center [662, 311] width 1324 height 622
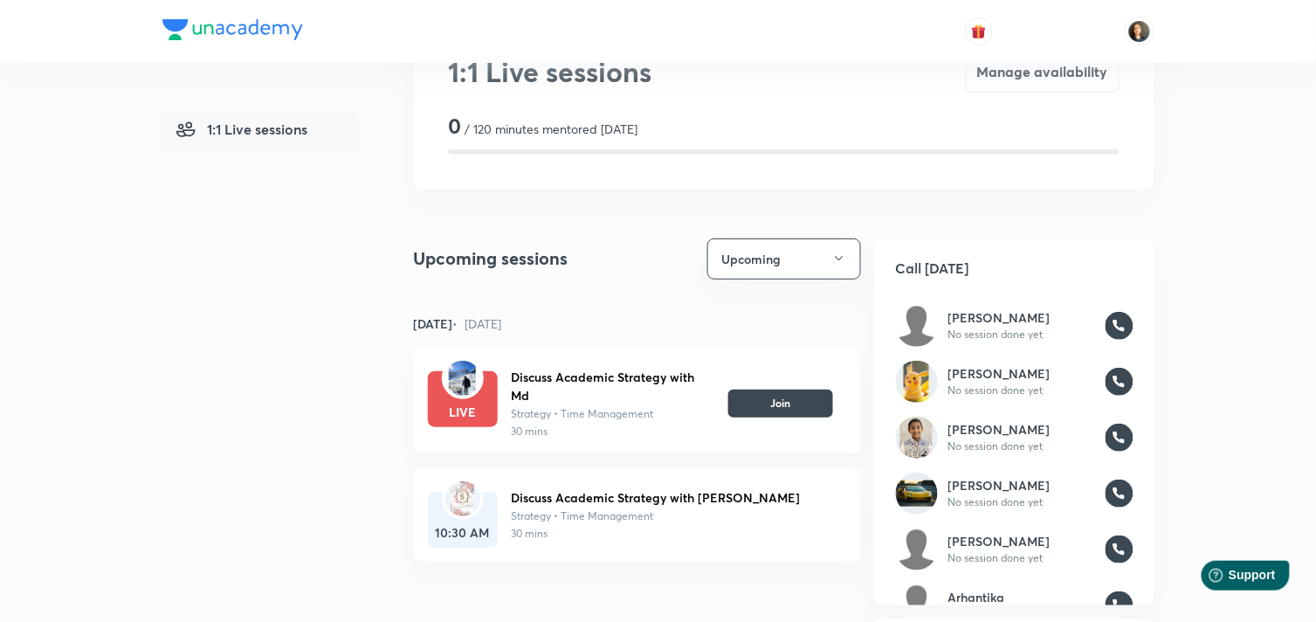
scroll to position [194, 0]
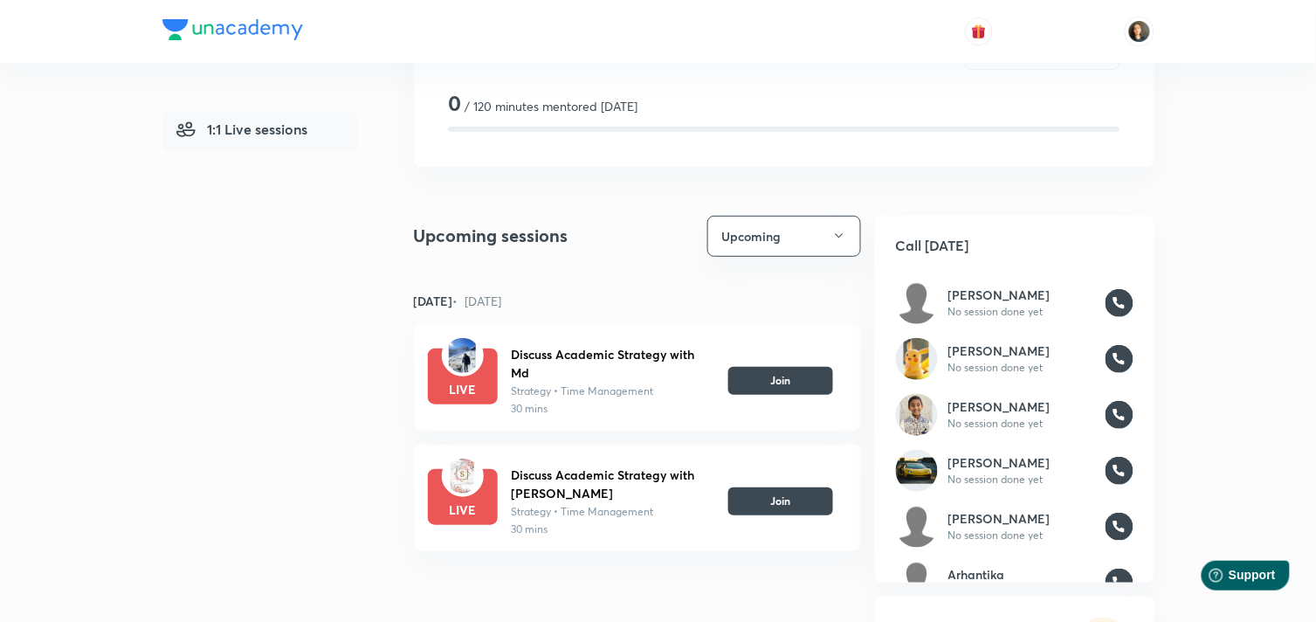
scroll to position [242, 0]
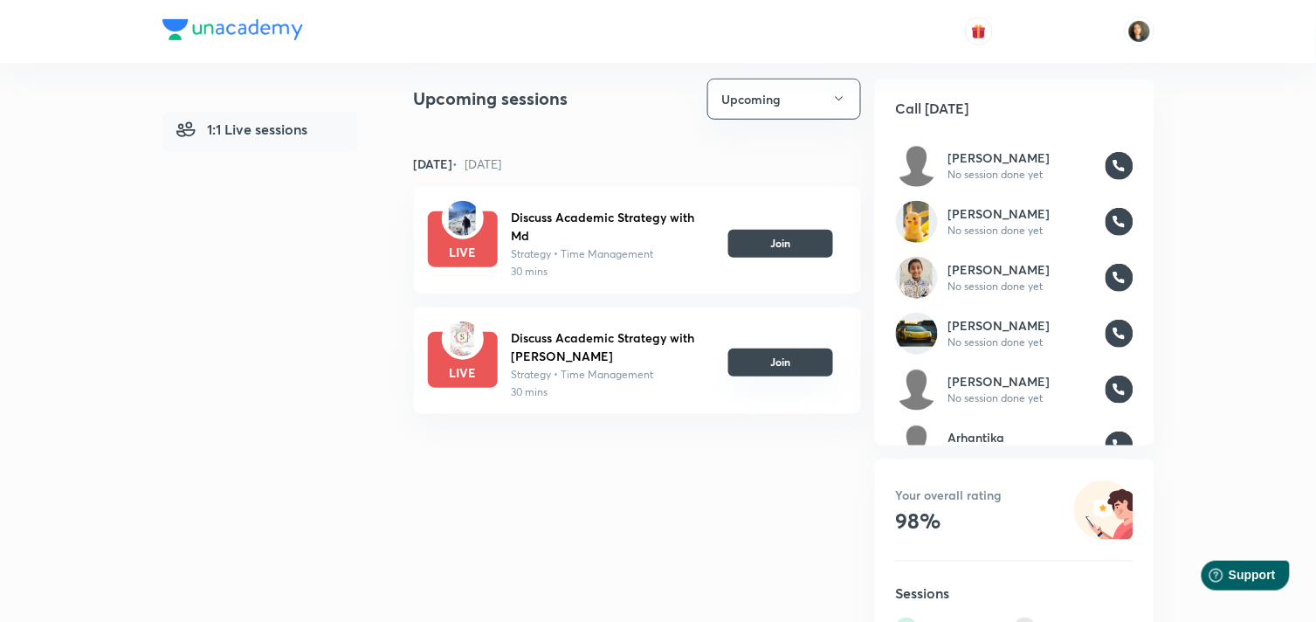
click at [787, 368] on button "Join" at bounding box center [780, 362] width 105 height 28
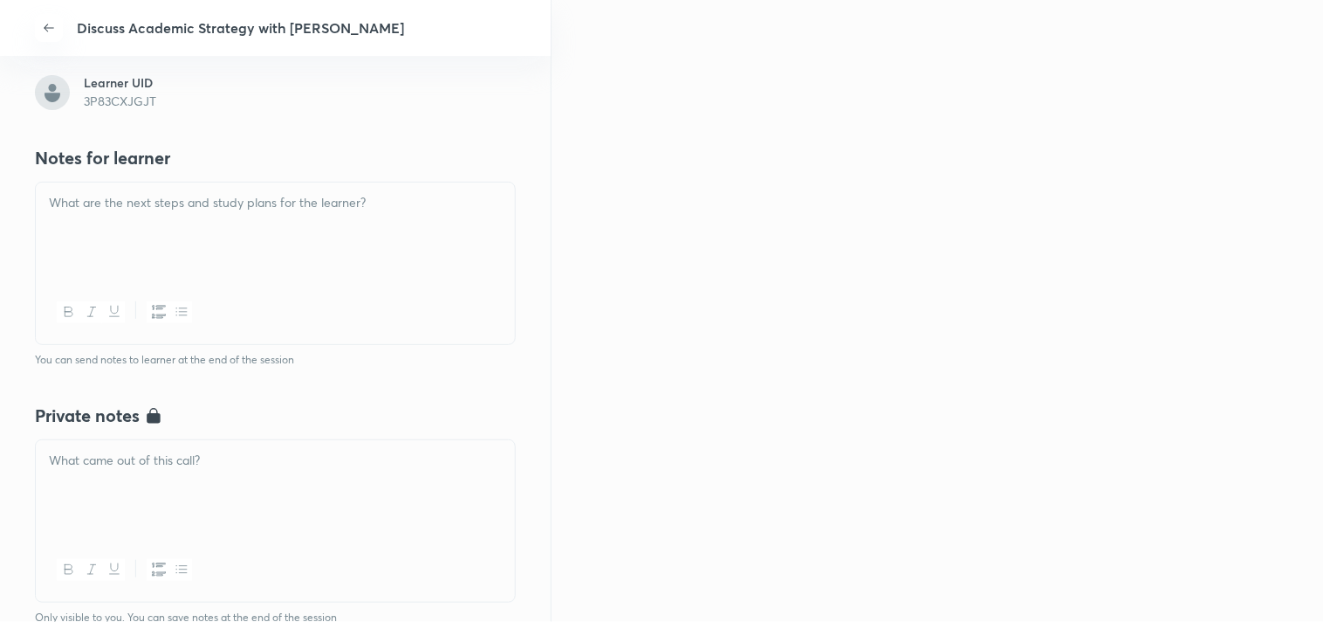
scroll to position [388, 0]
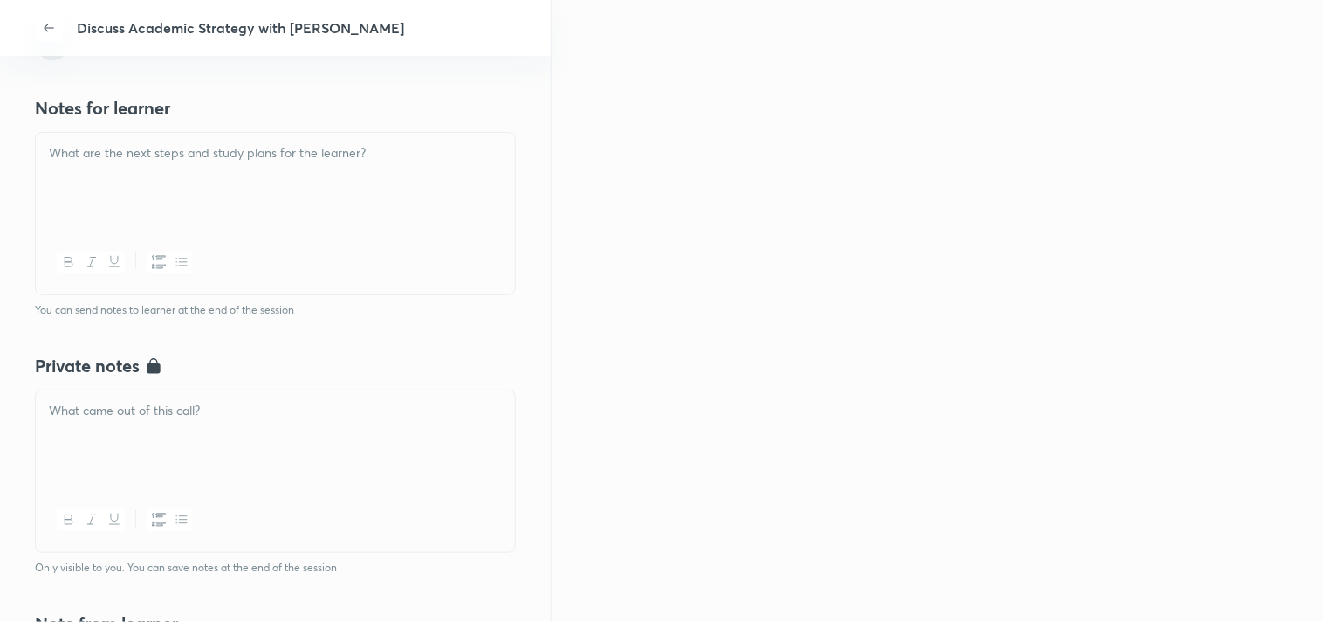
click at [390, 396] on div at bounding box center [275, 439] width 479 height 98
click at [49, 448] on p "tong Subjct : ENG CI SS HINDI" at bounding box center [275, 450] width 453 height 20
click at [196, 491] on div at bounding box center [275, 523] width 479 height 64
click at [202, 461] on p at bounding box center [275, 470] width 453 height 20
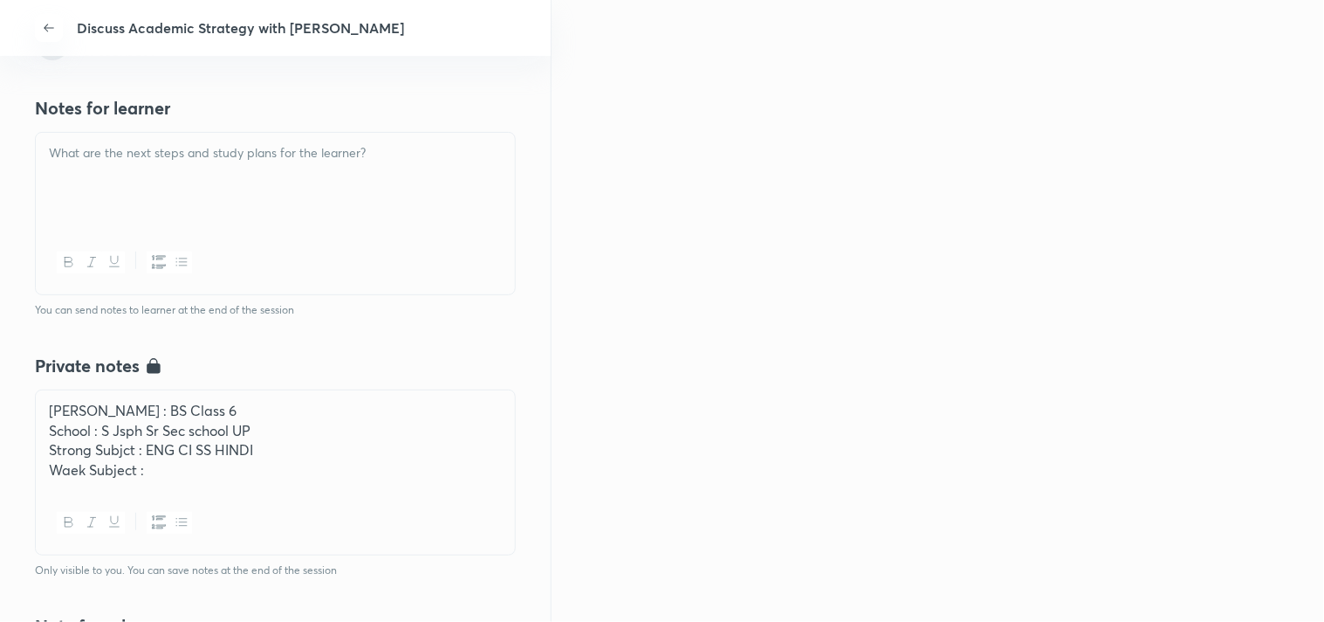
click at [189, 447] on p "Strong Subjct : ENG CI SS HINDI" at bounding box center [275, 450] width 453 height 20
click at [184, 440] on p "Strong Subjct : ENG CI SS HINDI" at bounding box center [275, 450] width 453 height 20
click at [203, 445] on p "Strong Subjct : ENG SCI SS HINDI" at bounding box center [275, 450] width 453 height 20
click at [206, 487] on div "Shanvi : BS Class 6 School : S Jsph Sr Sec school UP Strong Subjct : ENG SCI SS…" at bounding box center [275, 440] width 479 height 100
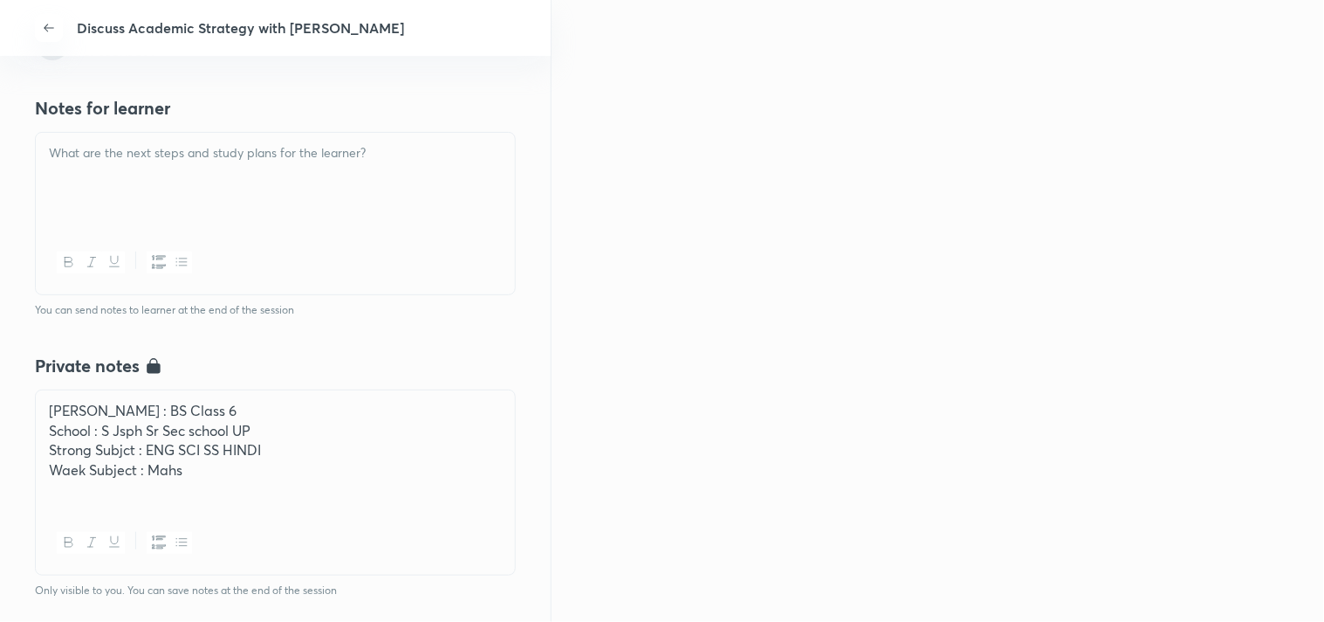
click at [171, 463] on p "Waek Subject : Mahs" at bounding box center [275, 470] width 453 height 20
click at [370, 169] on div at bounding box center [275, 182] width 479 height 98
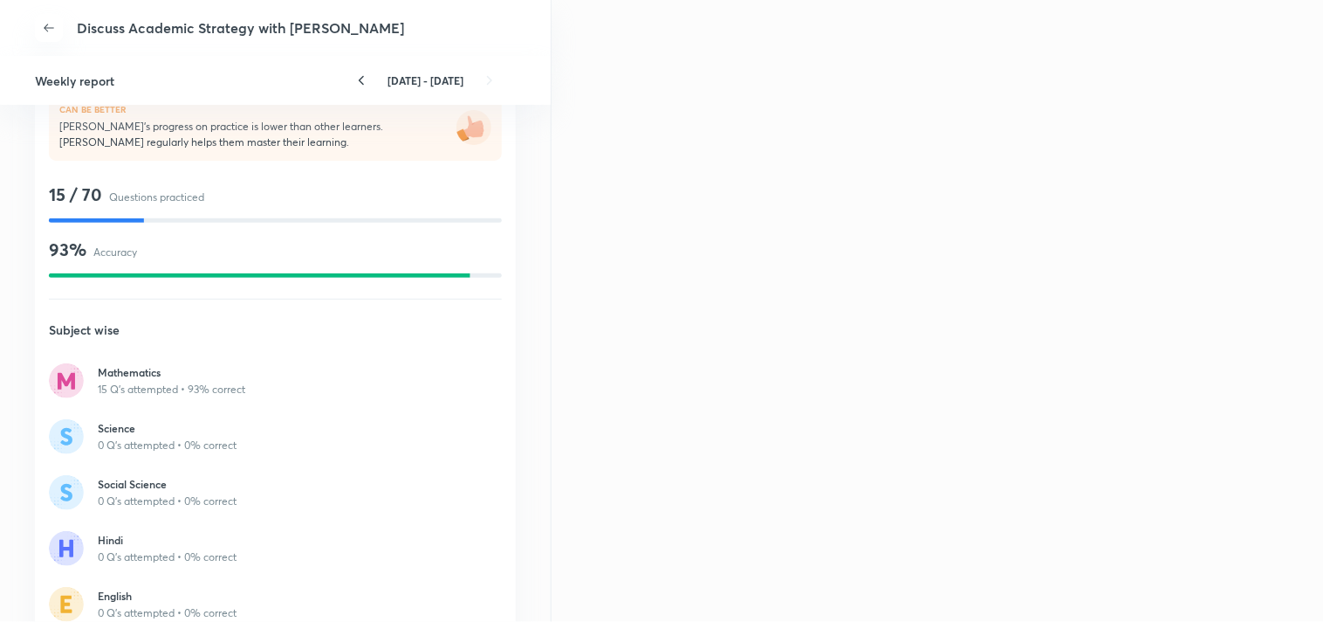
scroll to position [1067, 0]
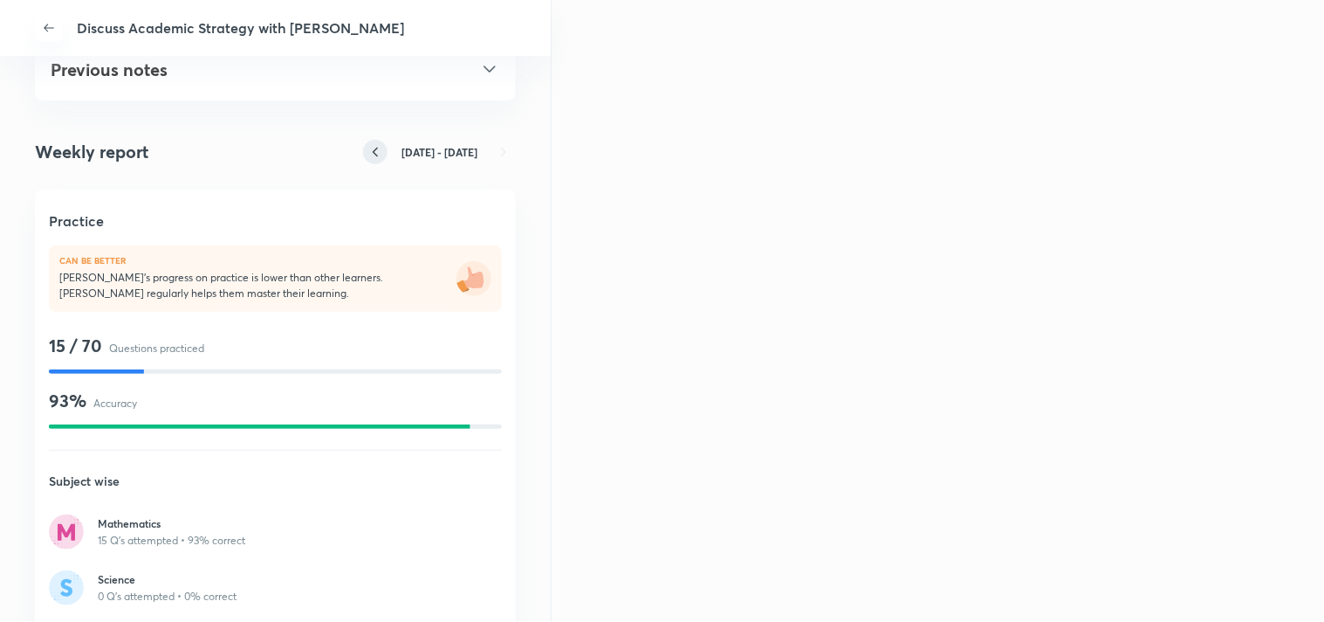
click at [363, 155] on icon at bounding box center [375, 152] width 24 height 24
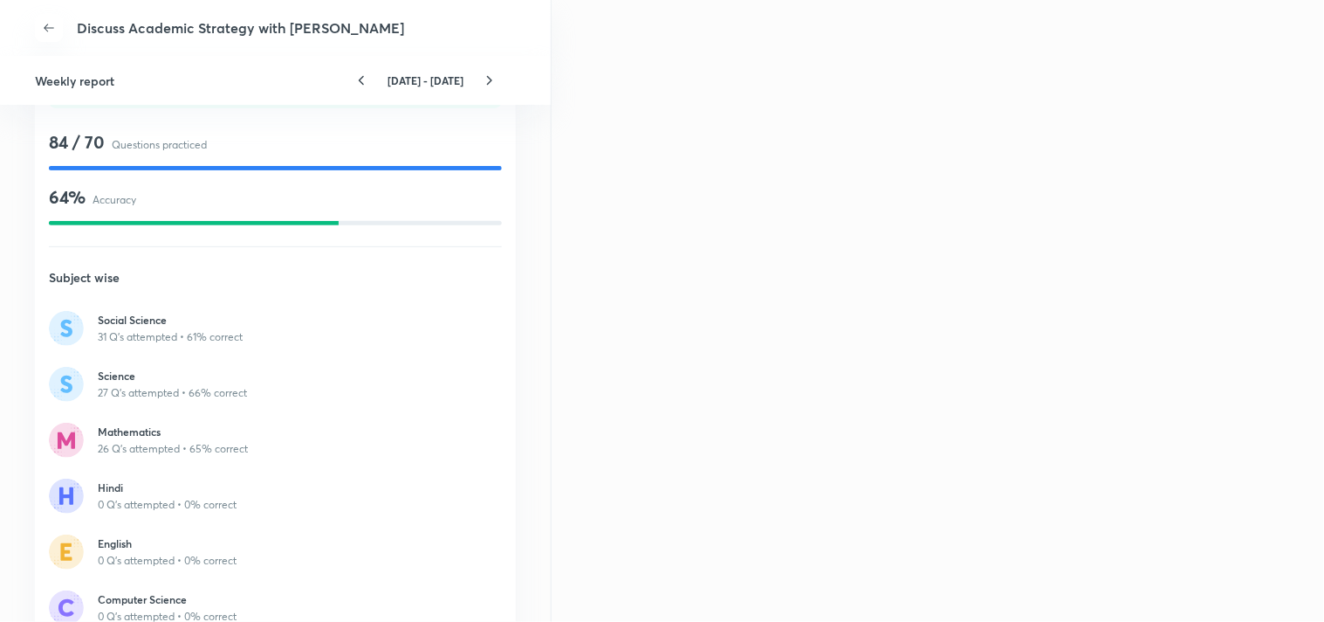
scroll to position [1261, 0]
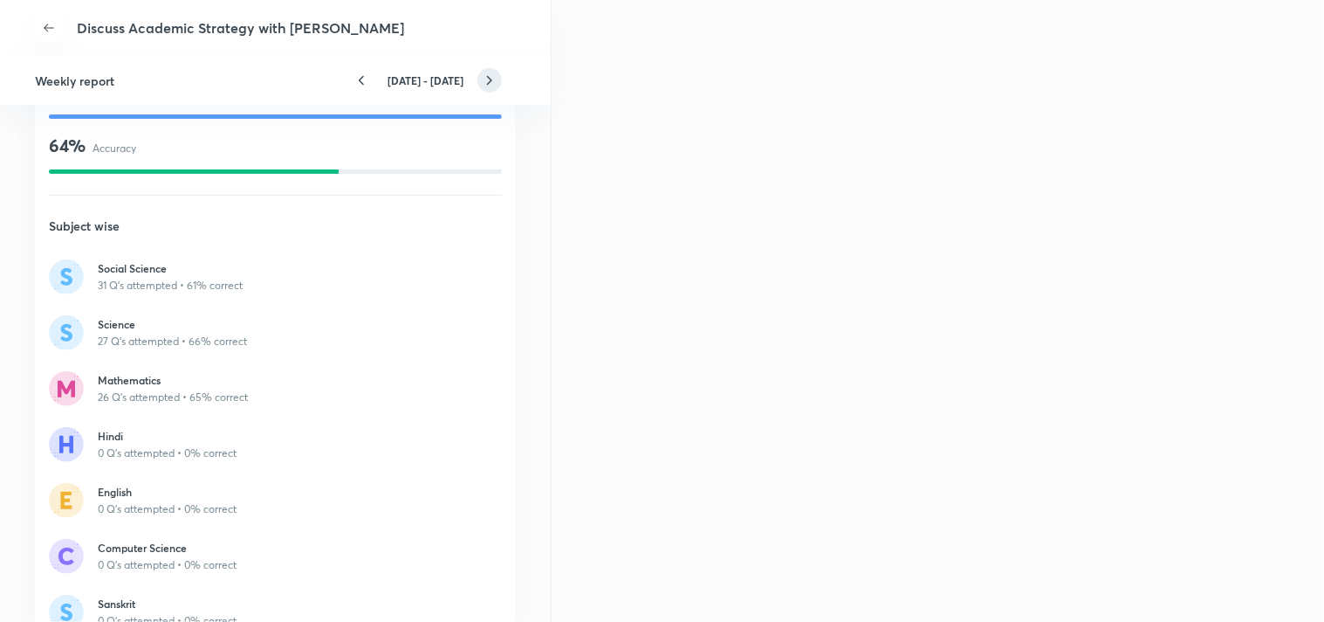
click at [485, 88] on icon at bounding box center [490, 80] width 24 height 24
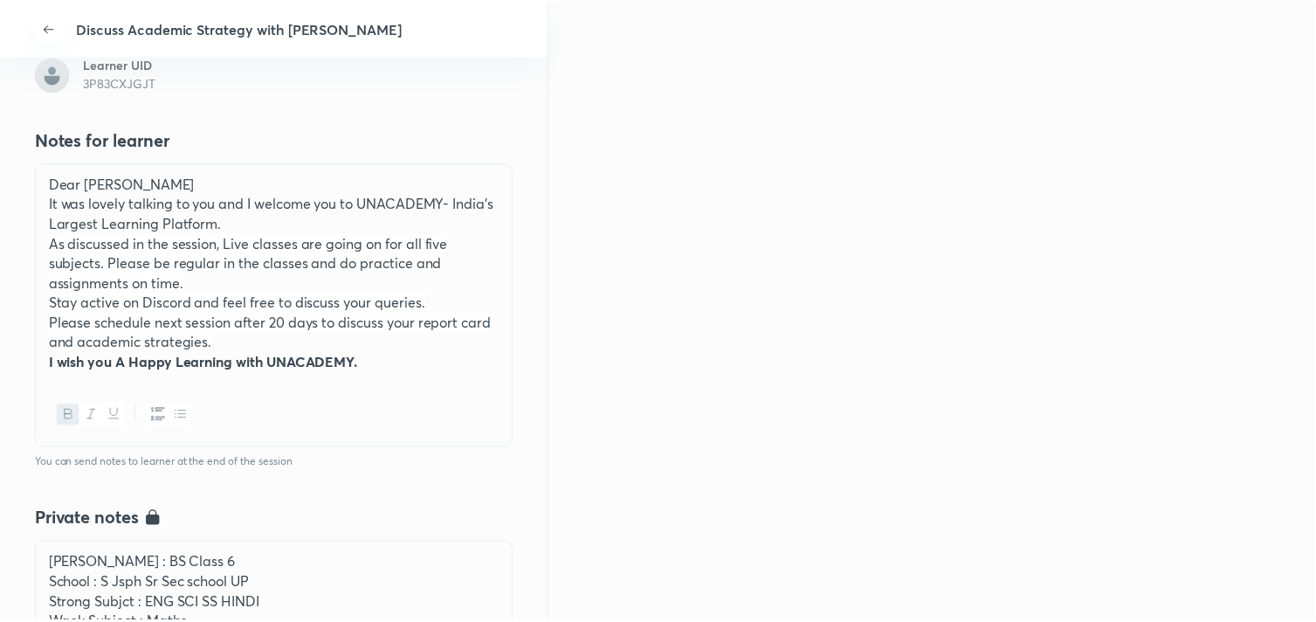
scroll to position [454, 0]
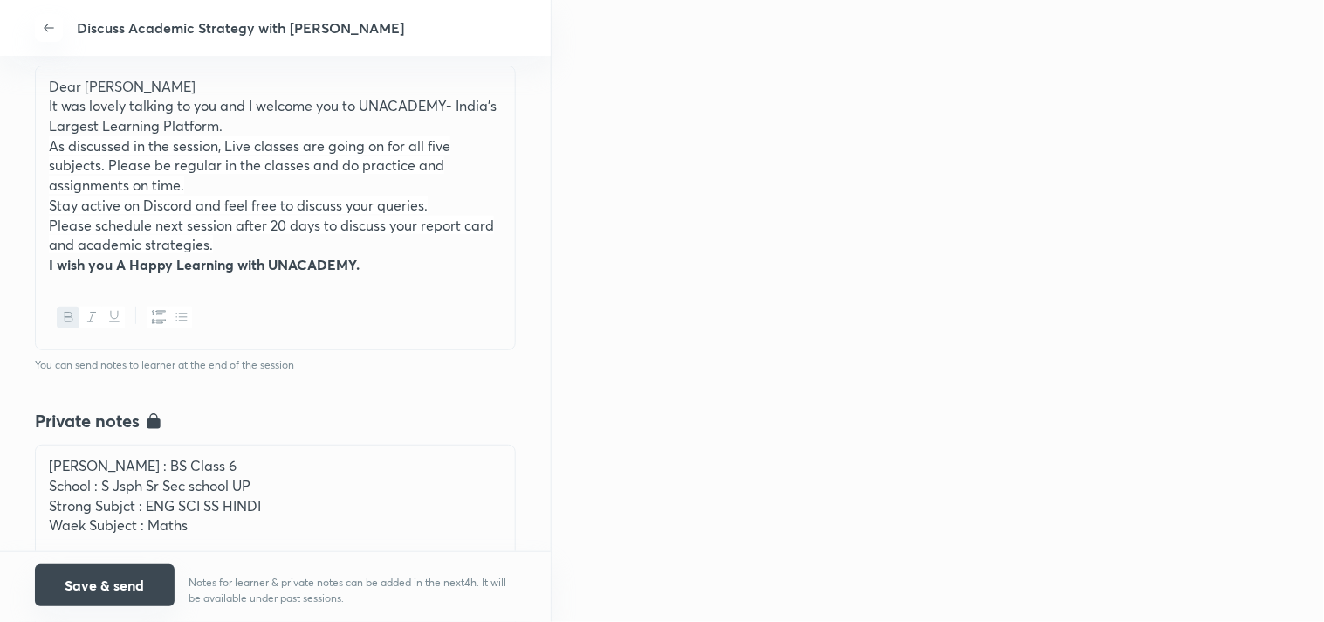
click at [144, 587] on button "Save & send" at bounding box center [105, 585] width 140 height 42
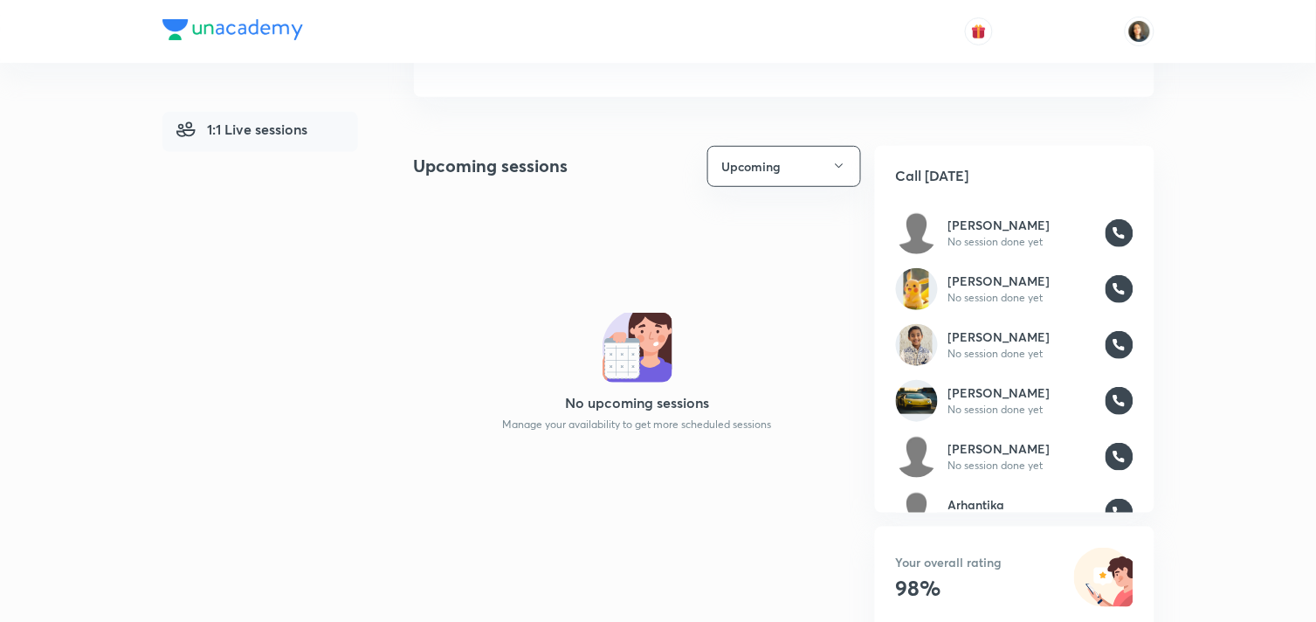
scroll to position [194, 0]
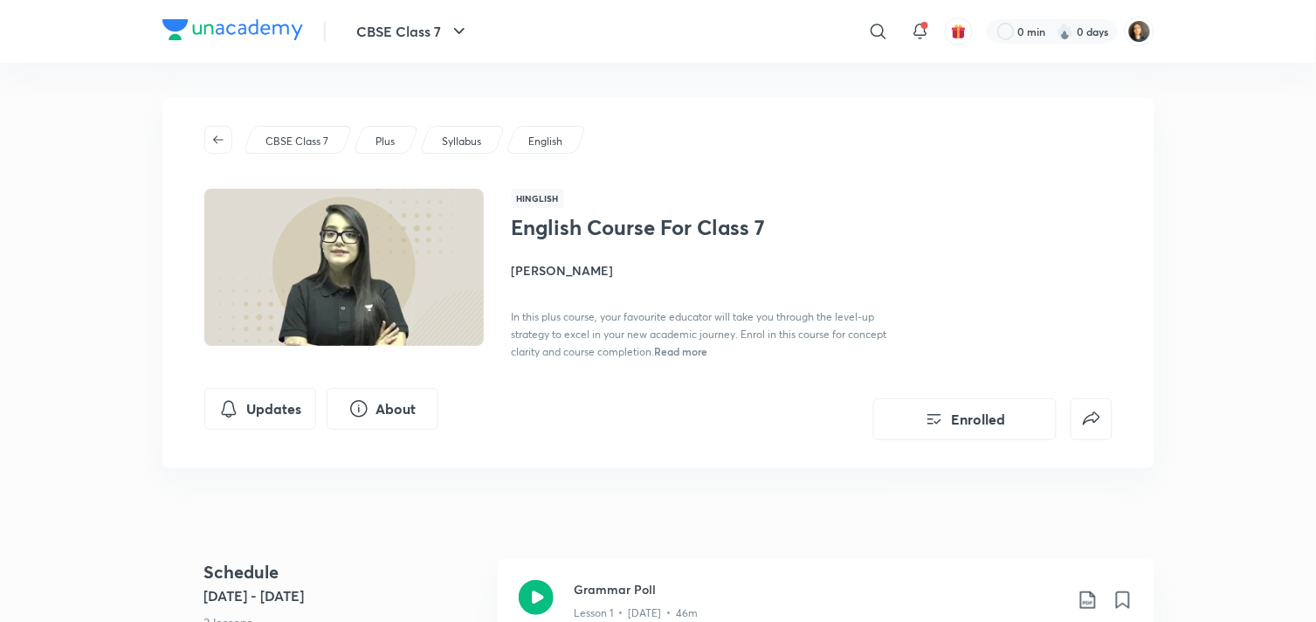
click at [219, 140] on icon "button" at bounding box center [218, 139] width 10 height 8
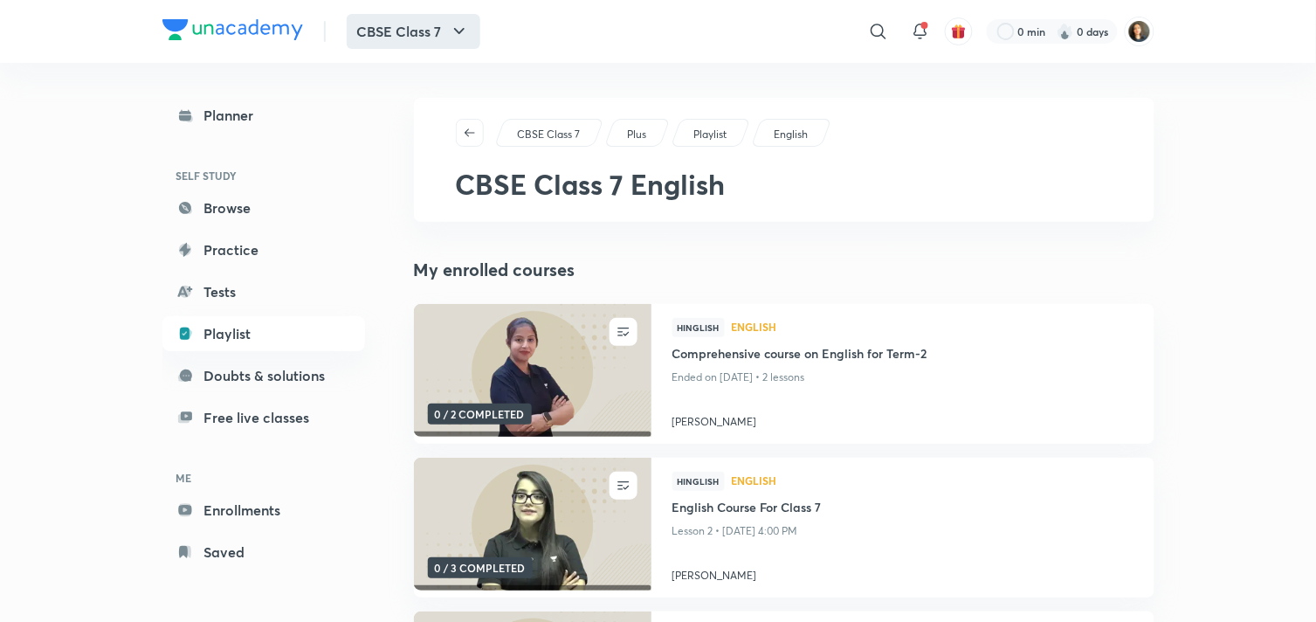
click at [459, 29] on icon "button" at bounding box center [459, 31] width 21 height 21
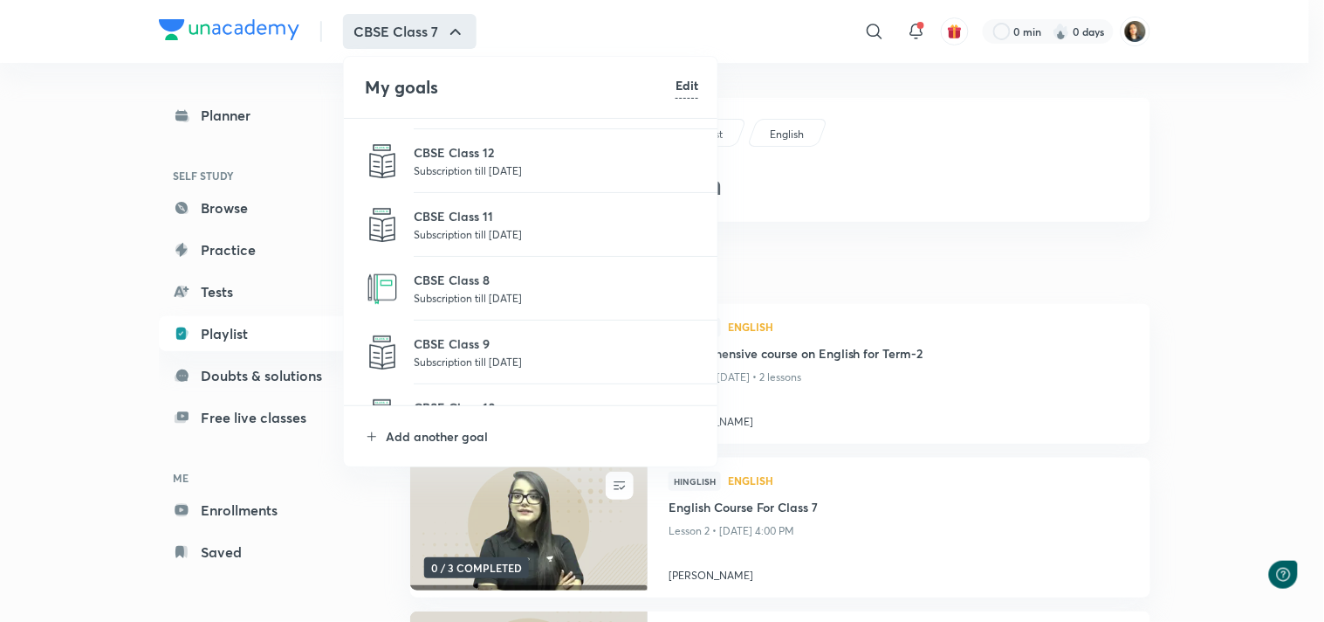
scroll to position [286, 0]
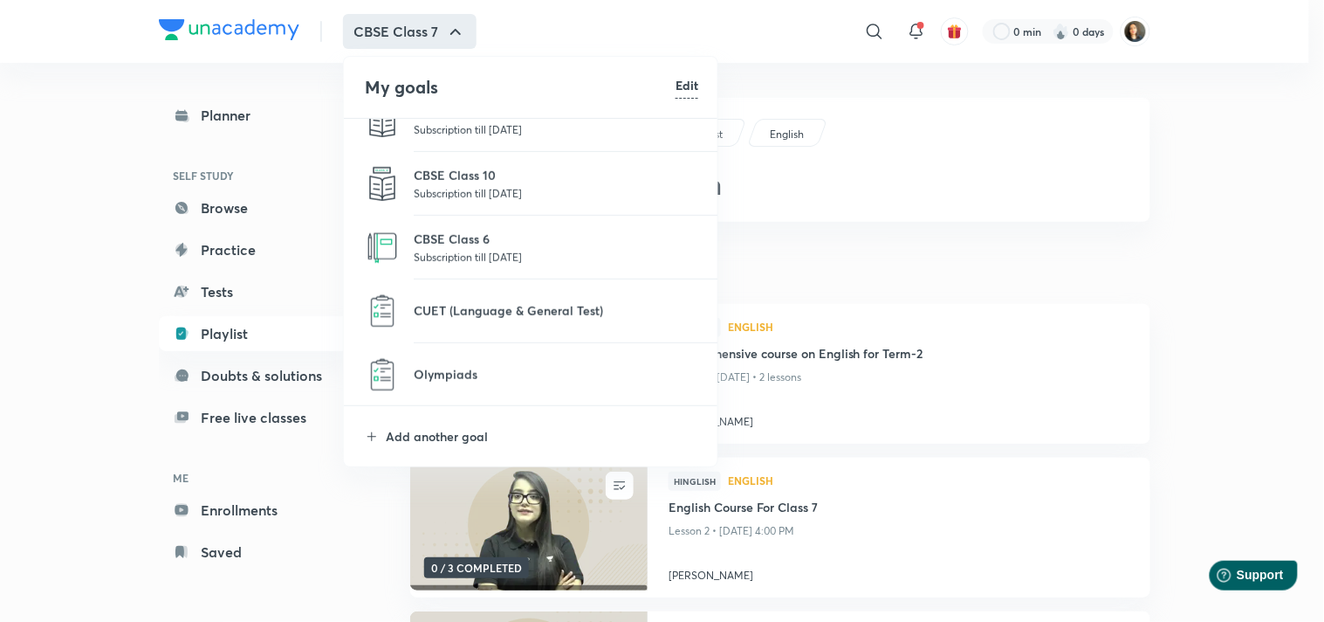
click at [475, 258] on p "Subscription till 5 Jun 2026" at bounding box center [556, 256] width 285 height 17
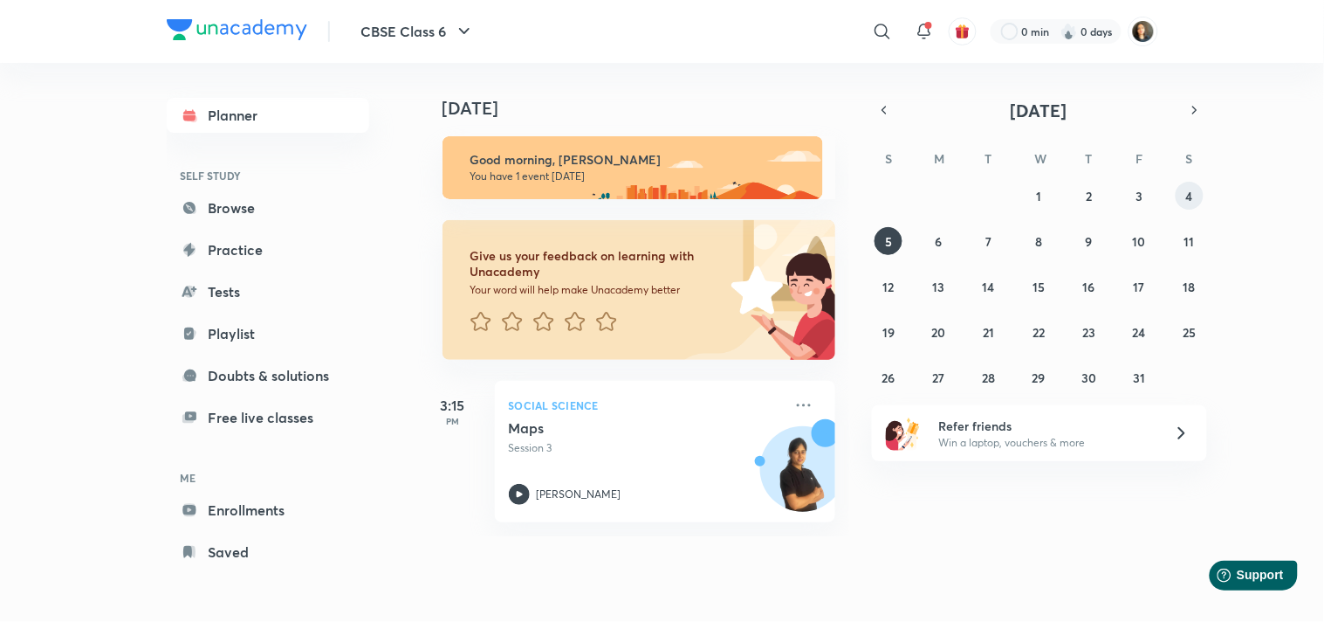
click at [1192, 198] on abbr "4" at bounding box center [1190, 196] width 7 height 17
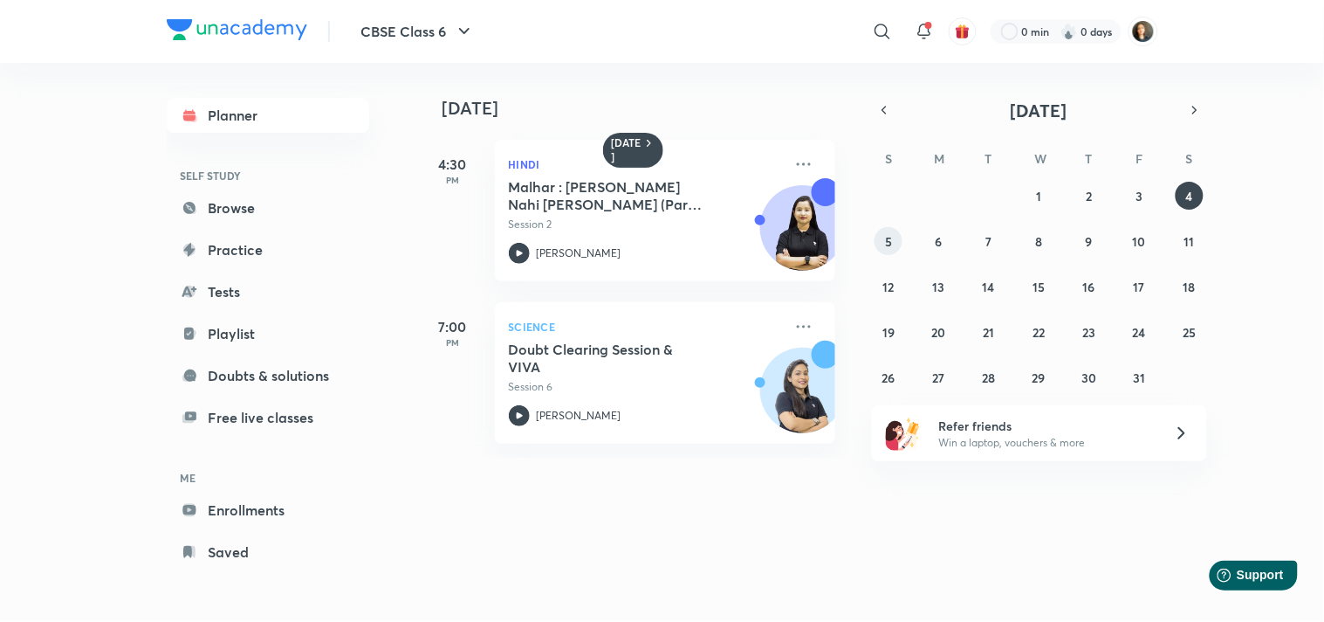
click at [895, 240] on button "5" at bounding box center [889, 241] width 28 height 28
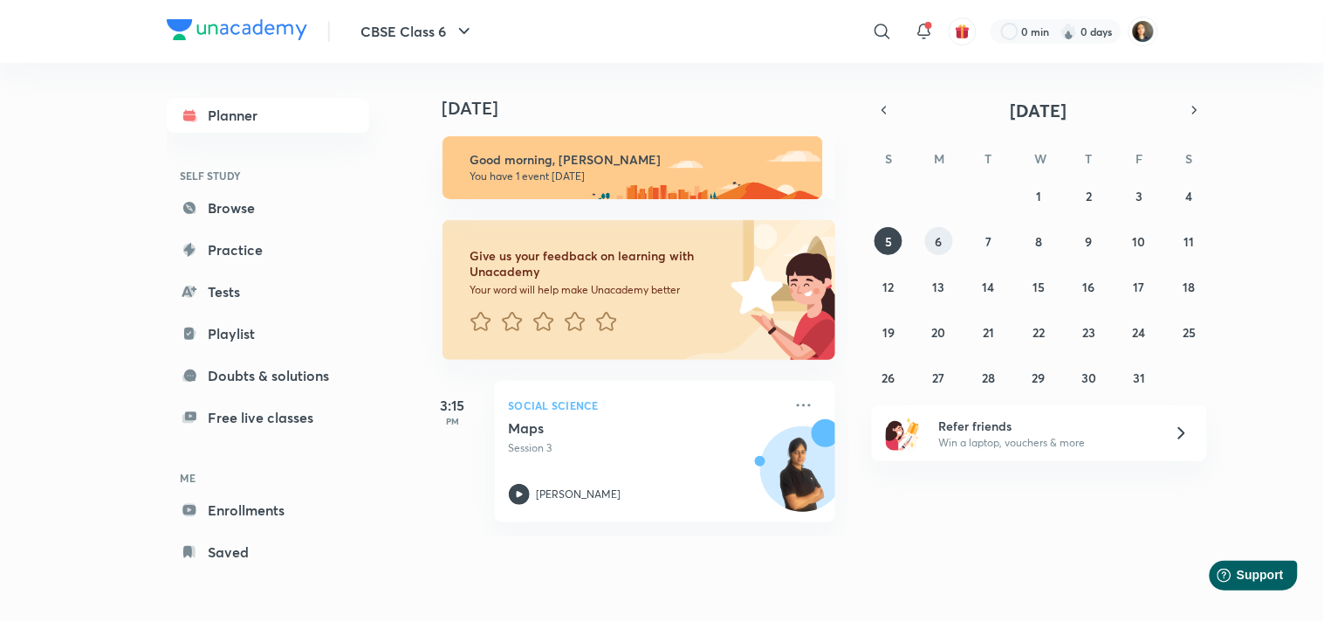
click at [946, 237] on button "6" at bounding box center [939, 241] width 28 height 28
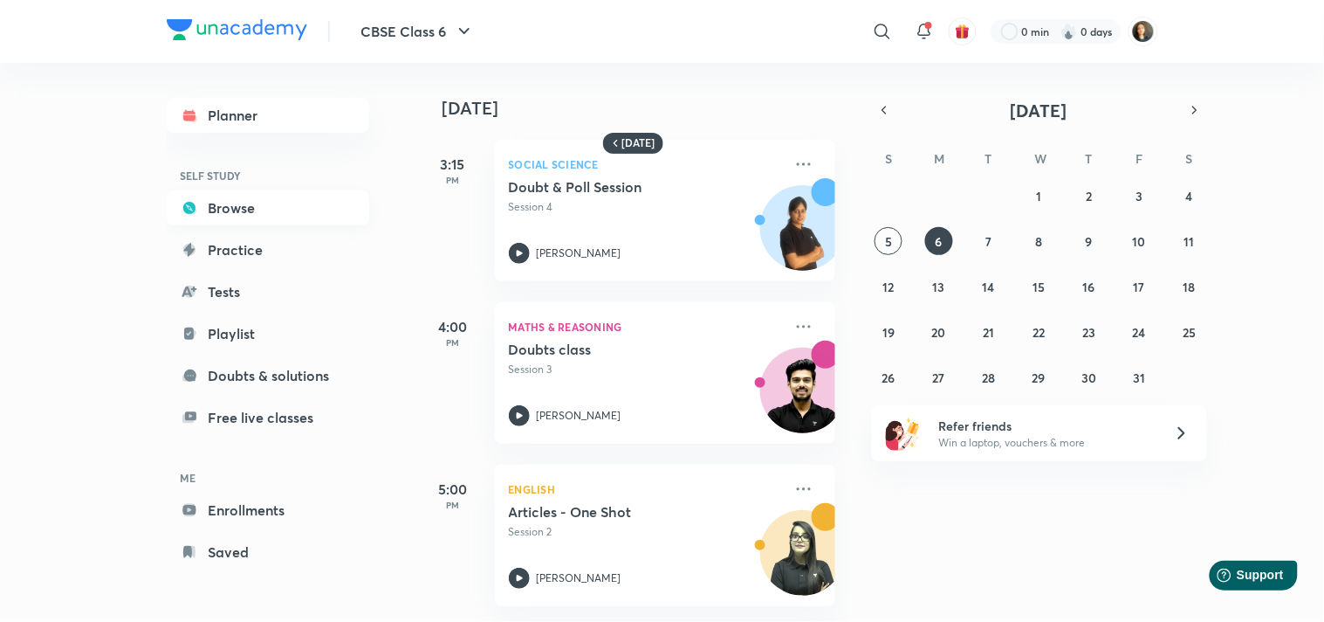
click at [247, 207] on link "Browse" at bounding box center [268, 207] width 203 height 35
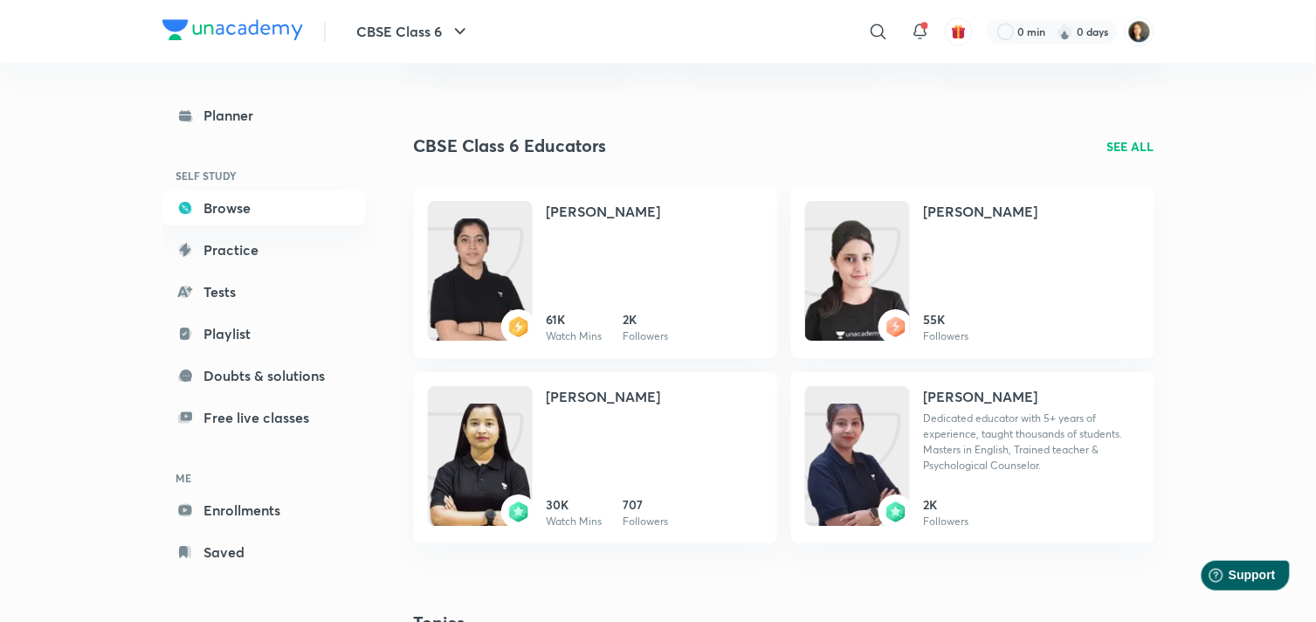
scroll to position [1255, 0]
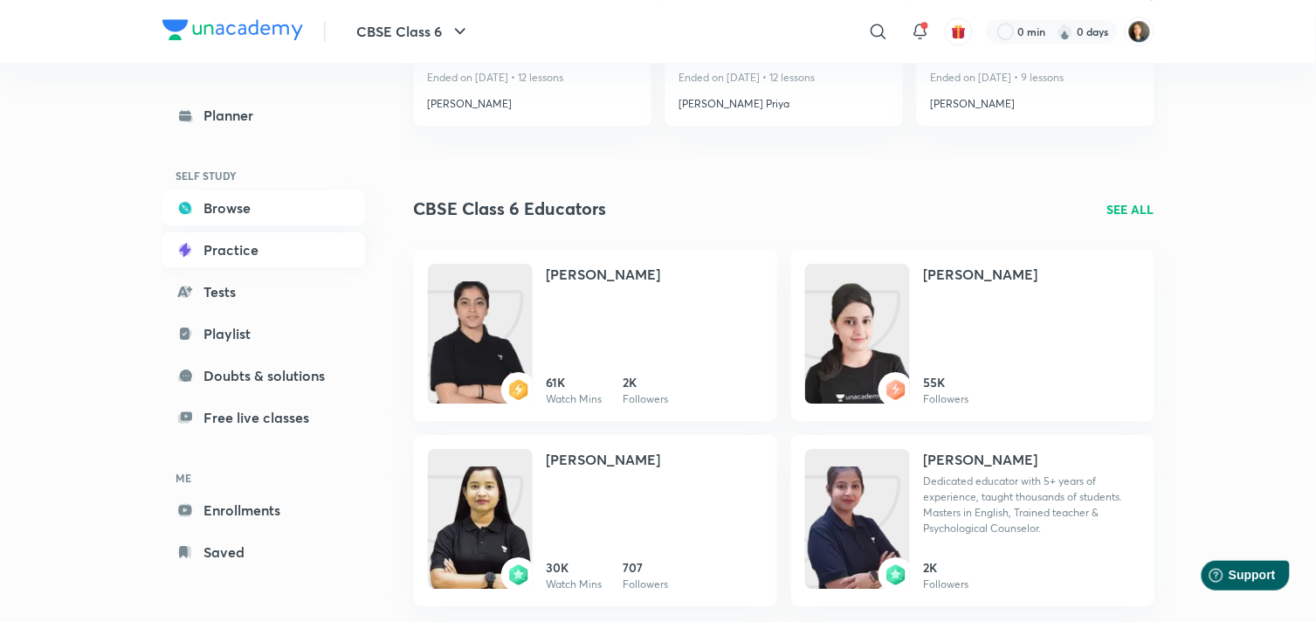
click at [265, 246] on link "Practice" at bounding box center [263, 249] width 203 height 35
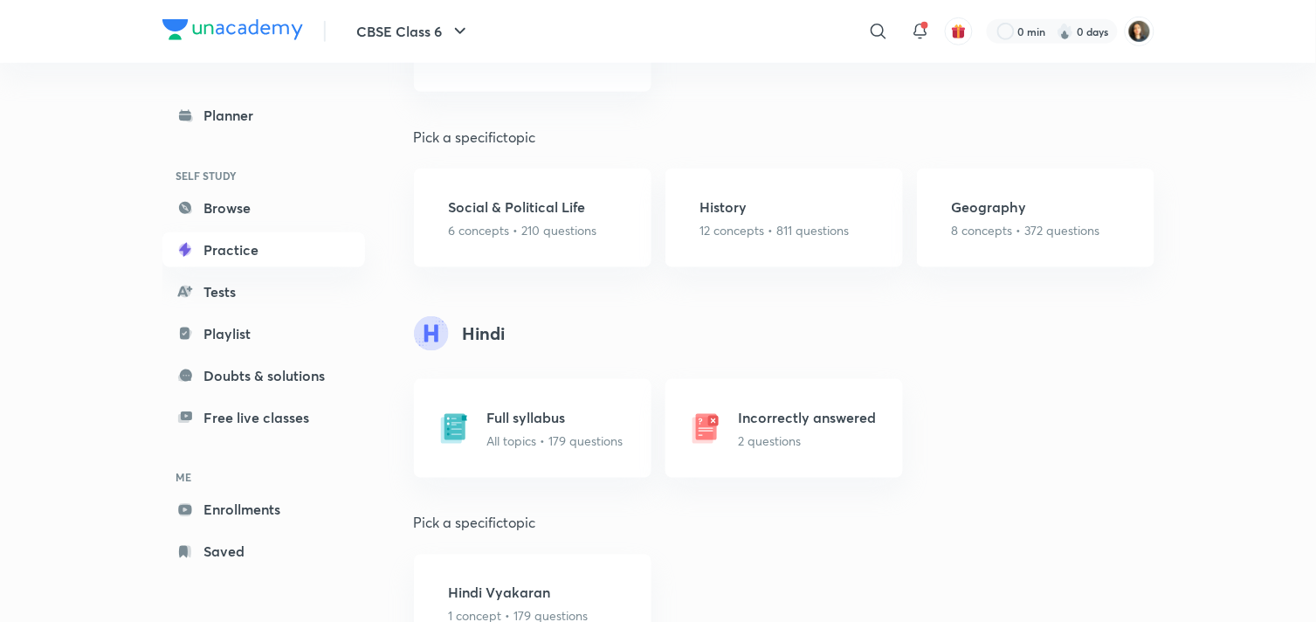
scroll to position [2076, 0]
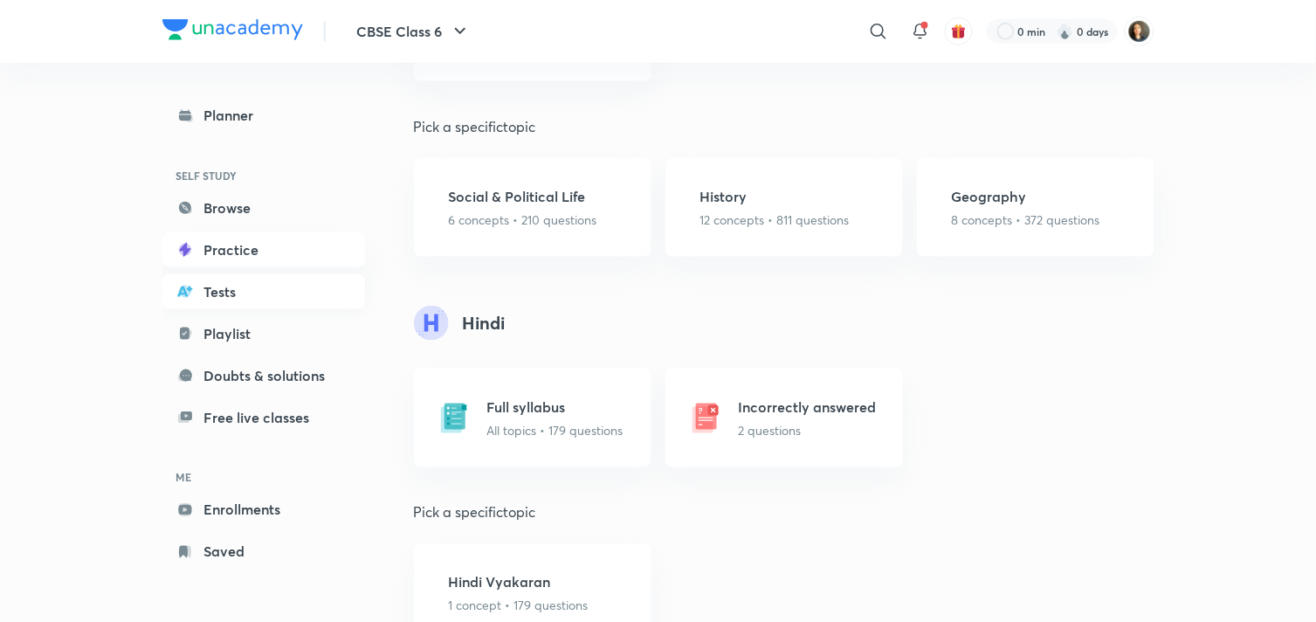
click at [220, 285] on link "Tests" at bounding box center [263, 291] width 203 height 35
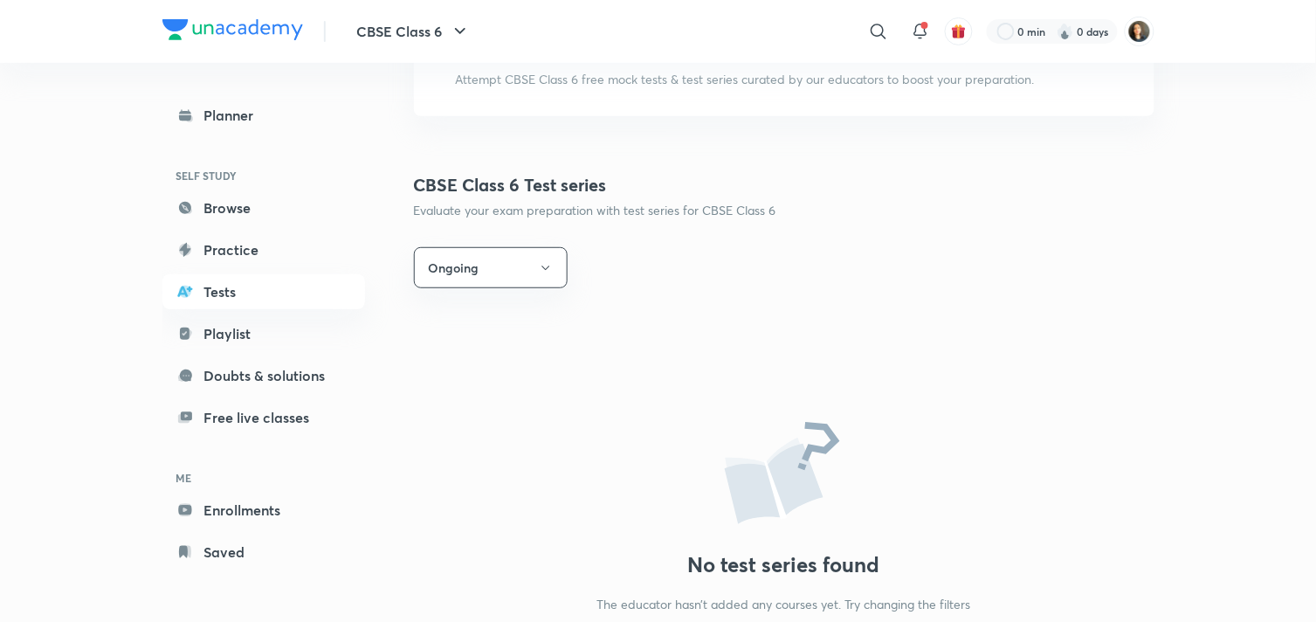
scroll to position [97, 0]
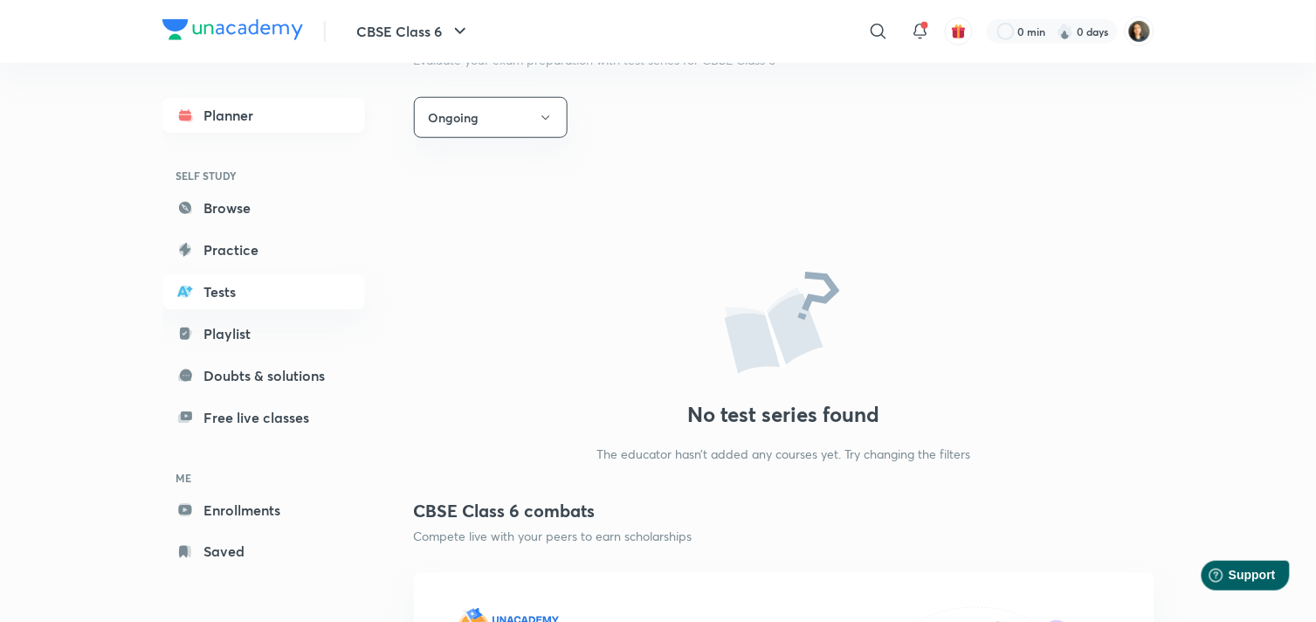
click at [238, 114] on link "Planner" at bounding box center [263, 115] width 203 height 35
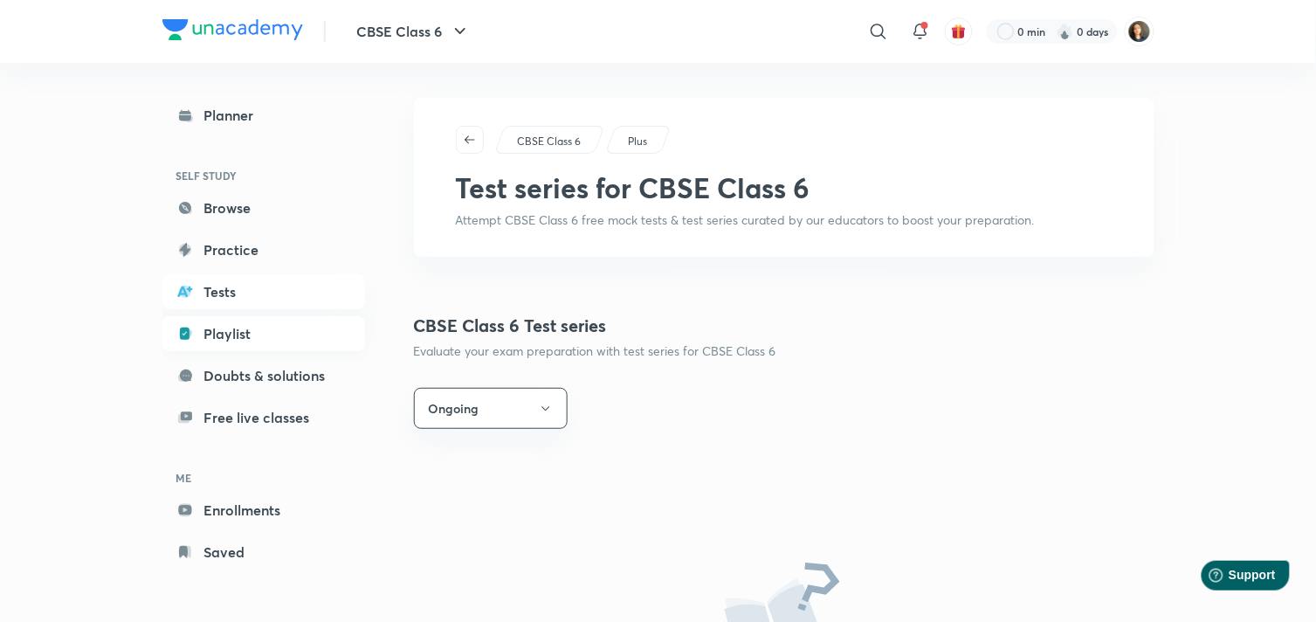
click at [258, 341] on link "Playlist" at bounding box center [263, 333] width 203 height 35
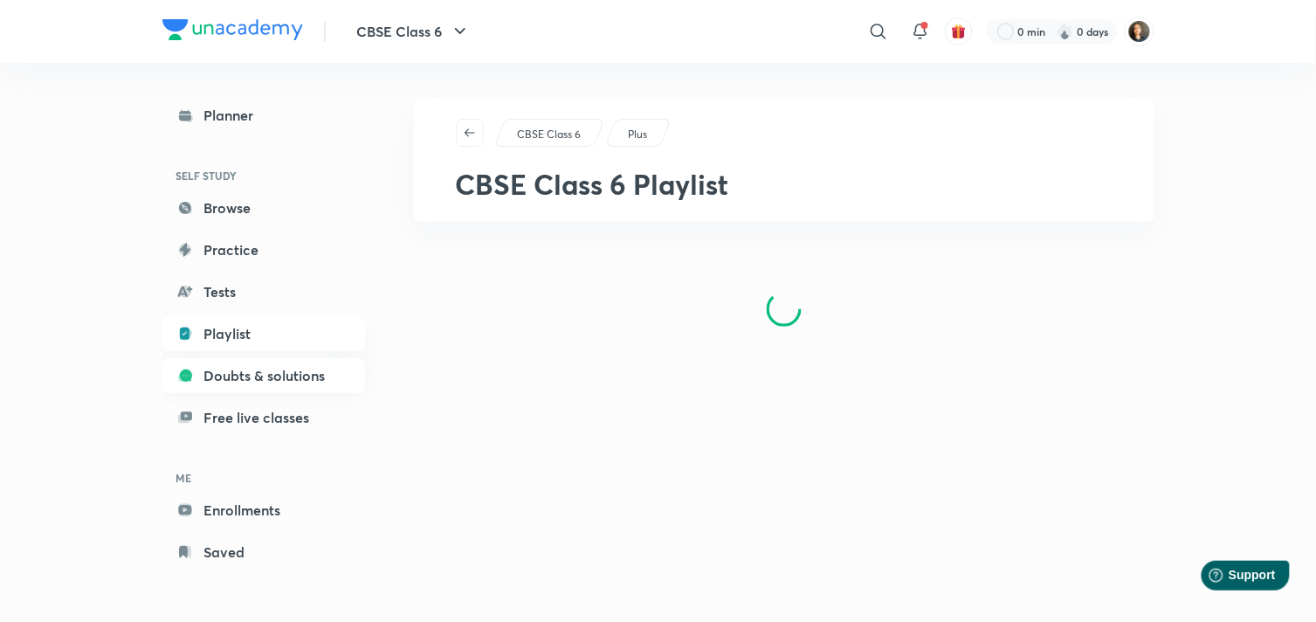
click at [255, 372] on link "Doubts & solutions" at bounding box center [263, 375] width 203 height 35
